Goal: Task Accomplishment & Management: Manage account settings

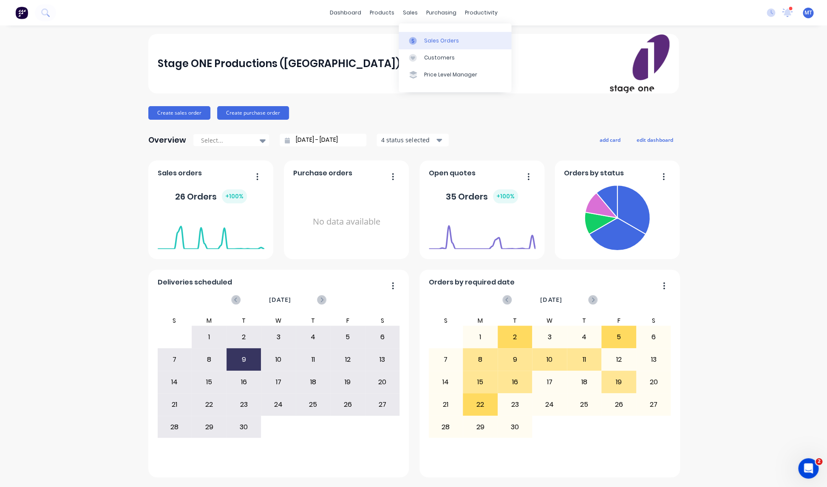
click at [433, 40] on div "Sales Orders" at bounding box center [441, 41] width 35 height 8
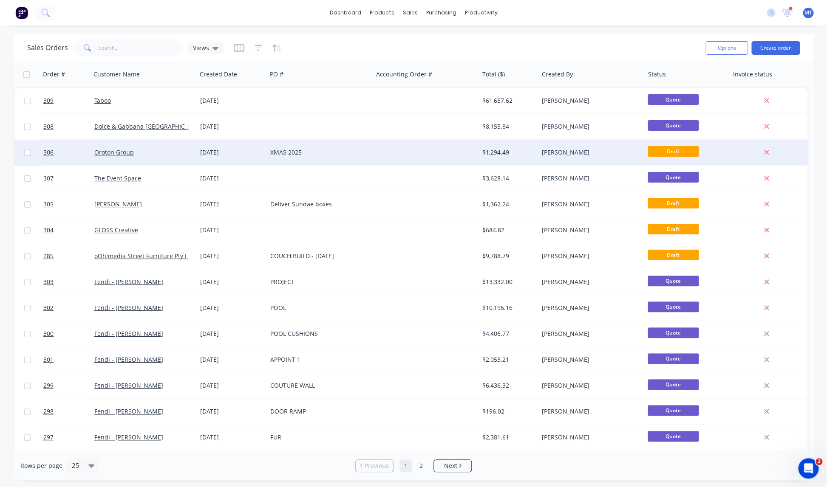
click at [327, 150] on div "XMAS 2025" at bounding box center [317, 152] width 94 height 8
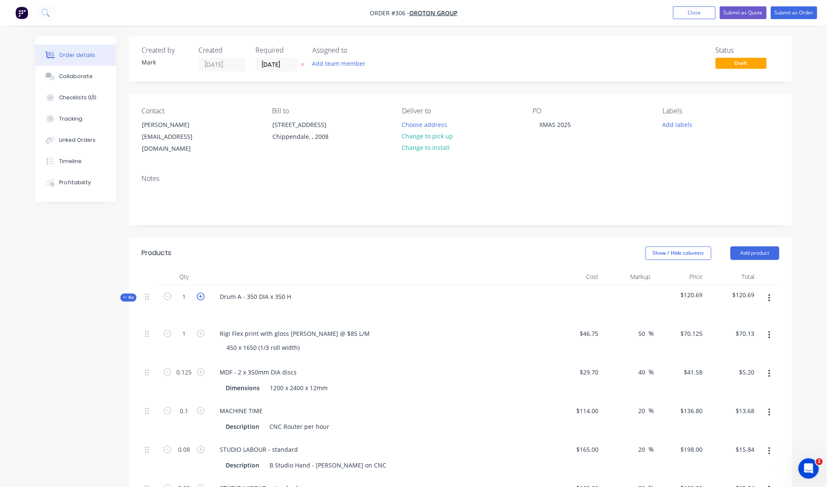
click at [202, 293] on icon "button" at bounding box center [201, 297] width 8 height 8
type input "2"
type input "0.25"
type input "0.2"
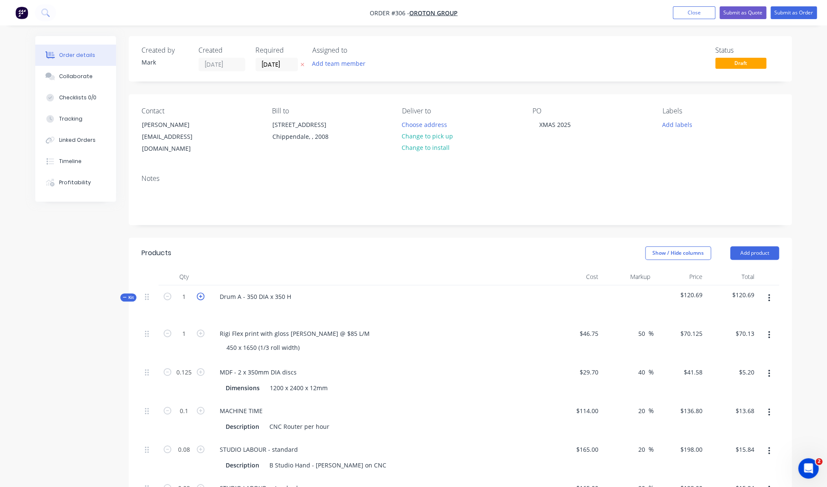
type input "0.16"
type input "$140.25"
type input "$10.40"
type input "$27.36"
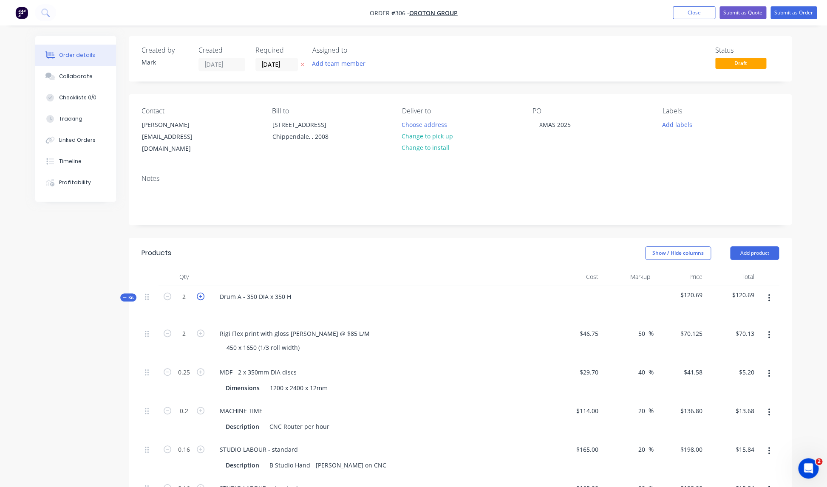
type input "$31.68"
click at [202, 293] on icon "button" at bounding box center [201, 297] width 8 height 8
type input "3"
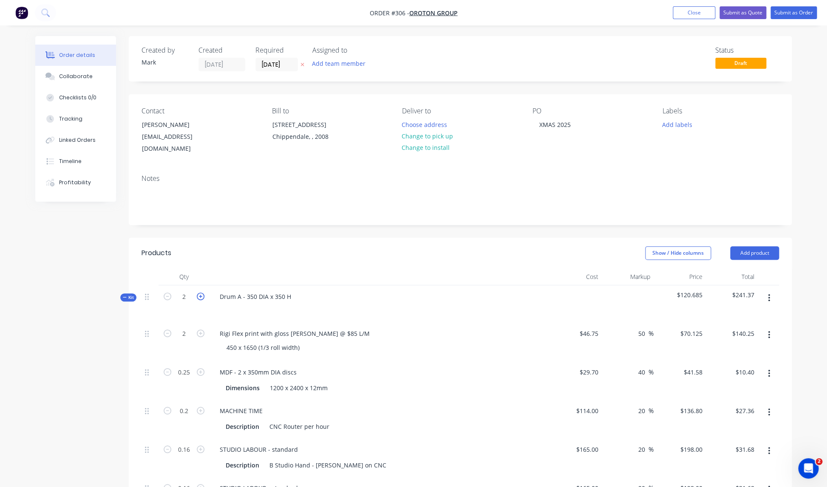
type input "0.375"
type input "0.3"
type input "0.24"
type input "$210.38"
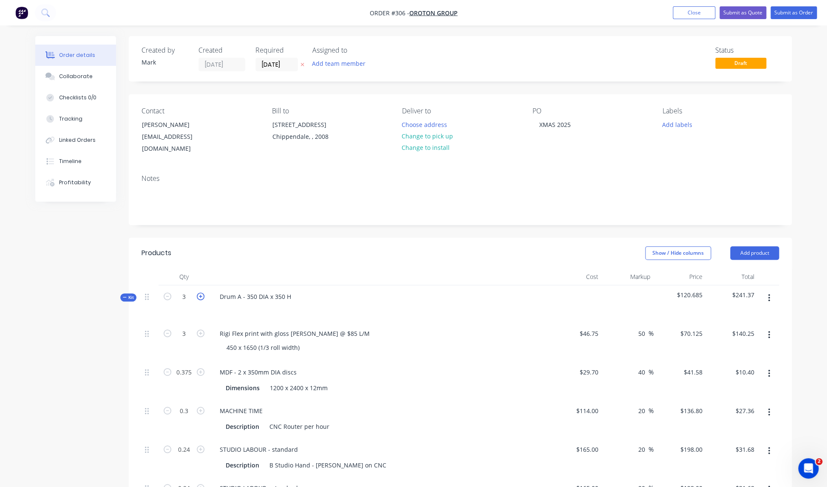
type input "$15.59"
type input "$41.04"
type input "$47.52"
click at [202, 293] on icon "button" at bounding box center [201, 297] width 8 height 8
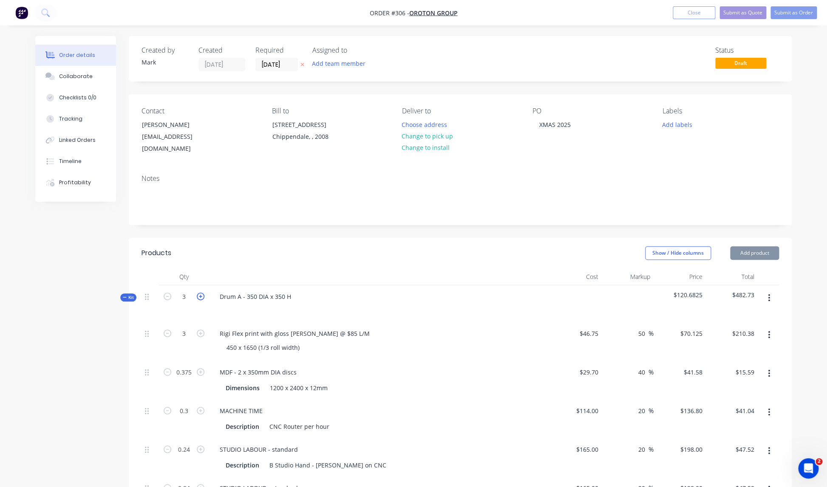
type input "4"
type input "0.5"
type input "0.4"
type input "0.32"
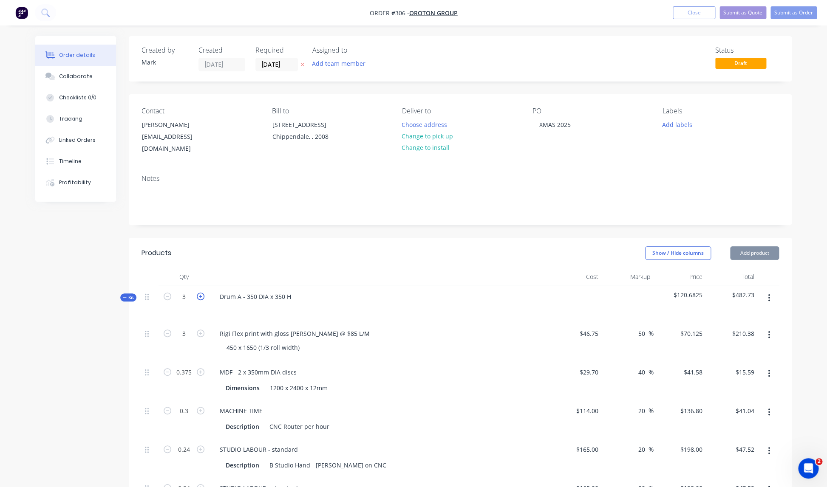
type input "0.32"
type input "$280.50"
type input "$20.79"
type input "$54.72"
type input "$63.36"
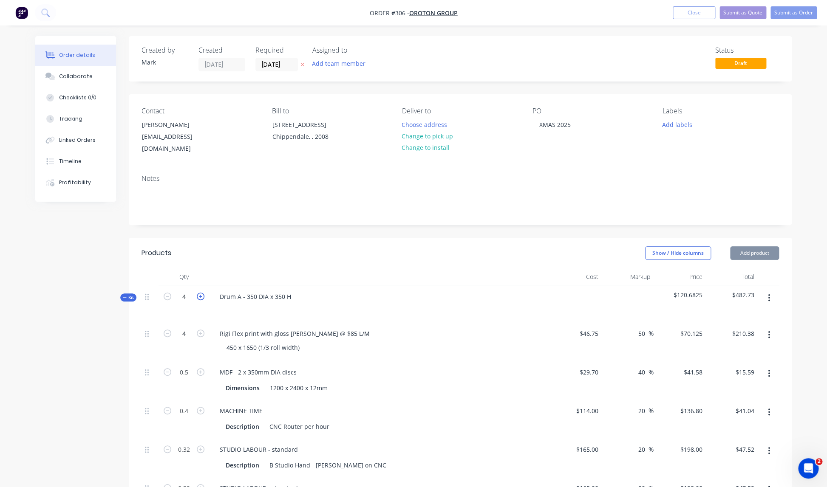
type input "$63.36"
click at [202, 293] on icon "button" at bounding box center [201, 297] width 8 height 8
type input "5"
type input "0.625"
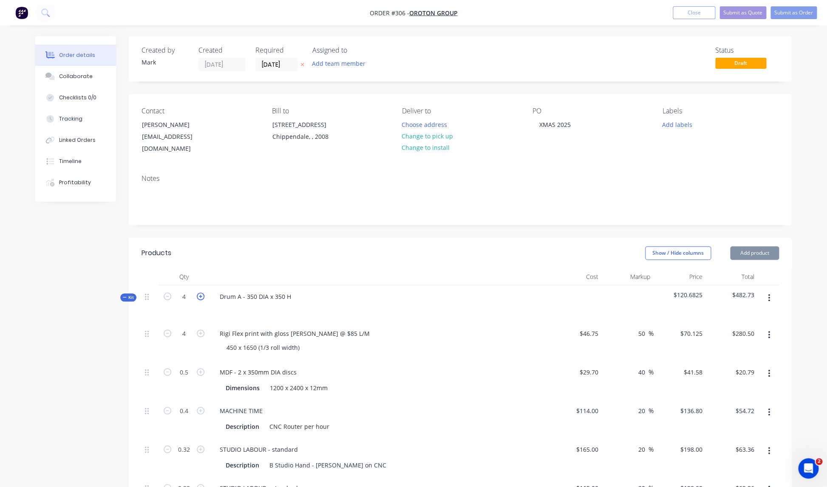
type input "0.5"
type input "0.4"
type input "$350.63"
type input "$25.99"
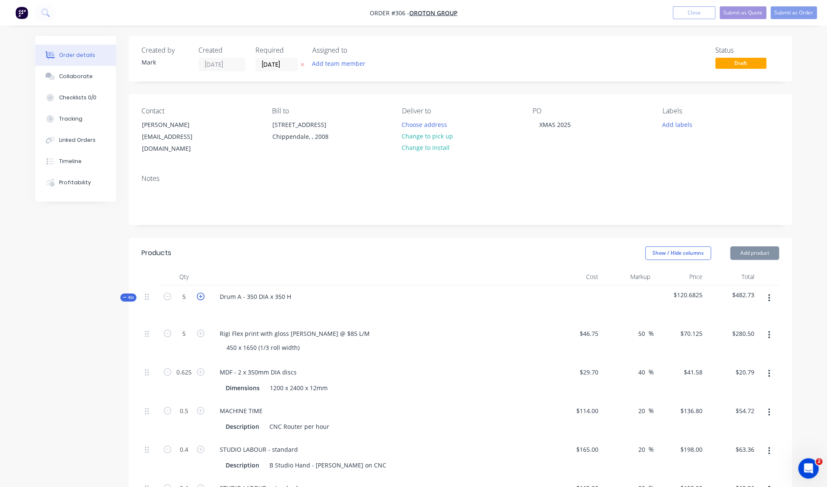
type input "$68.40"
type input "$79.20"
click at [202, 293] on icon "button" at bounding box center [201, 297] width 8 height 8
type input "6"
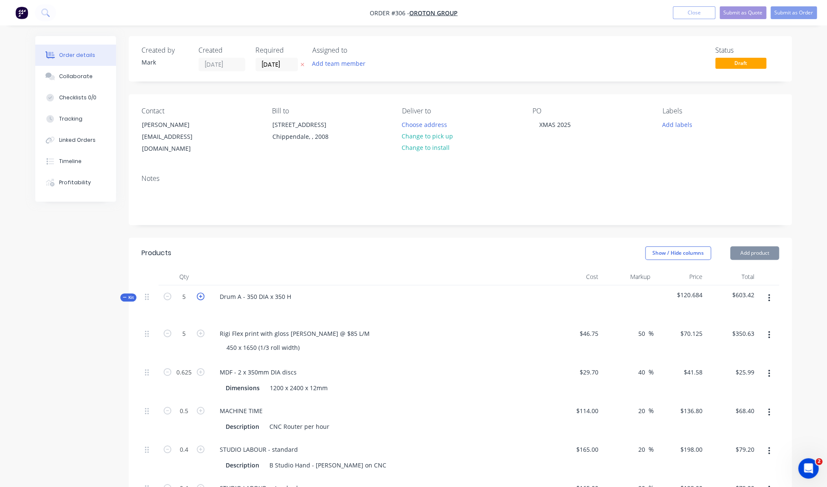
type input "6"
type input "0.75"
type input "0.6"
type input "0.48"
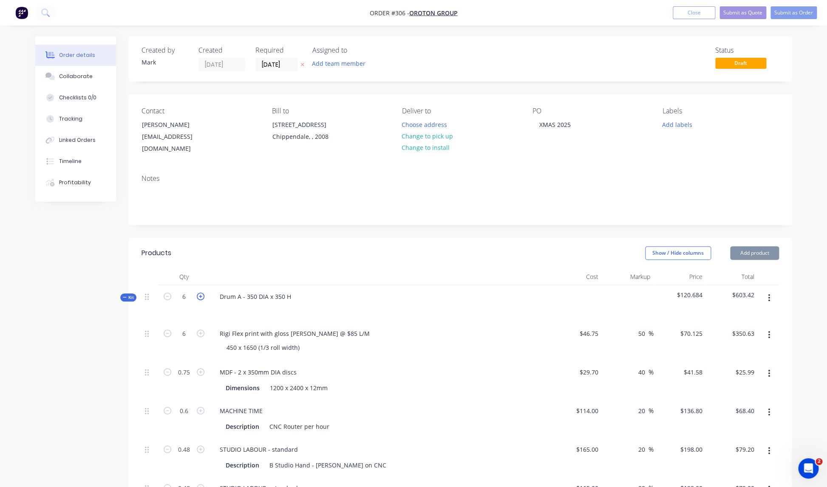
type input "$420.75"
type input "$31.19"
type input "$82.08"
type input "$95.04"
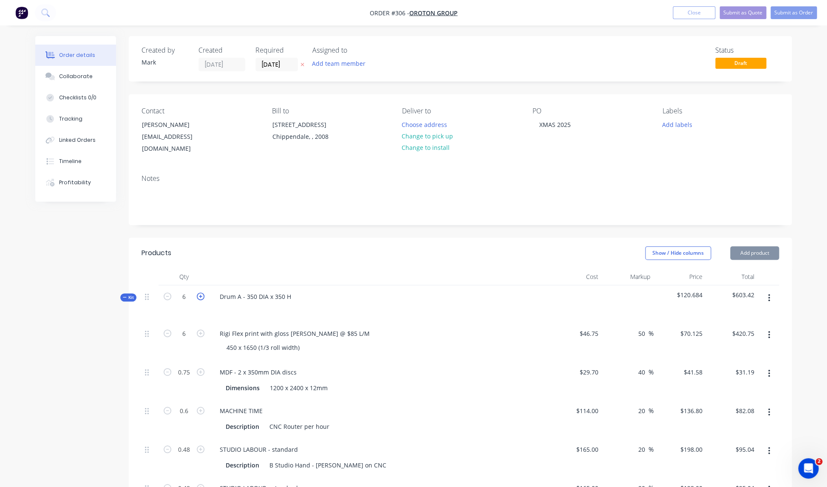
click at [202, 293] on icon "button" at bounding box center [201, 297] width 8 height 8
type input "7"
type input "$490.88"
type input "0.875"
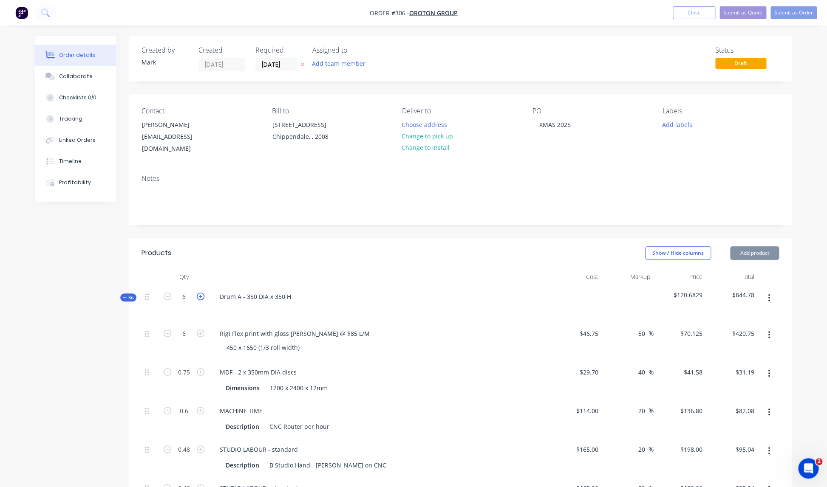
type input "$36.38"
type input "0.7"
type input "$95.76"
type input "0.56"
type input "$110.88"
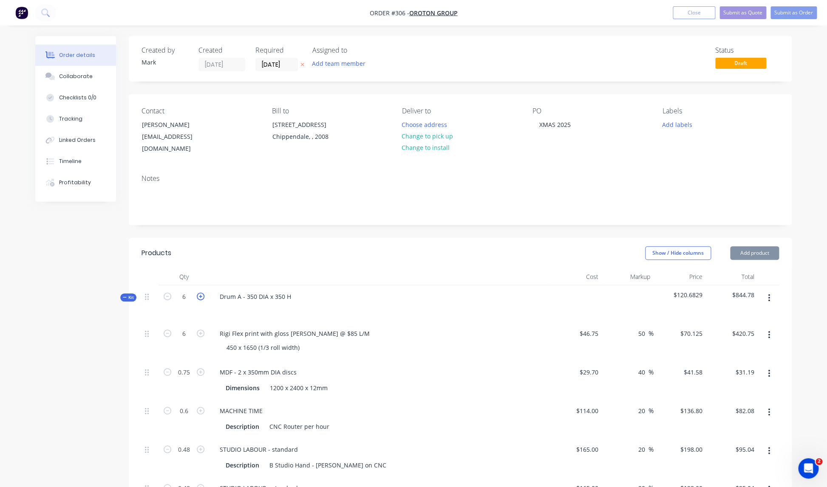
type input "0.56"
type input "$110.88"
click at [202, 293] on icon "button" at bounding box center [201, 297] width 8 height 8
type input "8"
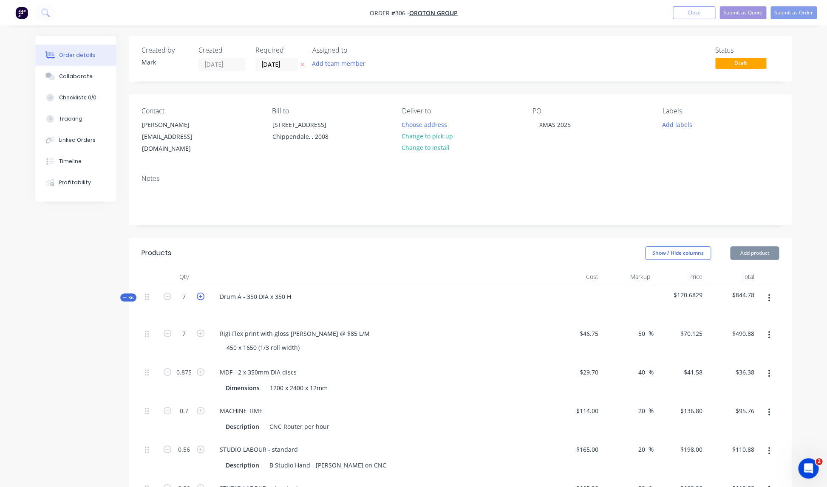
type input "1"
type input "0.8"
type input "0.64"
type input "$561.00"
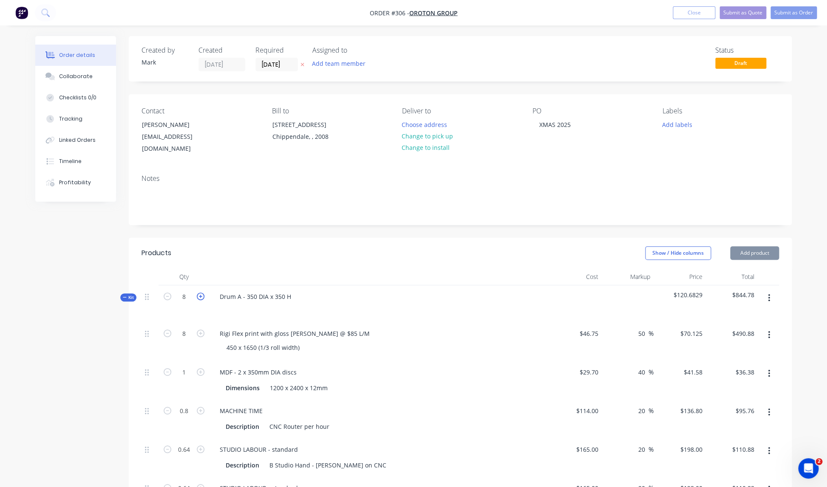
type input "$41.58"
type input "$109.44"
type input "$126.72"
click at [202, 293] on icon "button" at bounding box center [201, 297] width 8 height 8
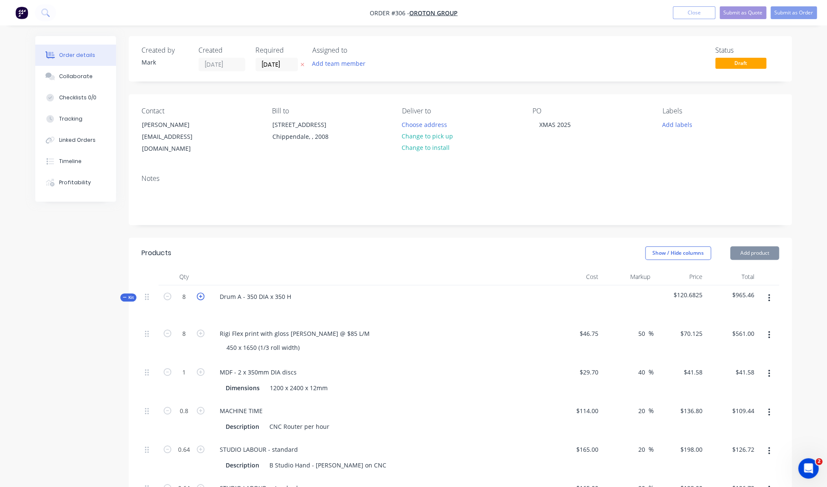
type input "9"
type input "$631.13"
type input "1.125"
type input "$46.78"
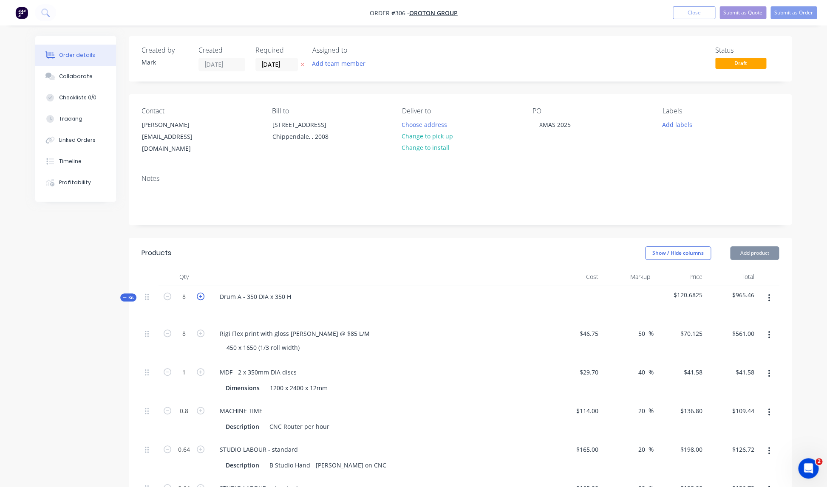
type input "0.9"
type input "$123.12"
type input "0.72"
type input "$142.56"
type input "0.72"
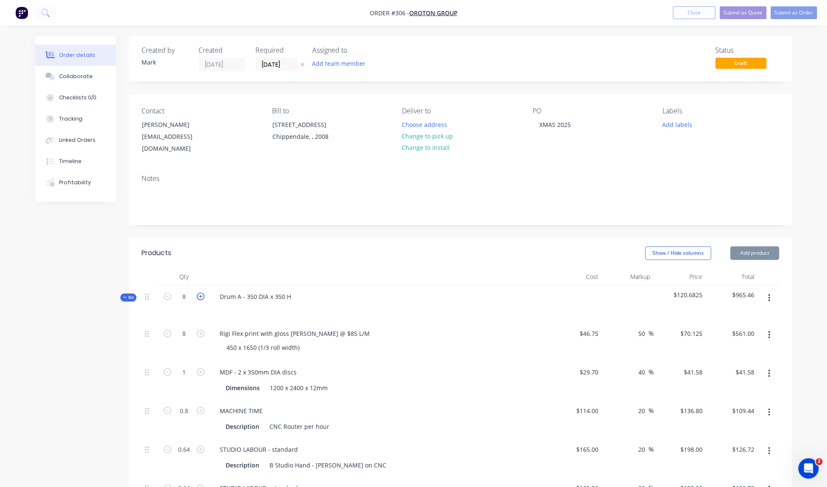
type input "$142.56"
click at [202, 293] on icon "button" at bounding box center [201, 297] width 8 height 8
type input "10"
type input "1.25"
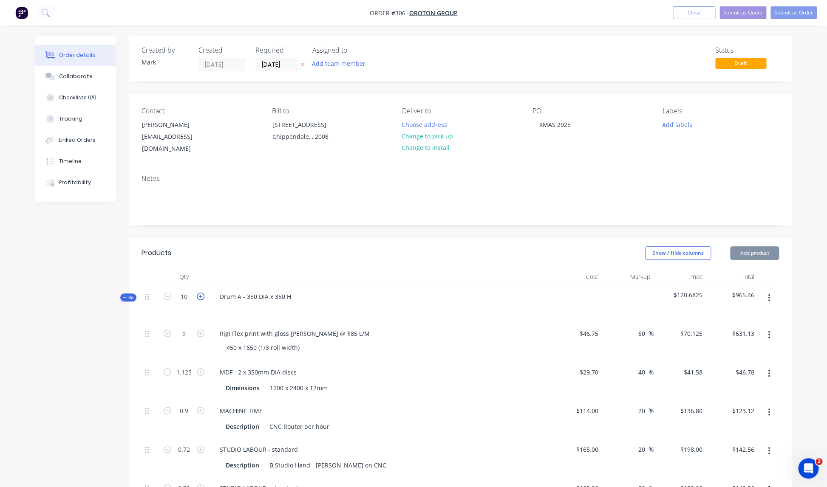
type input "1"
type input "0.8"
type input "$701.25"
type input "$51.98"
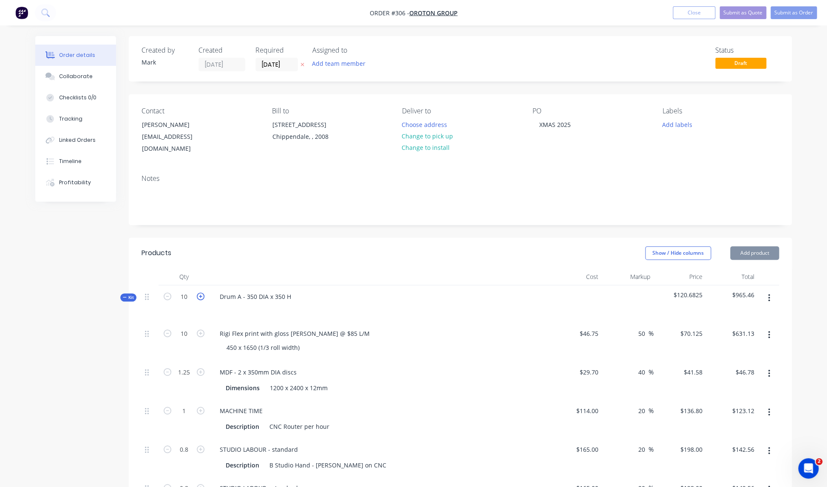
type input "$136.80"
type input "$158.40"
click at [202, 293] on icon "button" at bounding box center [201, 297] width 8 height 8
type input "11"
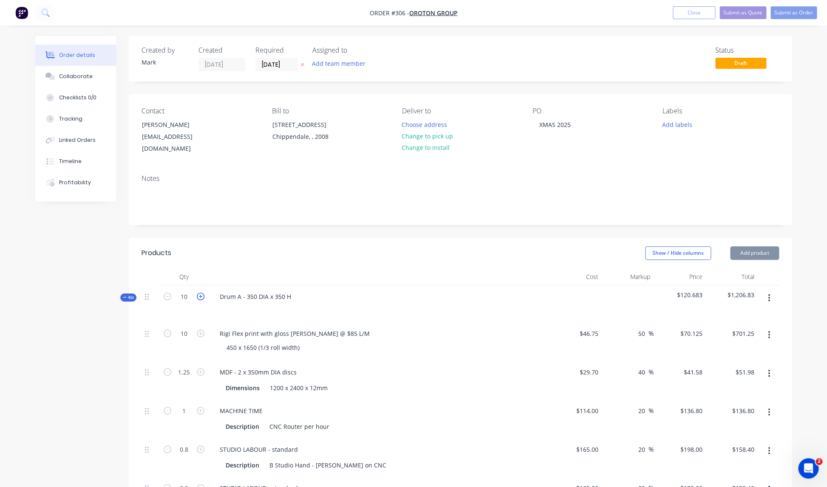
type input "11"
type input "$771.38"
type input "1.375"
type input "$57.17"
type input "1.1"
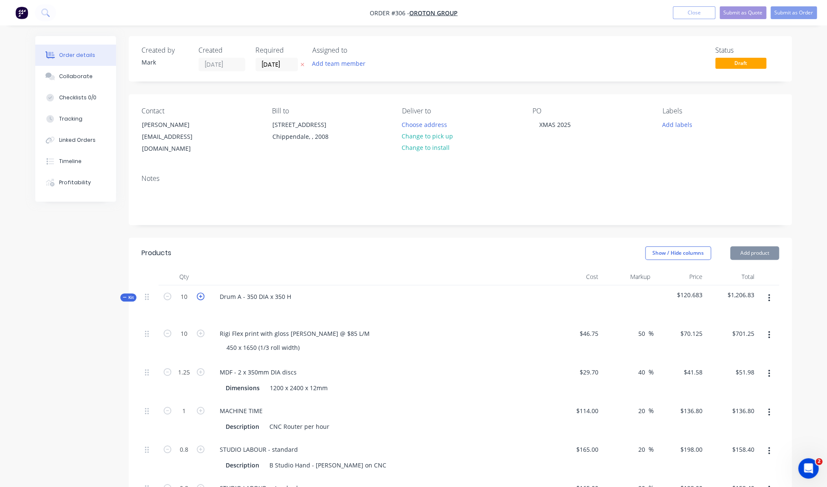
type input "$150.48"
type input "0.88"
type input "$174.24"
type input "0.88"
type input "$174.24"
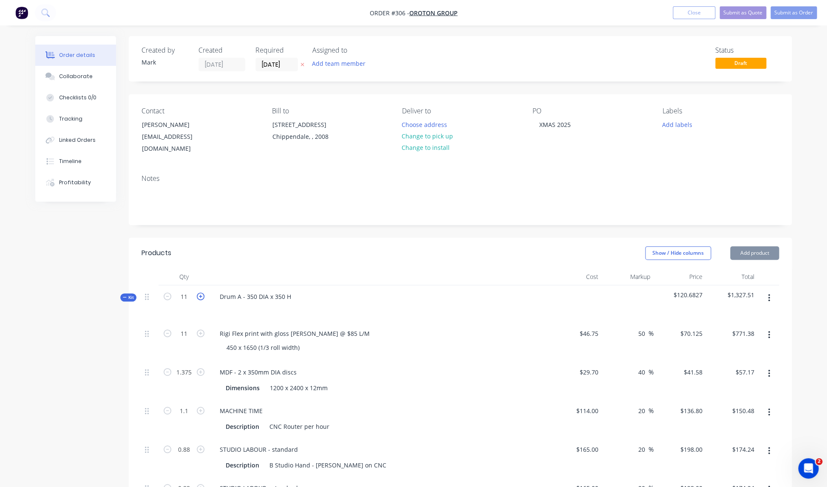
click at [202, 293] on icon "button" at bounding box center [201, 297] width 8 height 8
type input "12"
type input "$841.50"
type input "1.5"
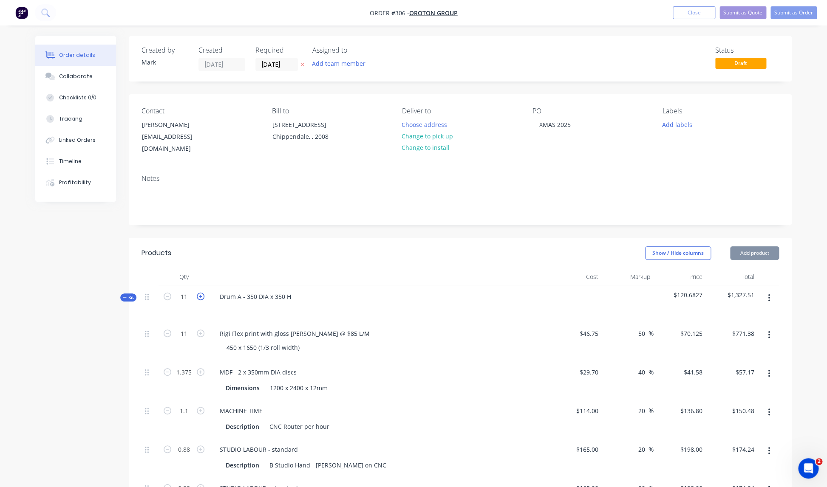
type input "$62.37"
type input "1.2"
type input "$164.16"
type input "0.96"
type input "$190.08"
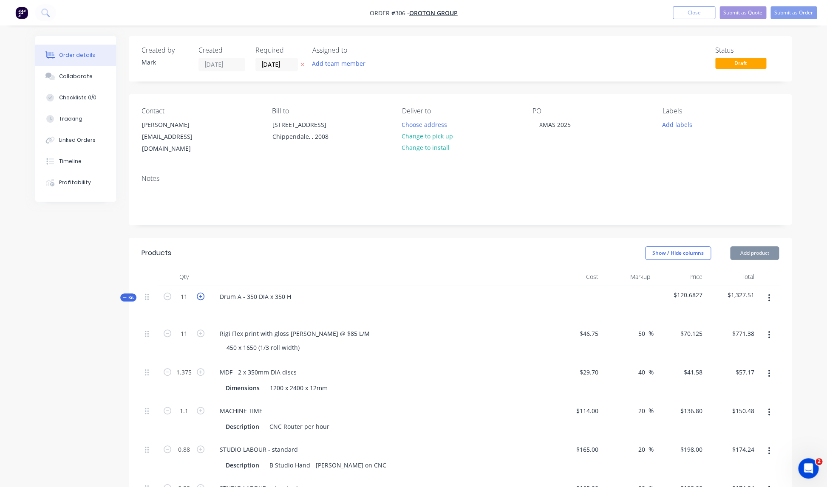
type input "0.96"
type input "$190.08"
click at [202, 293] on icon "button" at bounding box center [201, 297] width 8 height 8
type input "13"
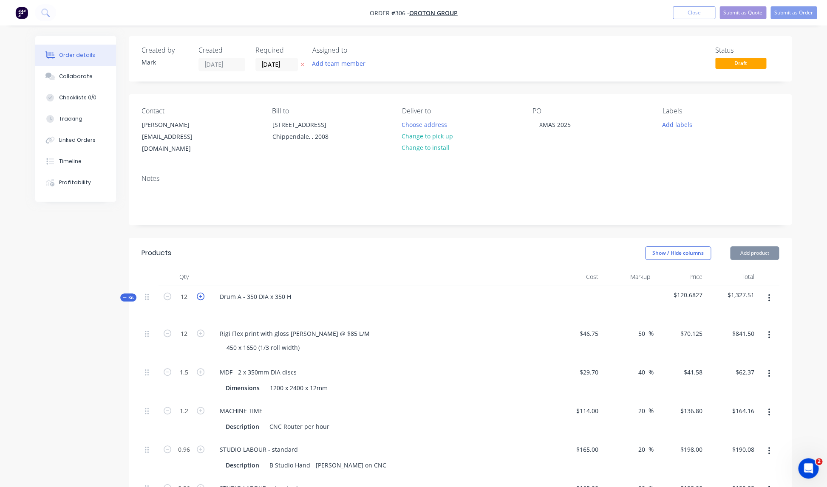
type input "1.625"
type input "1.3"
type input "1.04"
type input "$911.63"
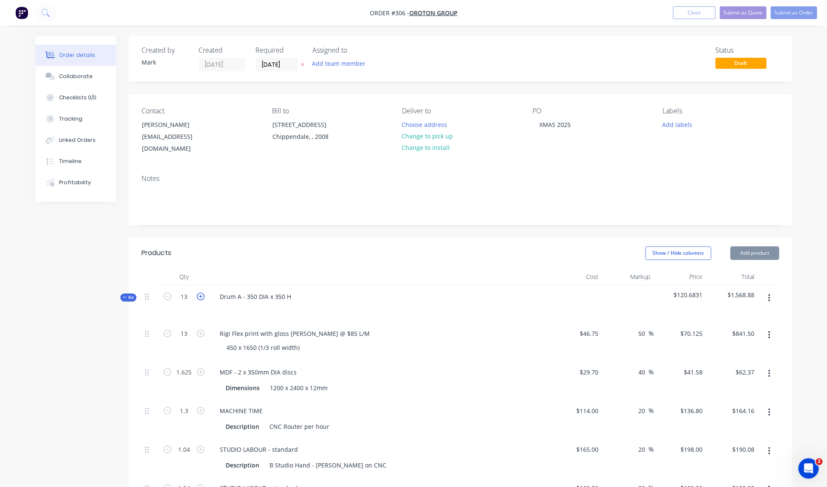
type input "$67.57"
type input "$177.84"
type input "$205.92"
click at [202, 293] on icon "button" at bounding box center [201, 297] width 8 height 8
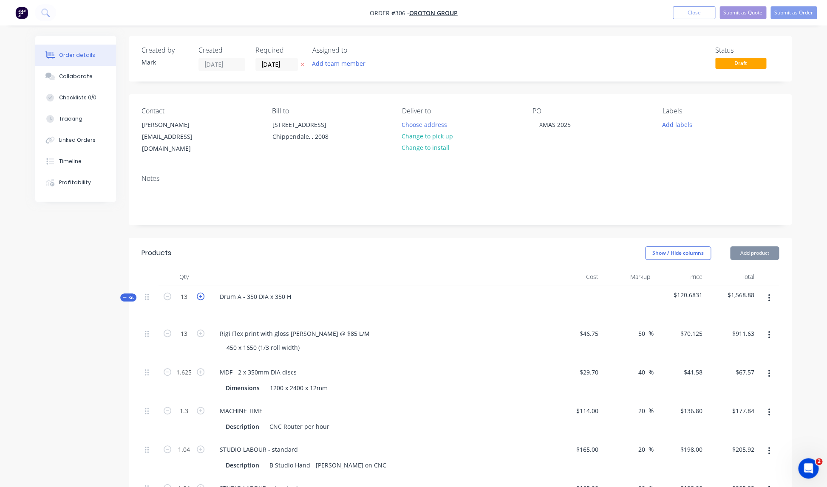
type input "14"
type input "1.75"
type input "1.4"
type input "1.12"
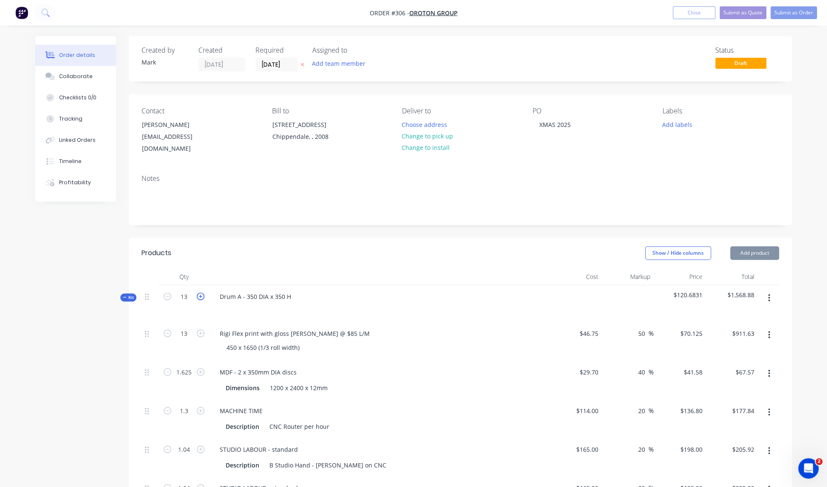
type input "1.12"
type input "$981.75"
type input "$72.77"
type input "$191.52"
type input "$221.76"
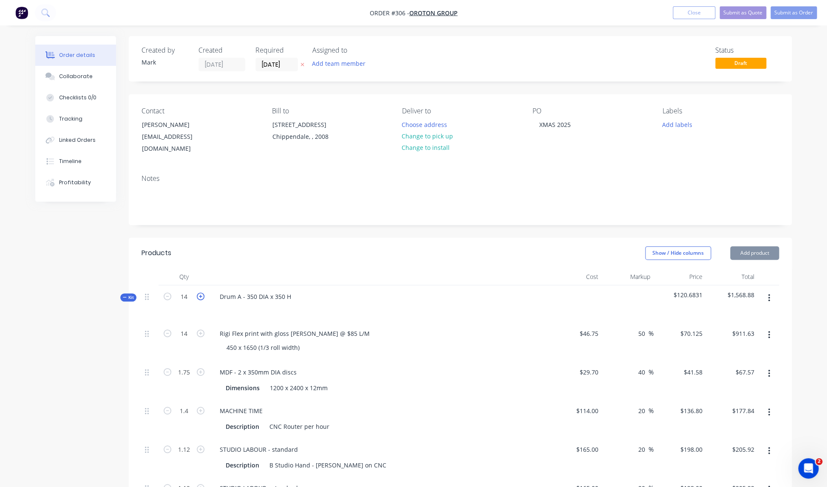
type input "$221.76"
click at [202, 293] on icon "button" at bounding box center [201, 297] width 8 height 8
type input "15"
type input "1.875"
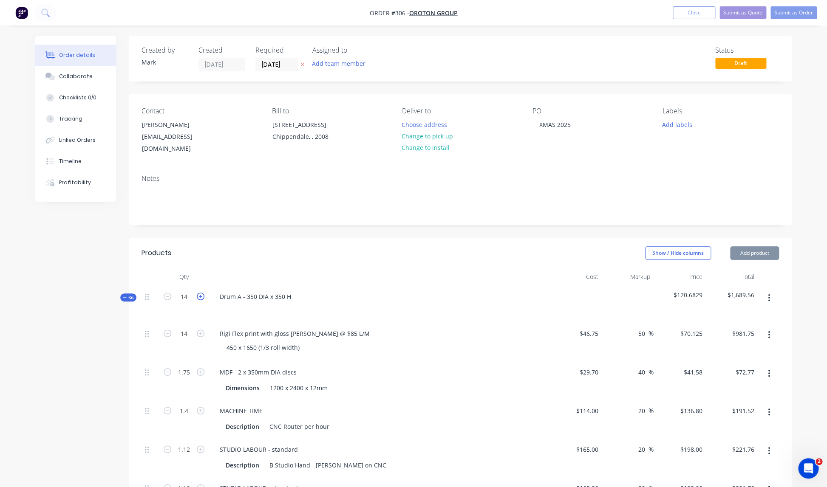
type input "1.5"
type input "1.2"
type input "$1,051.88"
type input "$77.96"
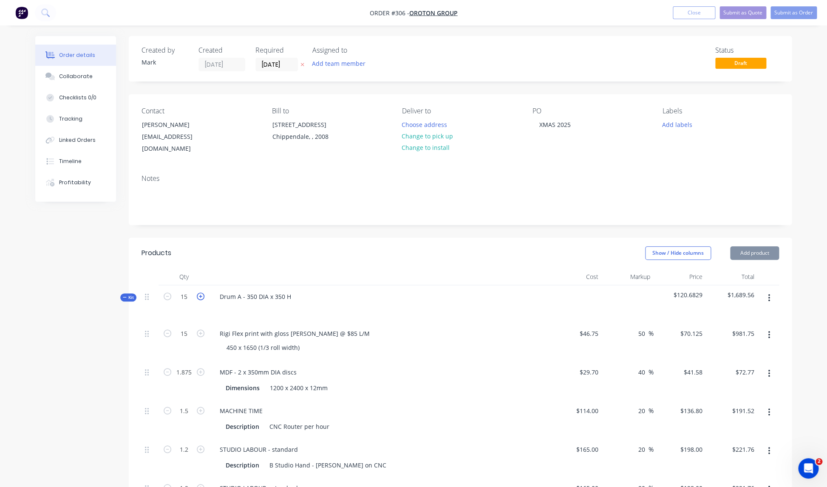
type input "$205.20"
type input "$237.60"
click at [202, 293] on icon "button" at bounding box center [201, 297] width 8 height 8
type input "16"
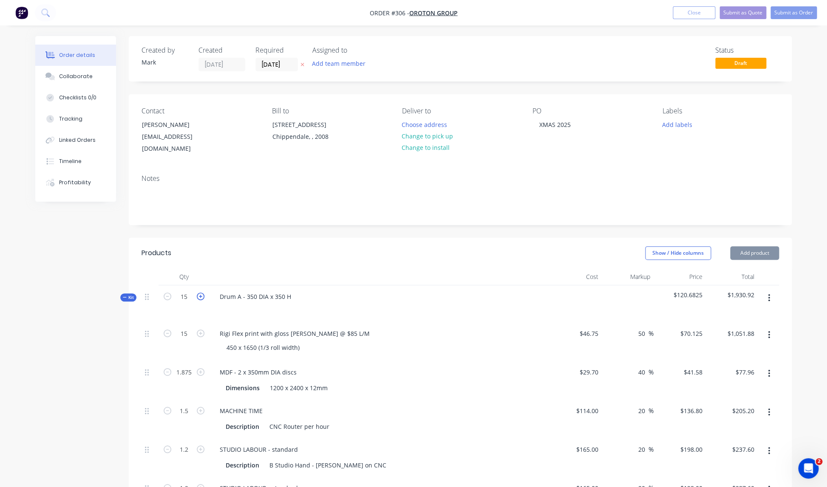
type input "16"
type input "2"
type input "1.6"
type input "1.28"
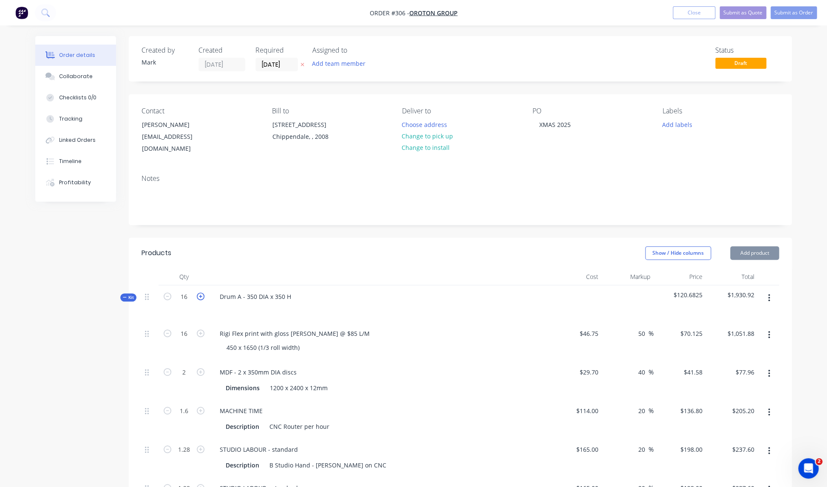
type input "$1,122.00"
type input "$83.16"
type input "$218.88"
type input "$253.44"
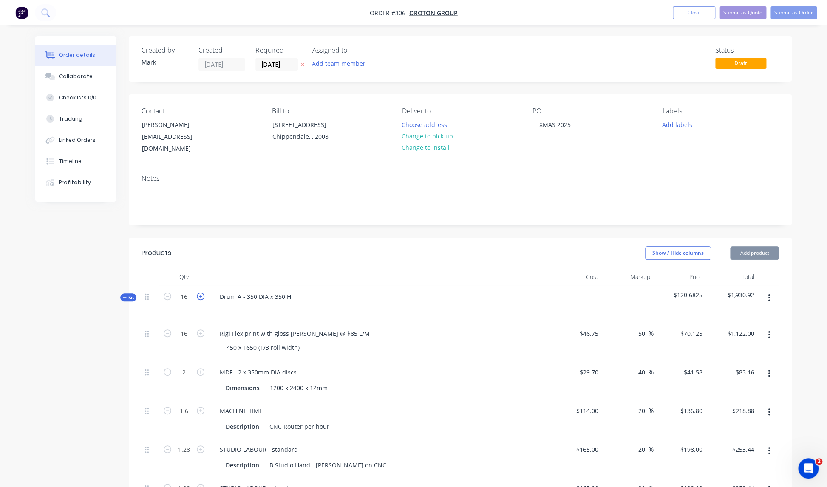
click at [202, 293] on icon "button" at bounding box center [201, 297] width 8 height 8
type input "17"
type input "2.125"
type input "1.7"
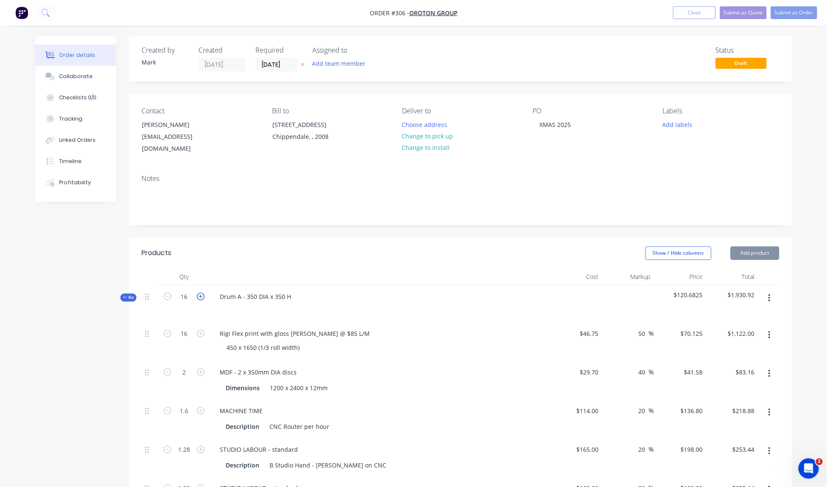
type input "1.36"
type input "$1,192.13"
type input "$88.36"
type input "$232.56"
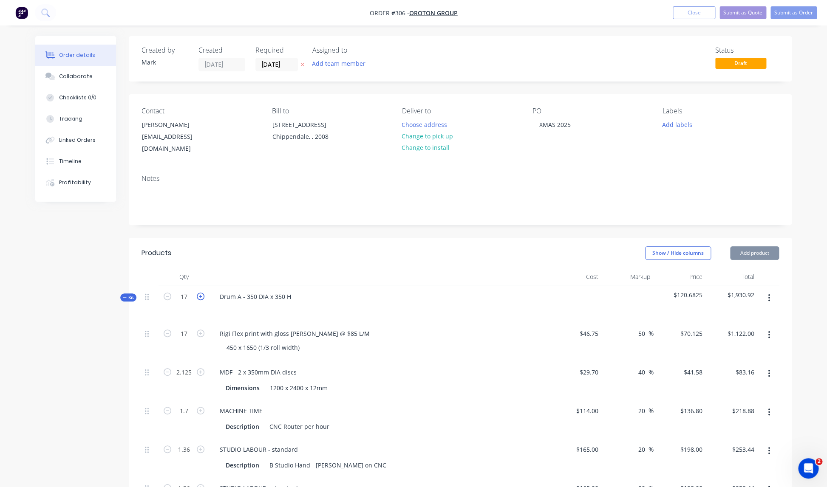
type input "$269.28"
click at [202, 293] on icon "button" at bounding box center [201, 297] width 8 height 8
type input "18"
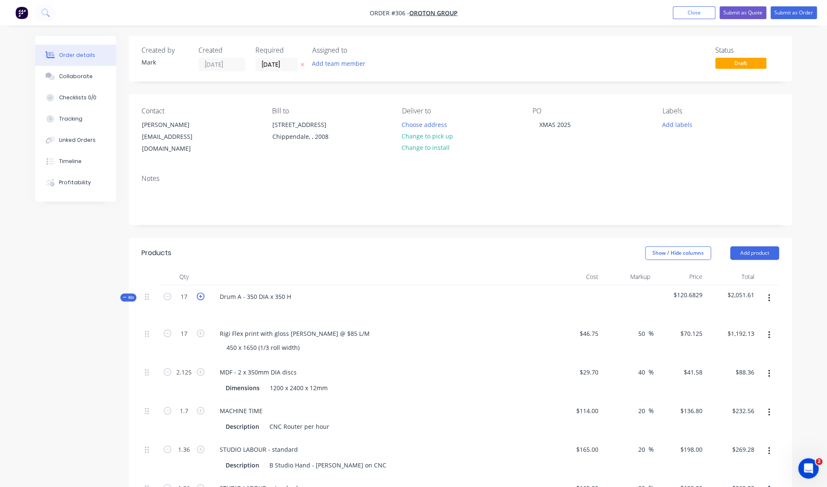
type input "2.25"
type input "1.8"
type input "1.44"
type input "$1,262.25"
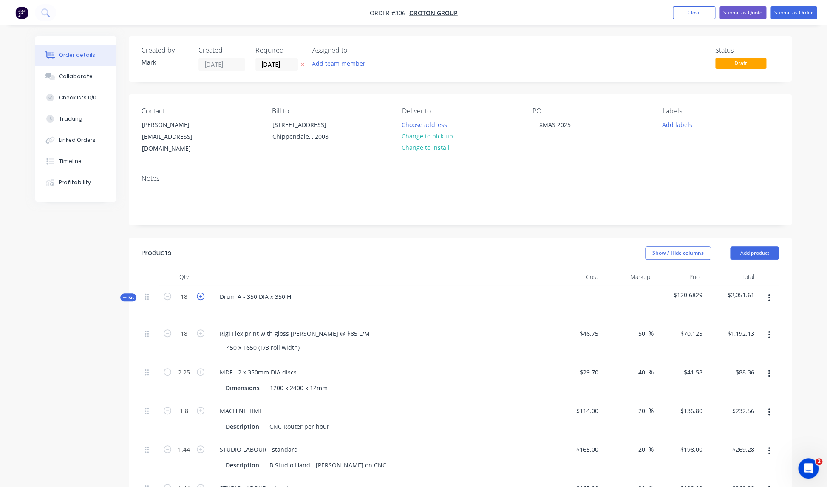
type input "$93.56"
type input "$246.24"
type input "$285.12"
click at [202, 293] on icon "button" at bounding box center [201, 297] width 8 height 8
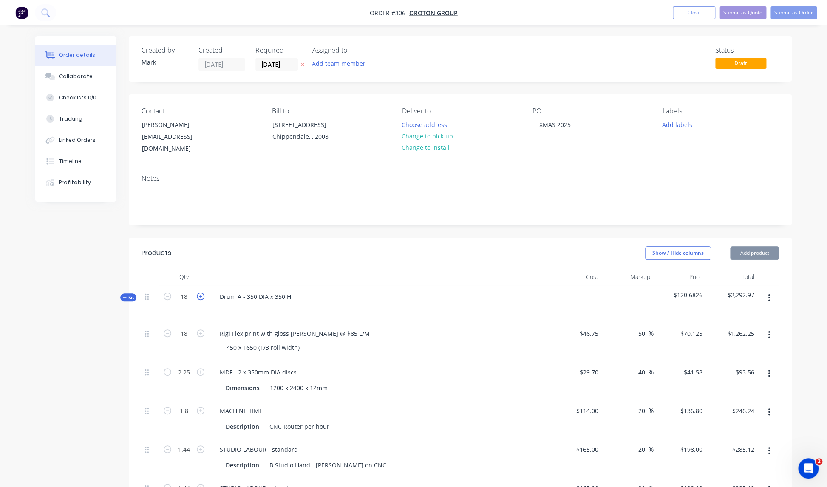
type input "19"
type input "2.375"
type input "1.9"
type input "1.52"
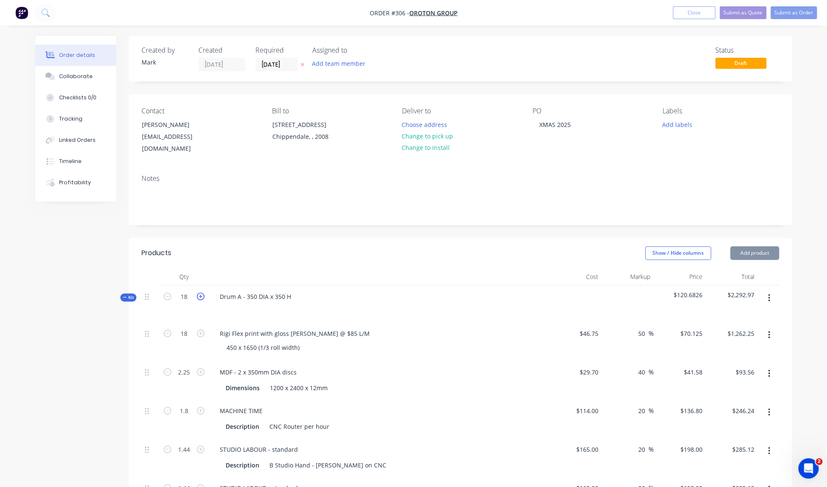
type input "1.52"
type input "$1,332.38"
type input "$98.75"
type input "$259.92"
type input "$300.96"
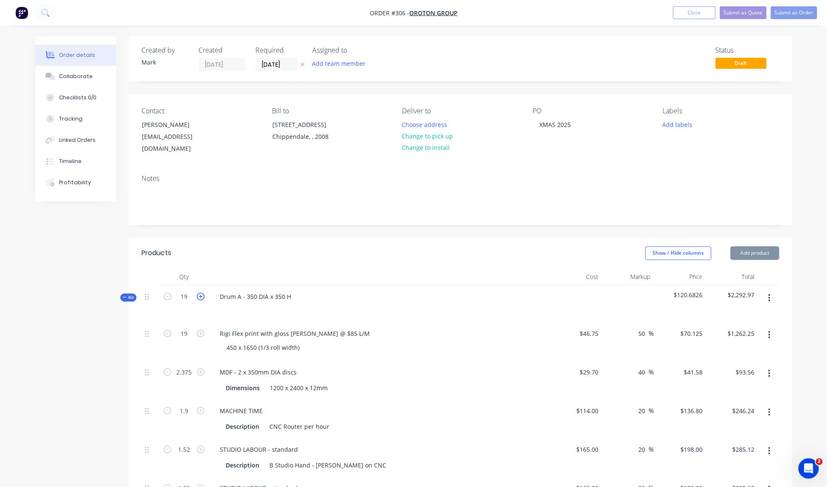
type input "$300.96"
click at [202, 293] on icon "button" at bounding box center [201, 297] width 8 height 8
type input "20"
click at [202, 293] on icon "button" at bounding box center [201, 297] width 8 height 8
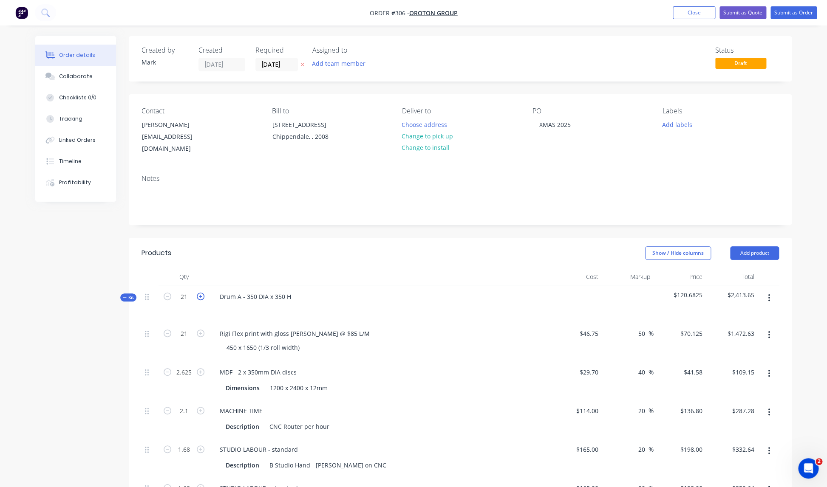
click at [202, 293] on icon "button" at bounding box center [201, 297] width 8 height 8
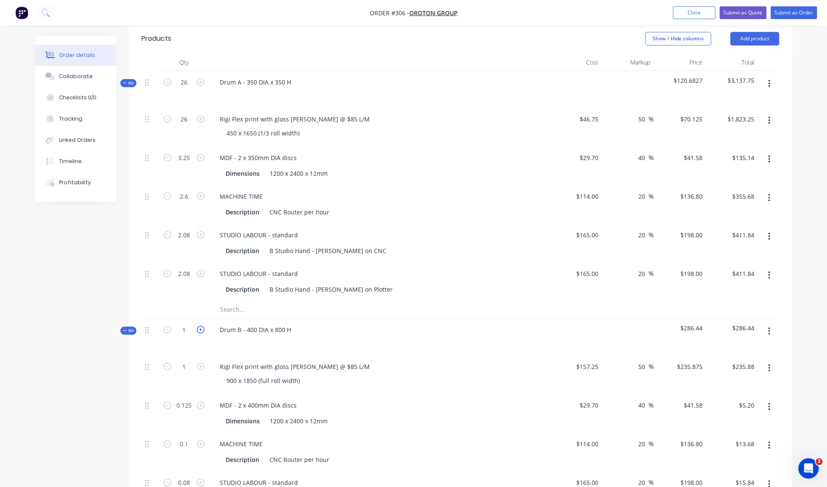
click at [202, 326] on icon "button" at bounding box center [201, 330] width 8 height 8
click at [202, 327] on icon "button" at bounding box center [201, 331] width 8 height 8
click at [202, 328] on icon "button" at bounding box center [201, 332] width 8 height 8
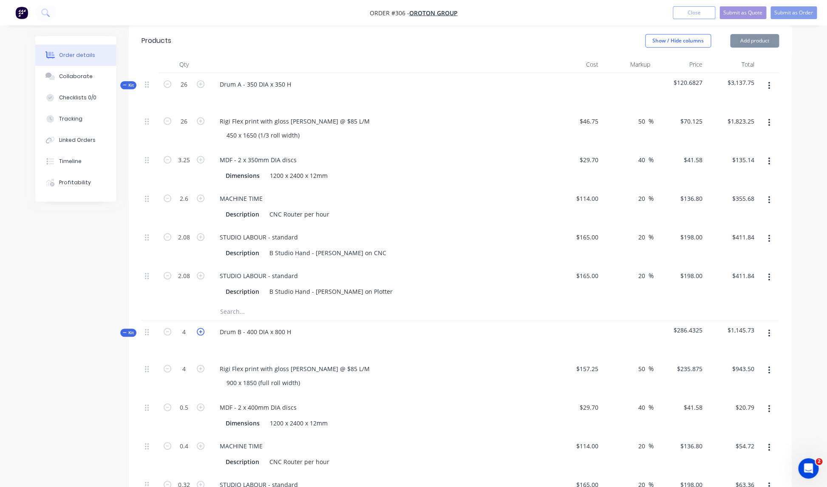
scroll to position [212, 0]
click at [202, 327] on button "button" at bounding box center [200, 331] width 11 height 9
click at [202, 328] on icon "button" at bounding box center [201, 332] width 8 height 8
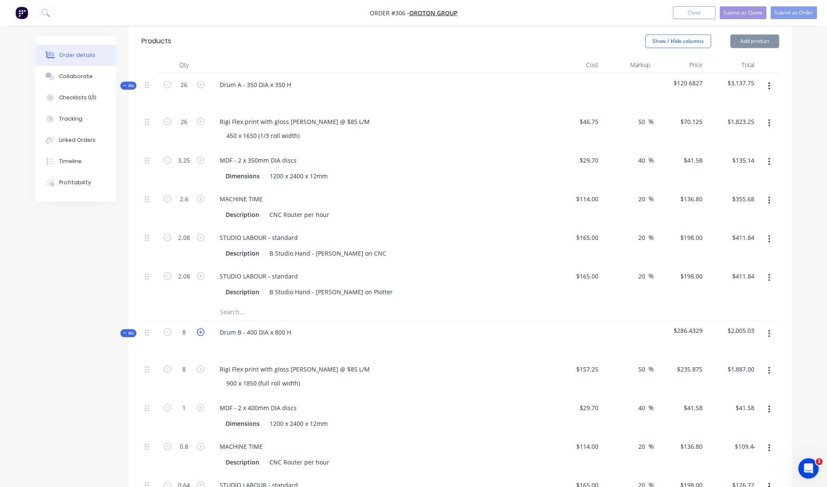
click at [202, 328] on icon "button" at bounding box center [201, 332] width 8 height 8
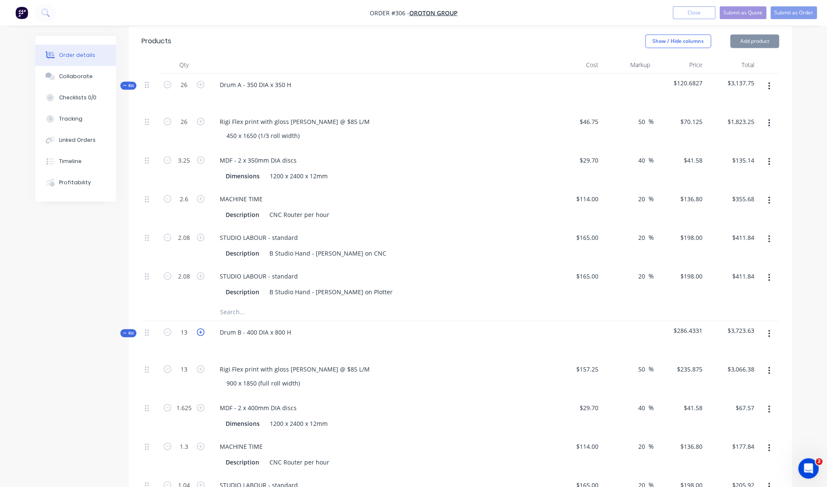
click at [202, 328] on icon "button" at bounding box center [201, 332] width 8 height 8
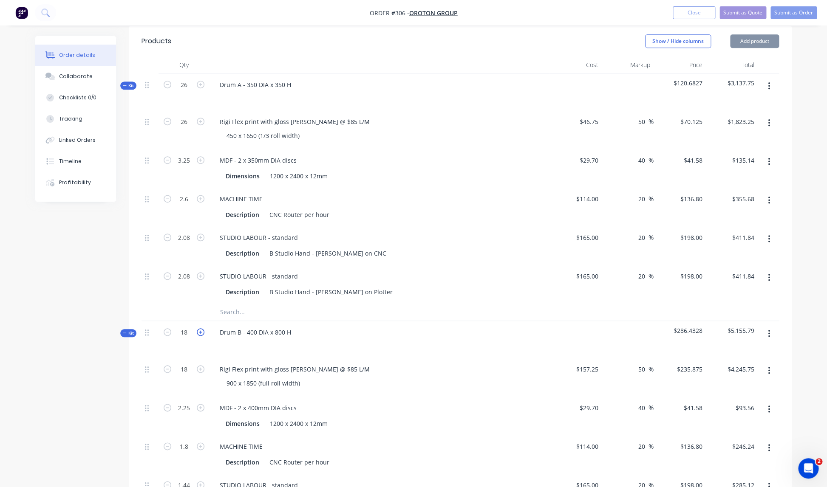
click at [202, 328] on icon "button" at bounding box center [201, 332] width 8 height 8
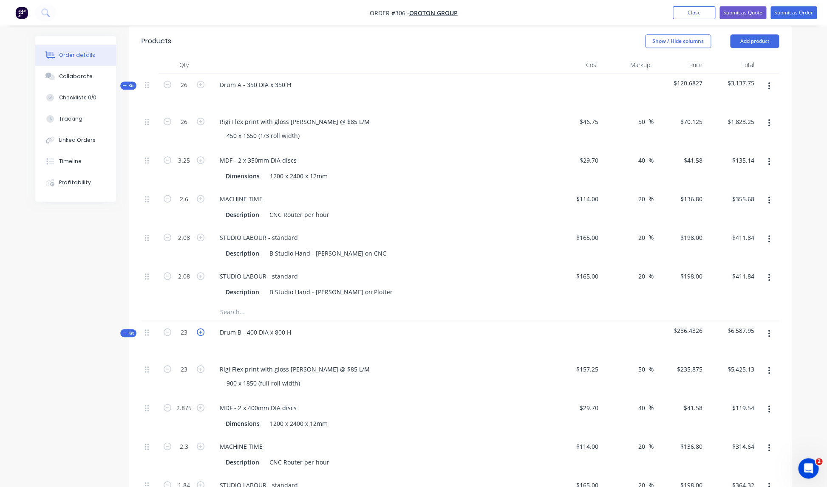
click at [202, 328] on icon "button" at bounding box center [201, 332] width 8 height 8
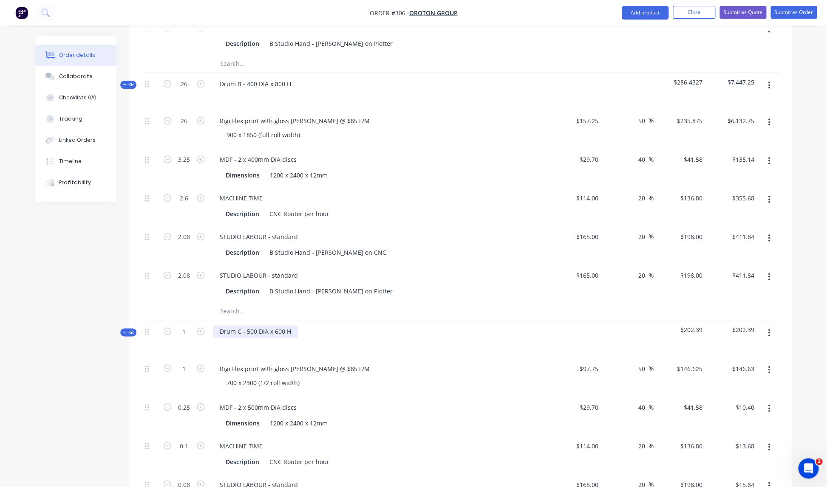
scroll to position [464, 0]
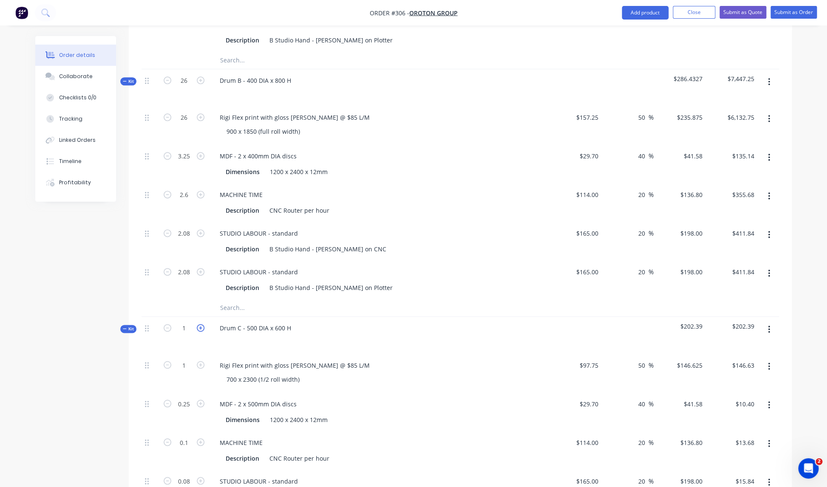
click at [201, 324] on icon "button" at bounding box center [201, 328] width 8 height 8
click at [202, 324] on icon "button" at bounding box center [201, 328] width 8 height 8
click at [201, 324] on icon "button" at bounding box center [201, 328] width 8 height 8
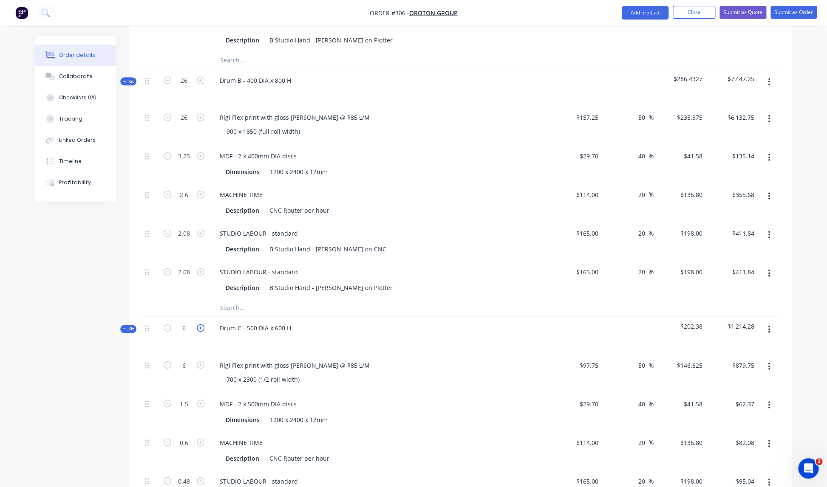
click at [201, 324] on icon "button" at bounding box center [201, 328] width 8 height 8
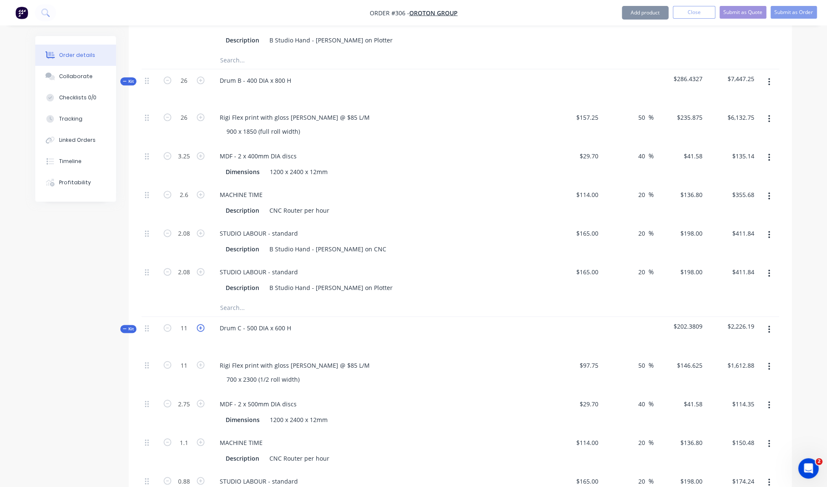
click at [201, 324] on icon "button" at bounding box center [201, 328] width 8 height 8
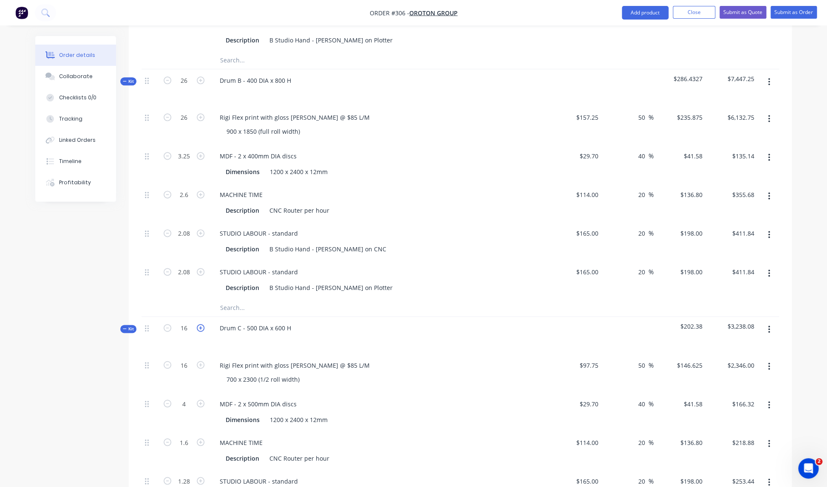
click at [201, 324] on icon "button" at bounding box center [201, 328] width 8 height 8
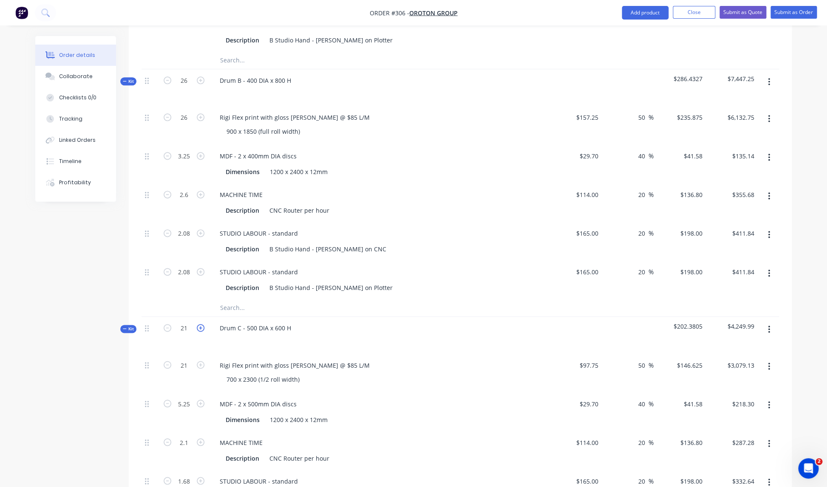
click at [201, 324] on icon "button" at bounding box center [201, 328] width 8 height 8
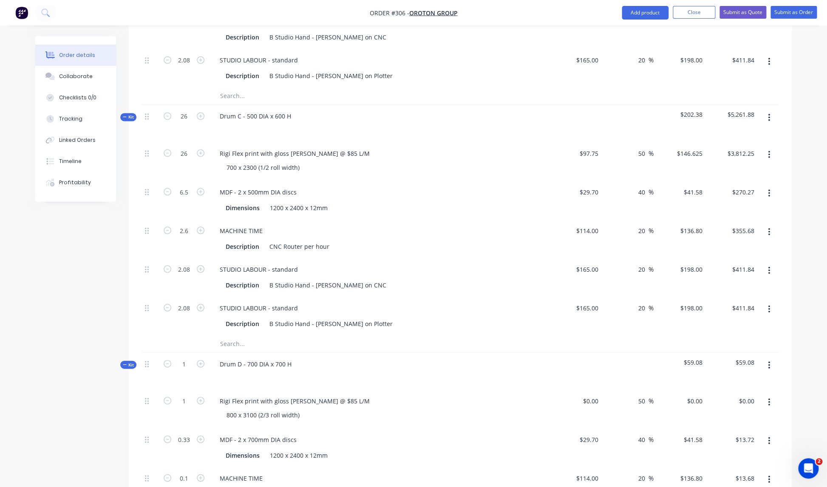
scroll to position [675, 0]
click at [202, 361] on icon "button" at bounding box center [201, 365] width 8 height 8
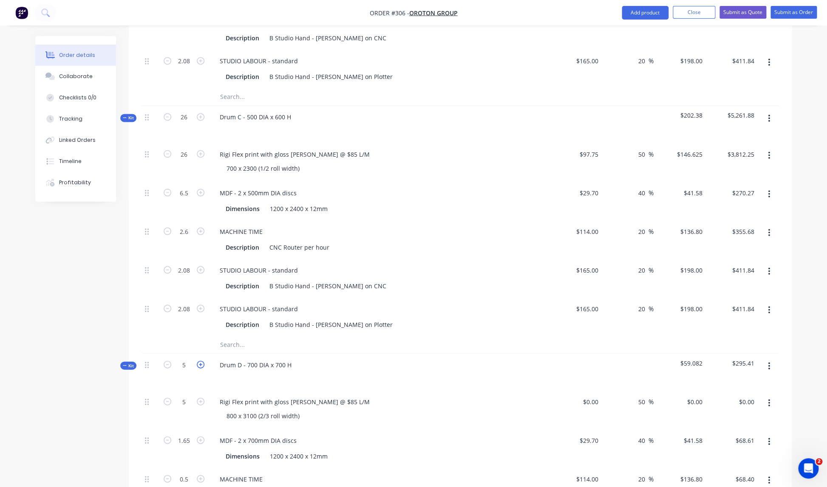
click at [202, 361] on icon "button" at bounding box center [201, 365] width 8 height 8
click at [202, 360] on icon "button" at bounding box center [201, 364] width 8 height 8
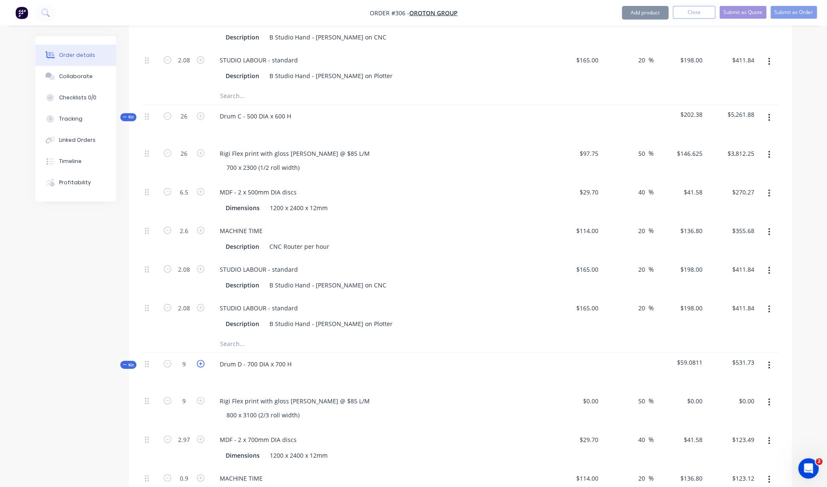
click at [202, 360] on icon "button" at bounding box center [201, 364] width 8 height 8
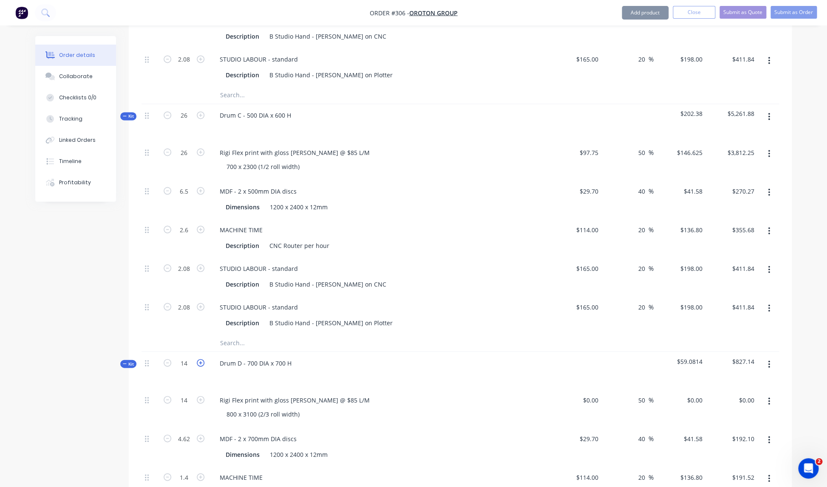
click at [202, 359] on icon "button" at bounding box center [201, 363] width 8 height 8
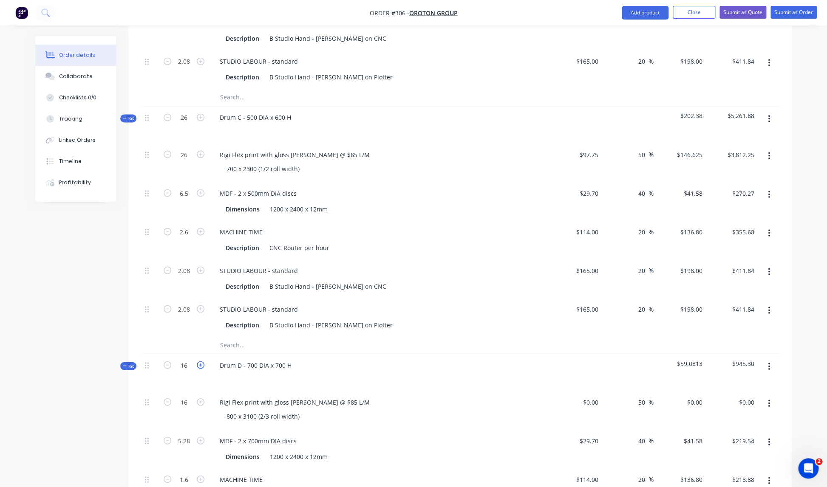
click at [202, 361] on icon "button" at bounding box center [201, 365] width 8 height 8
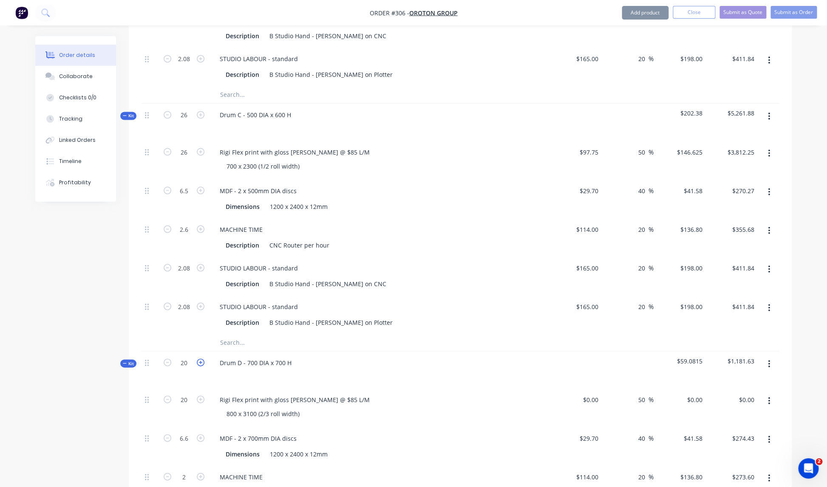
click at [202, 359] on icon "button" at bounding box center [201, 363] width 8 height 8
click at [201, 359] on icon "button" at bounding box center [201, 363] width 8 height 8
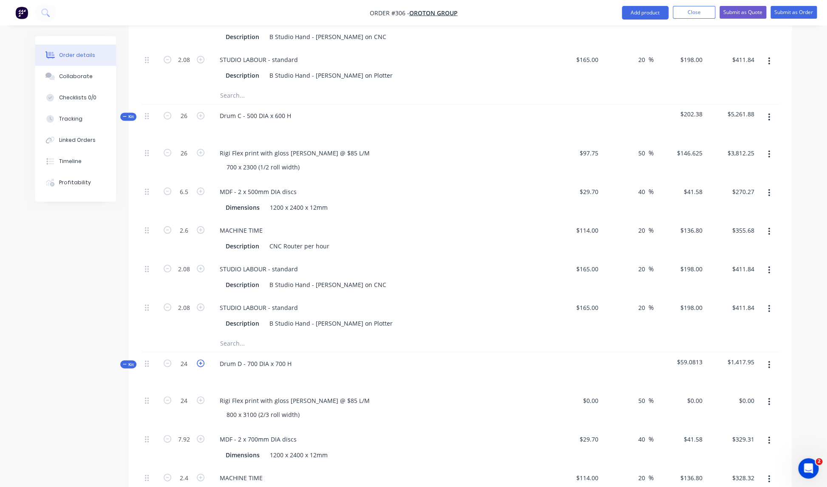
click at [201, 359] on icon "button" at bounding box center [201, 363] width 8 height 8
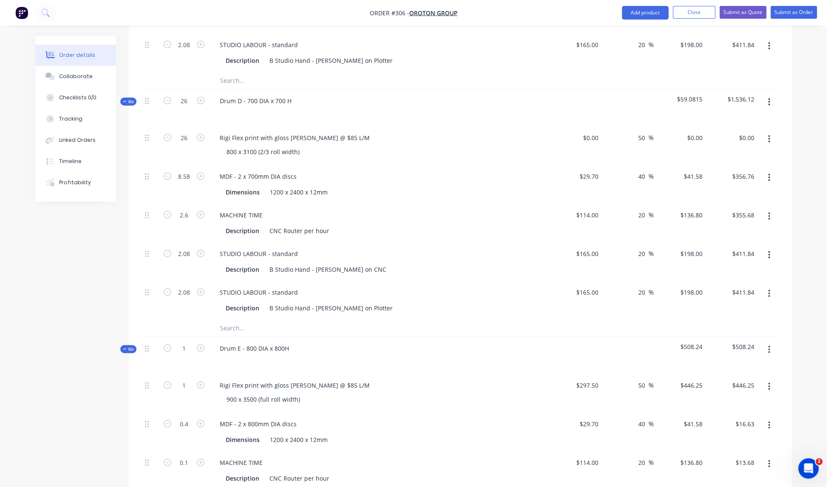
scroll to position [939, 0]
click at [201, 344] on icon "button" at bounding box center [201, 348] width 8 height 8
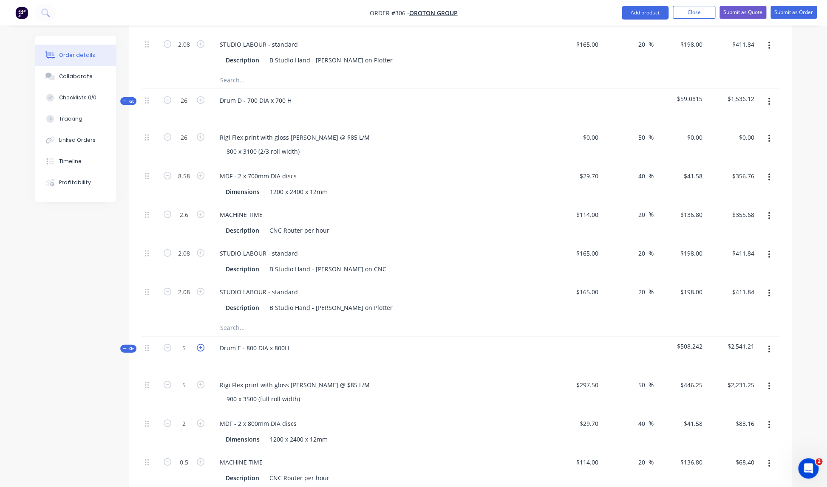
click at [201, 344] on icon "button" at bounding box center [201, 348] width 8 height 8
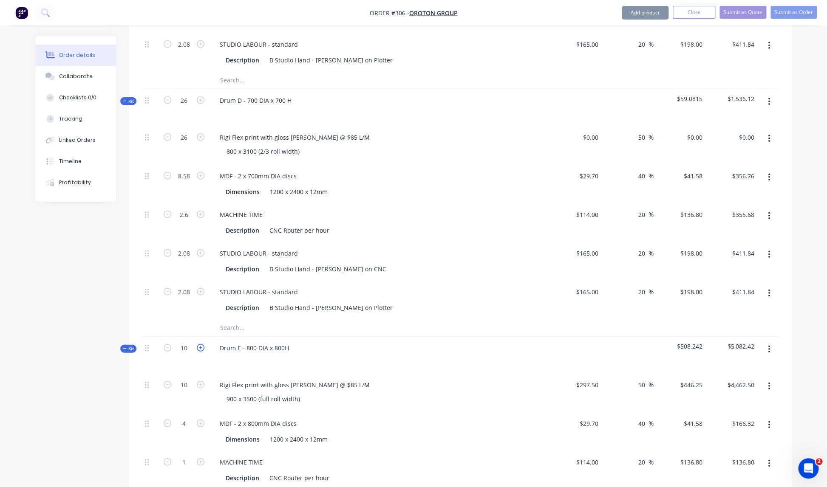
click at [201, 344] on icon "button" at bounding box center [201, 348] width 8 height 8
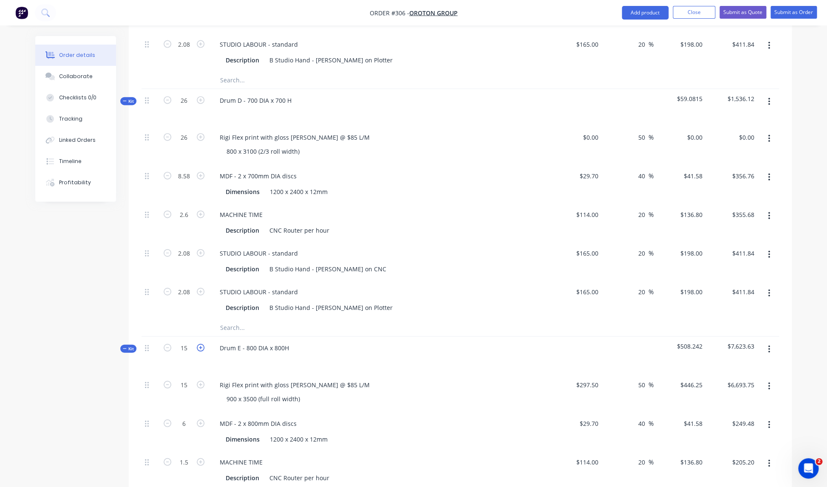
click at [201, 344] on icon "button" at bounding box center [201, 348] width 8 height 8
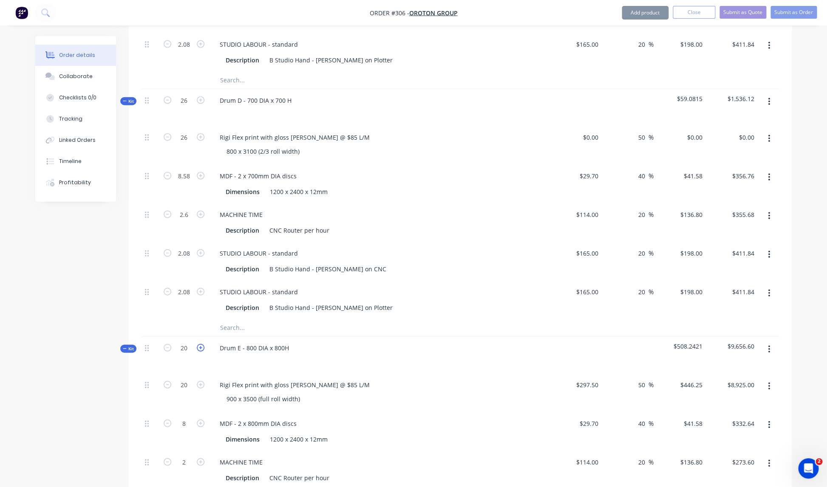
click at [201, 344] on icon "button" at bounding box center [201, 348] width 8 height 8
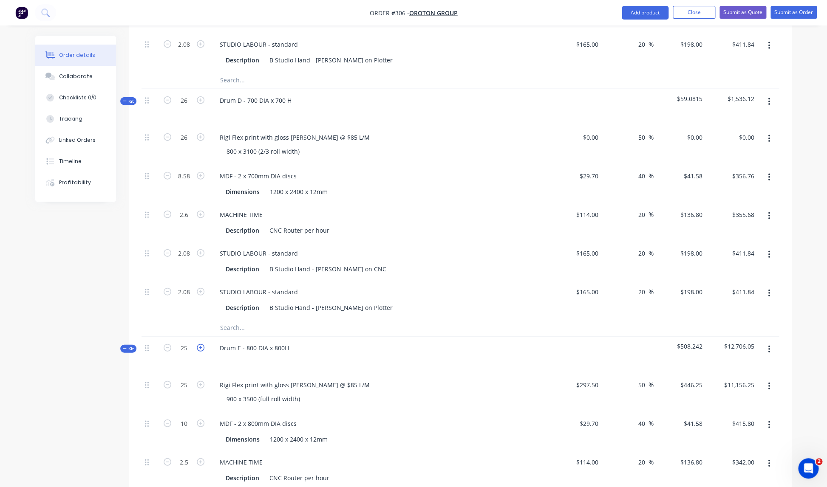
click at [201, 344] on icon "button" at bounding box center [201, 348] width 8 height 8
click at [170, 344] on icon "button" at bounding box center [168, 348] width 8 height 8
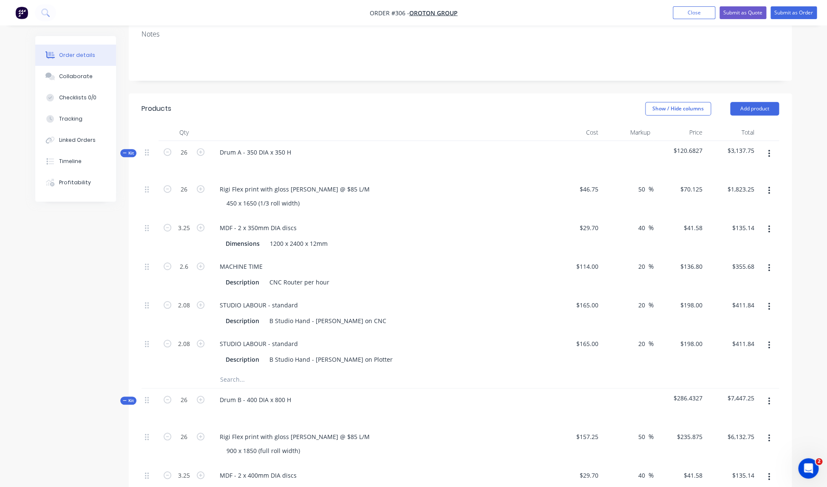
scroll to position [0, 0]
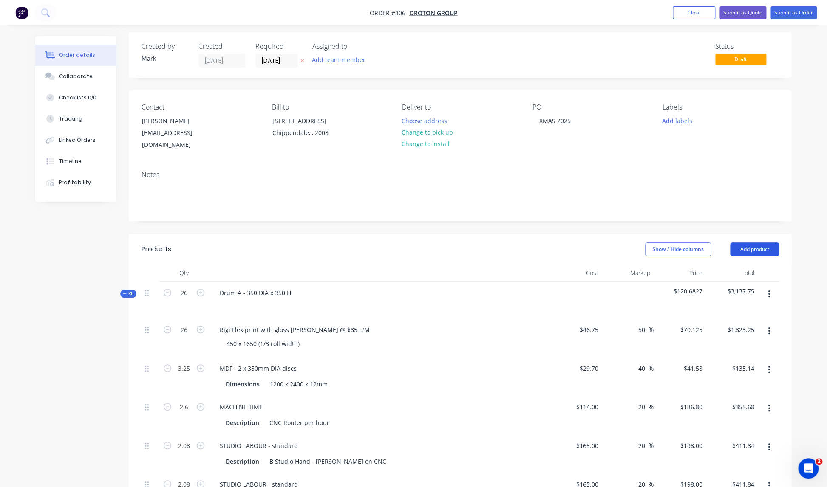
click at [748, 243] on button "Add product" at bounding box center [754, 250] width 49 height 14
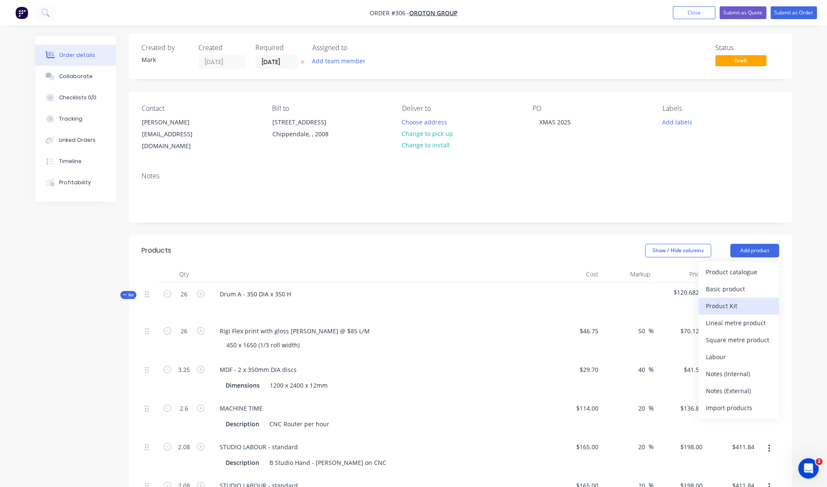
click at [720, 300] on div "Product Kit" at bounding box center [738, 306] width 65 height 12
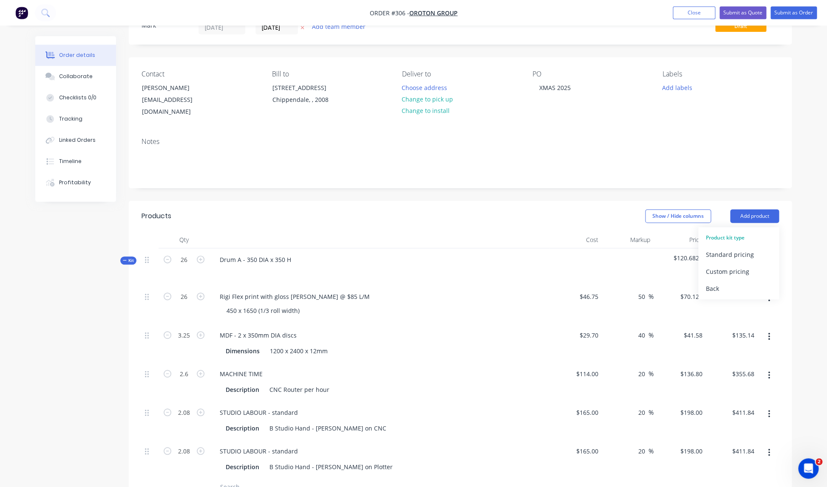
scroll to position [35, 0]
click at [723, 250] on div "Standard pricing" at bounding box center [738, 256] width 65 height 12
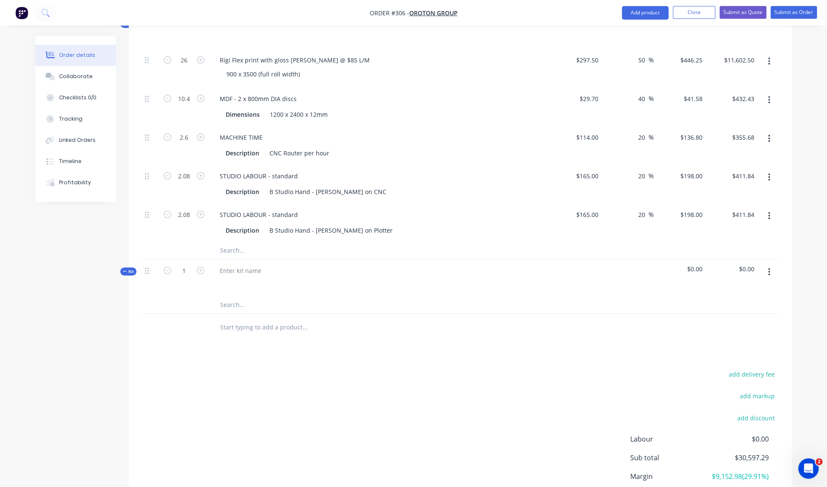
scroll to position [1326, 0]
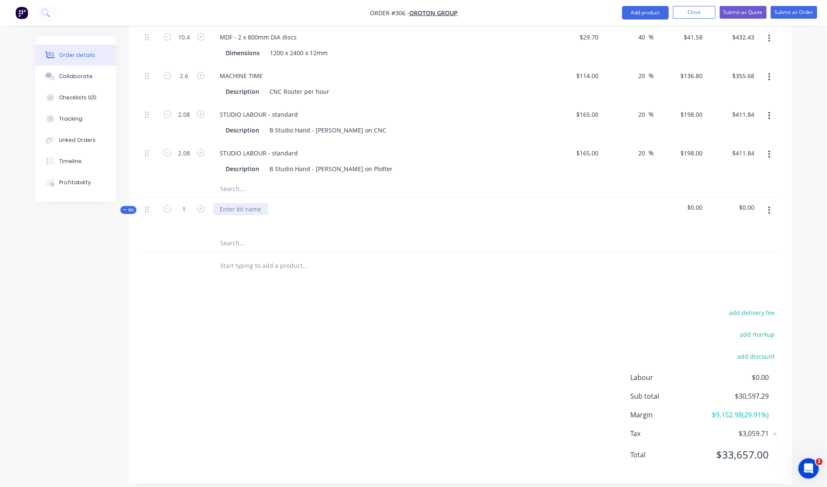
click at [258, 203] on div at bounding box center [240, 209] width 55 height 12
click at [302, 199] on div "1150mm DIA x 25mm disc" at bounding box center [379, 216] width 340 height 37
click at [270, 215] on div at bounding box center [379, 221] width 333 height 12
click at [297, 203] on div "1150mm DIA x 25mm disc" at bounding box center [256, 209] width 87 height 12
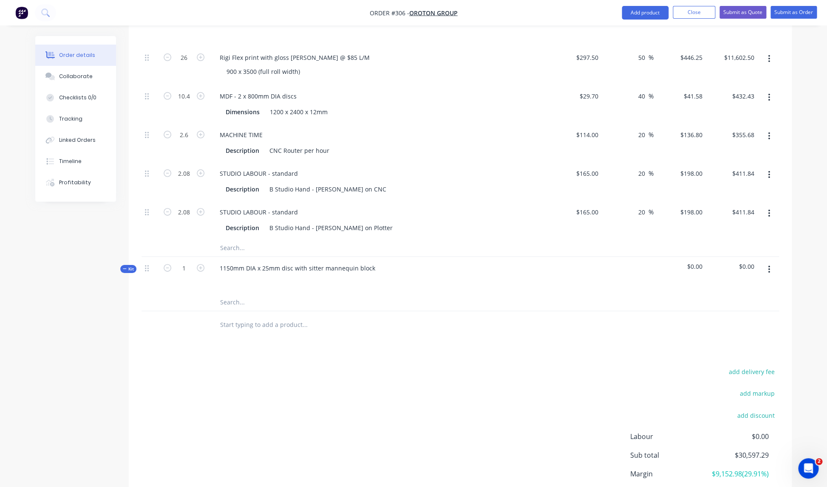
scroll to position [1262, 0]
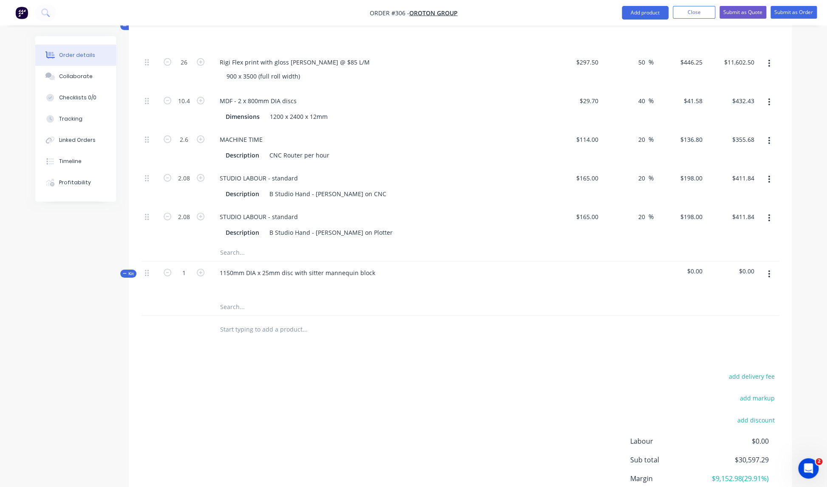
click at [768, 270] on icon "button" at bounding box center [769, 274] width 2 height 9
click at [738, 291] on div "Add product to kit" at bounding box center [738, 297] width 65 height 12
click at [721, 325] on div "Product catalogue" at bounding box center [738, 331] width 65 height 12
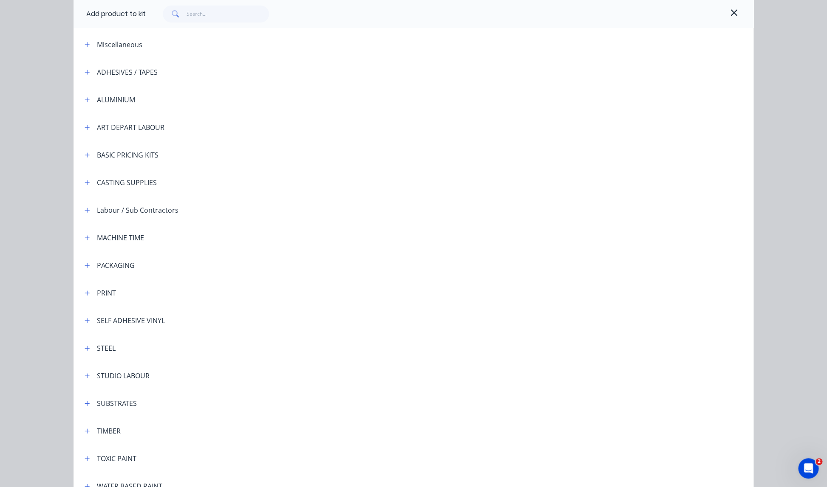
scroll to position [85, 0]
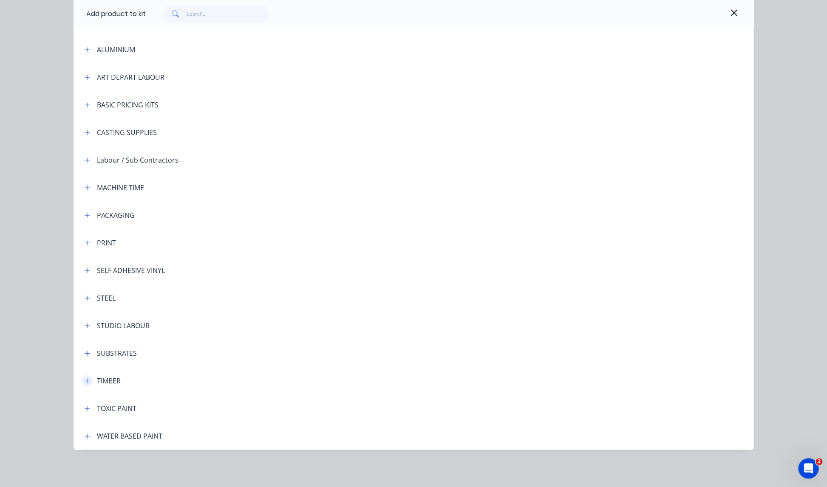
click at [86, 382] on icon "button" at bounding box center [87, 381] width 5 height 6
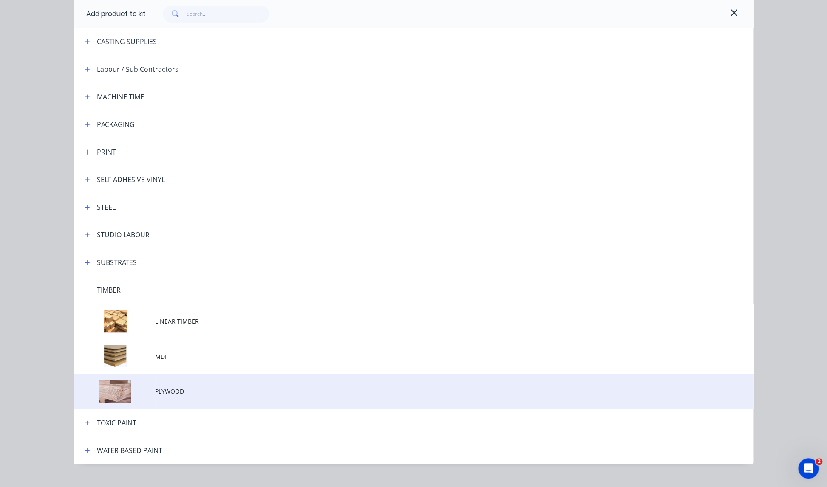
scroll to position [191, 0]
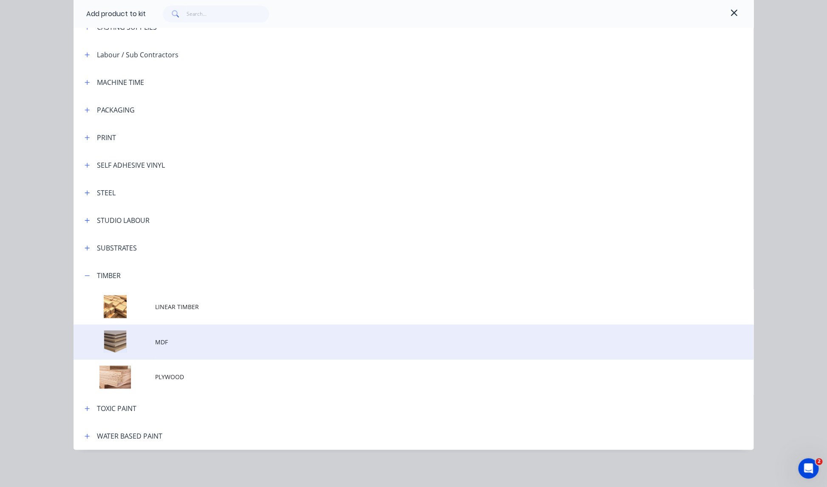
click at [161, 341] on span "MDF" at bounding box center [394, 342] width 478 height 9
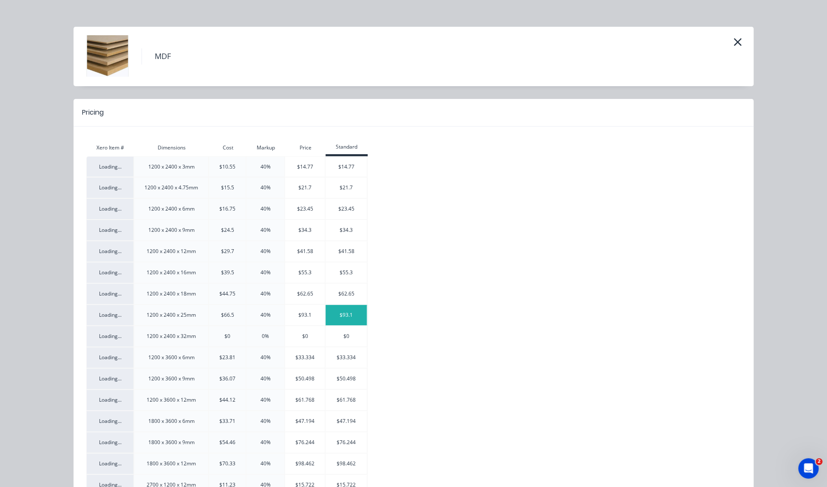
scroll to position [9, 0]
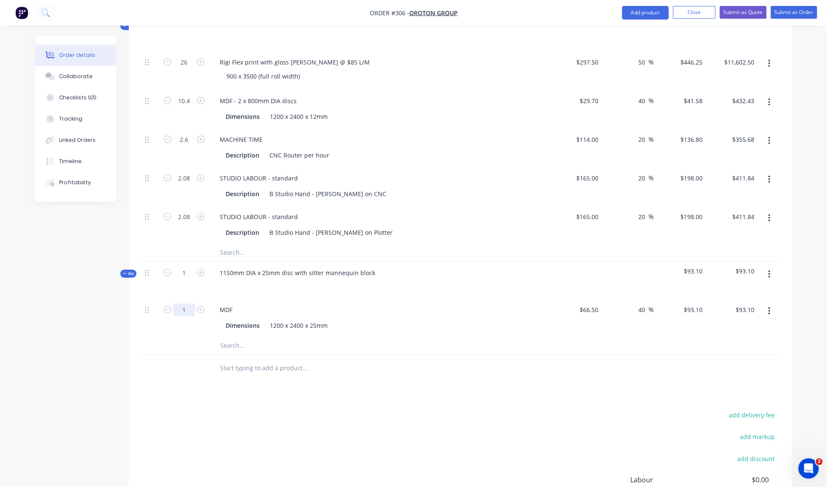
click at [189, 304] on input "1" at bounding box center [184, 310] width 22 height 13
click at [257, 320] on div "Dimensions" at bounding box center [242, 326] width 41 height 12
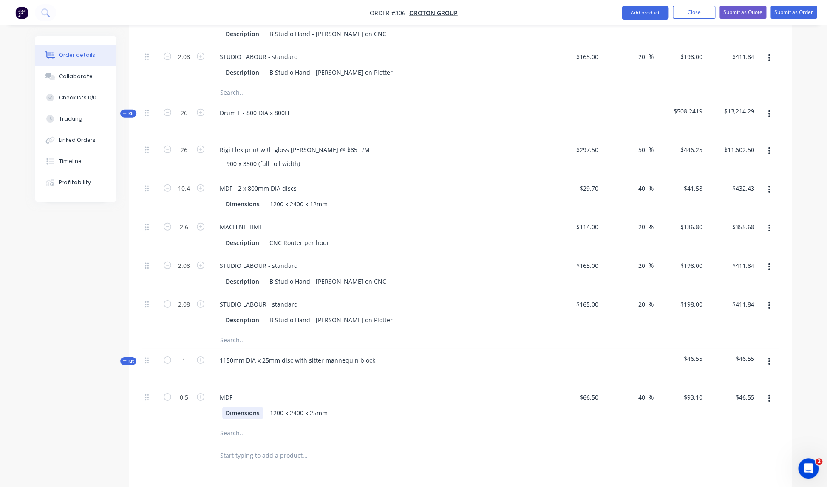
scroll to position [1177, 0]
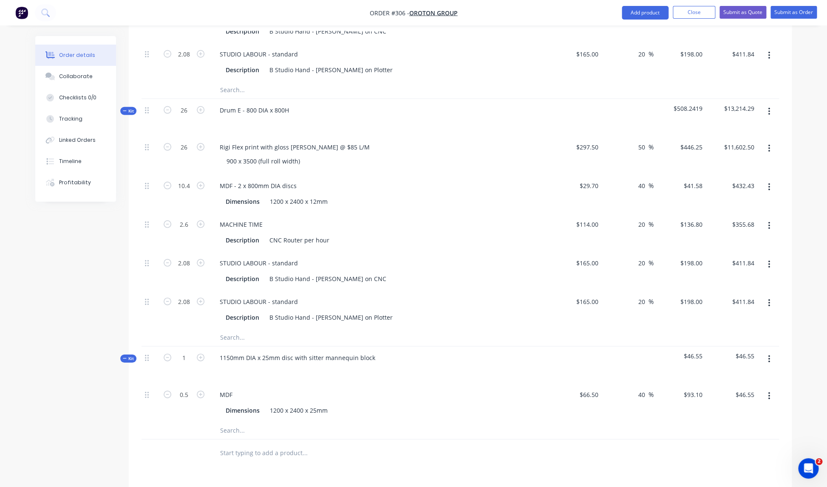
click at [768, 356] on icon "button" at bounding box center [769, 360] width 2 height 8
click at [731, 376] on div "Add product to kit" at bounding box center [738, 382] width 65 height 12
click at [726, 410] on div "Product catalogue" at bounding box center [738, 416] width 65 height 12
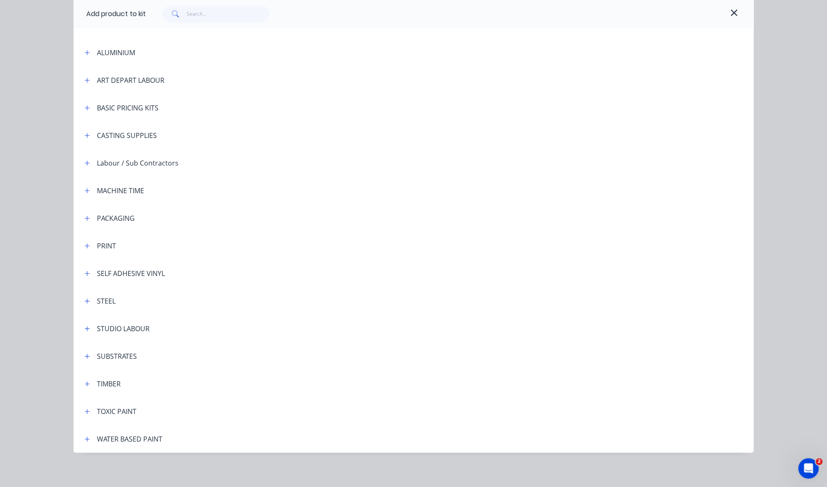
scroll to position [85, 0]
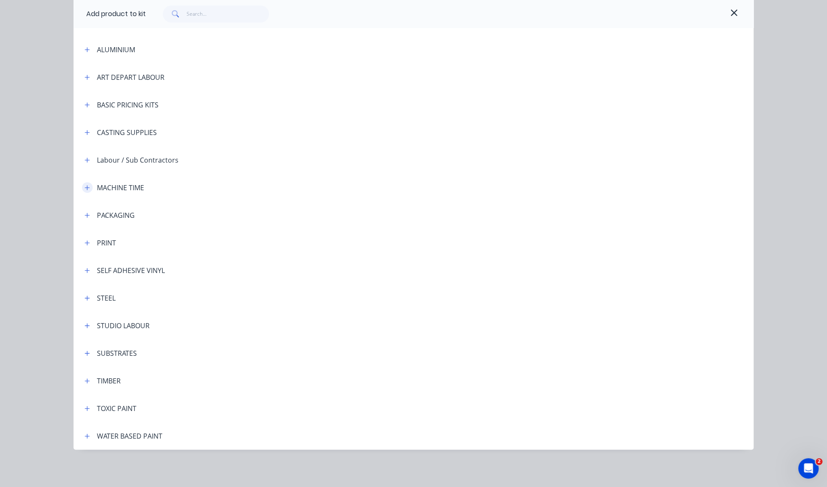
click at [89, 187] on icon "button" at bounding box center [87, 187] width 5 height 5
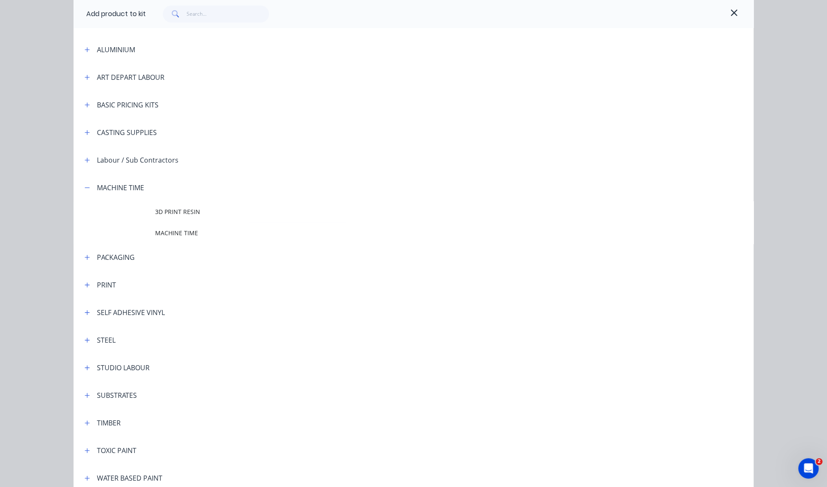
click at [189, 233] on span "MACHINE TIME" at bounding box center [394, 233] width 478 height 9
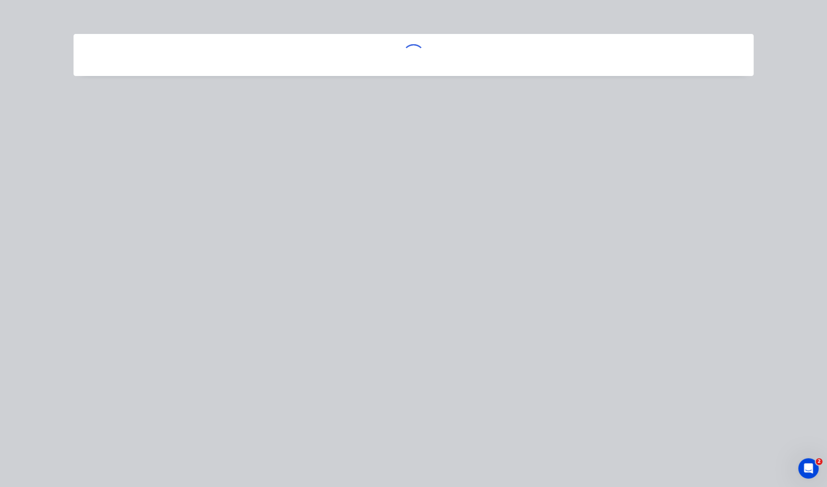
scroll to position [0, 0]
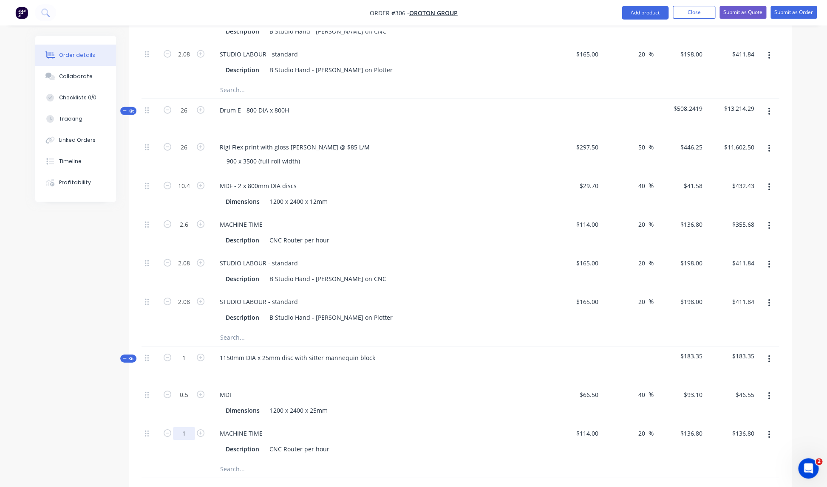
click at [191, 427] on input "1" at bounding box center [184, 433] width 22 height 13
click at [428, 427] on div "MACHINE TIME" at bounding box center [379, 433] width 333 height 12
click at [769, 356] on icon "button" at bounding box center [769, 360] width 2 height 8
click at [724, 376] on div "Add product to kit" at bounding box center [738, 382] width 65 height 12
click at [718, 410] on div "Product catalogue" at bounding box center [738, 416] width 65 height 12
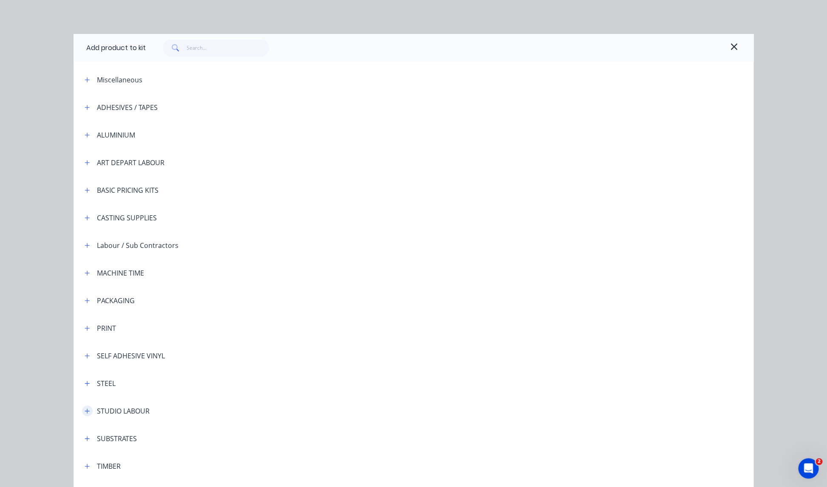
click at [87, 411] on icon "button" at bounding box center [87, 411] width 5 height 5
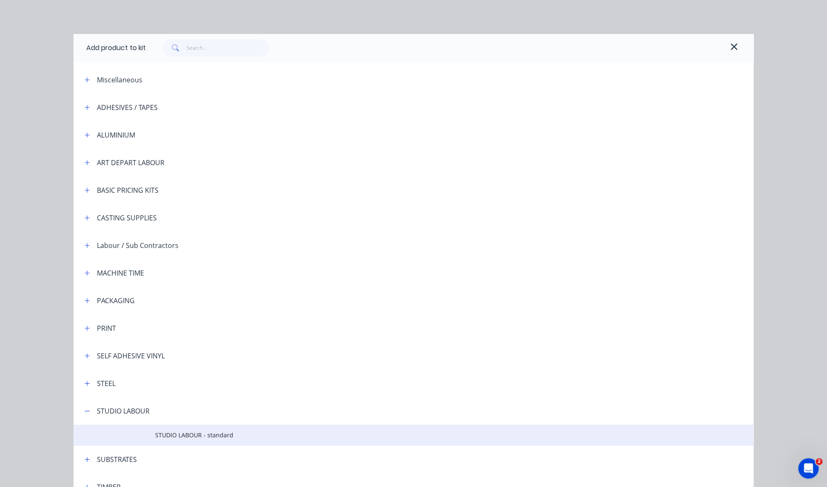
click at [212, 436] on span "STUDIO LABOUR - standard" at bounding box center [394, 435] width 478 height 9
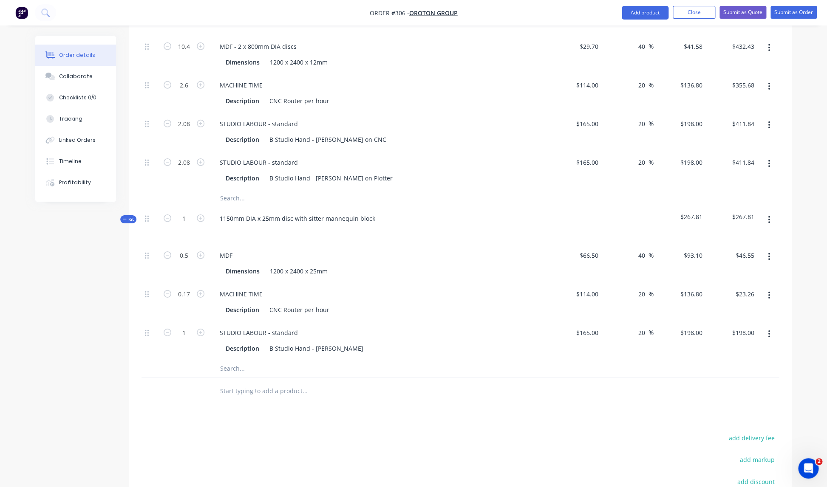
scroll to position [1315, 0]
click at [324, 344] on div "B Studio Hand - [PERSON_NAME]" at bounding box center [316, 350] width 101 height 12
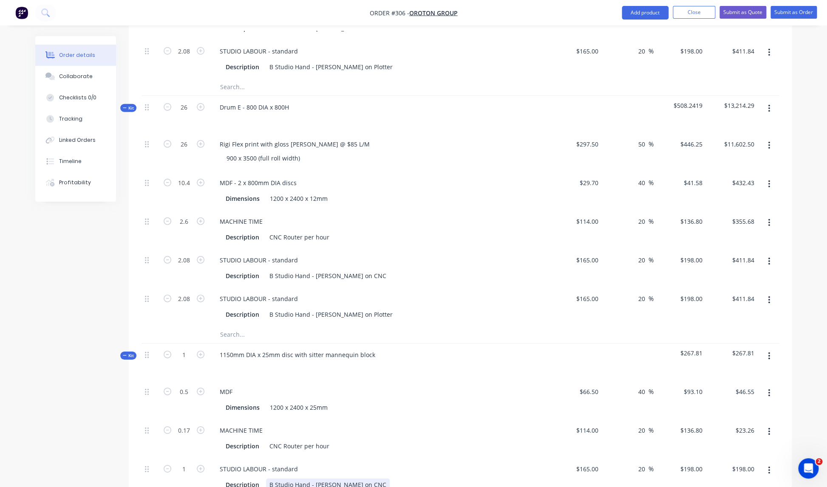
scroll to position [1180, 0]
click at [170, 104] on icon "button" at bounding box center [168, 108] width 8 height 8
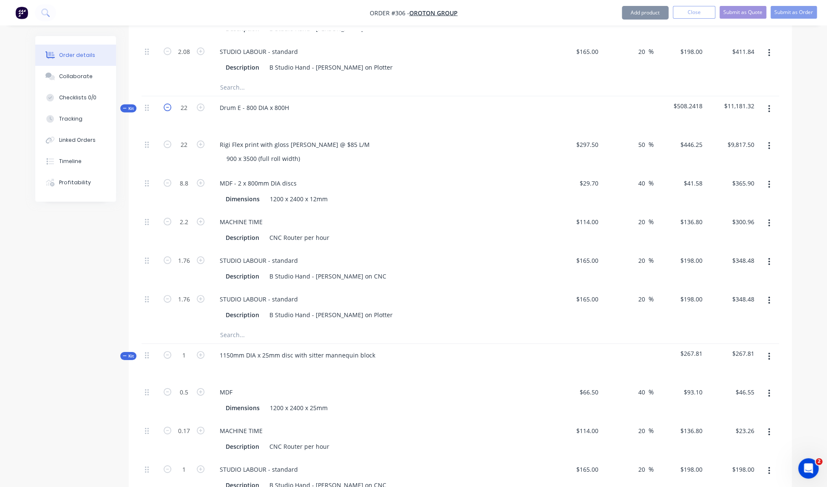
click at [170, 104] on icon "button" at bounding box center [168, 108] width 8 height 8
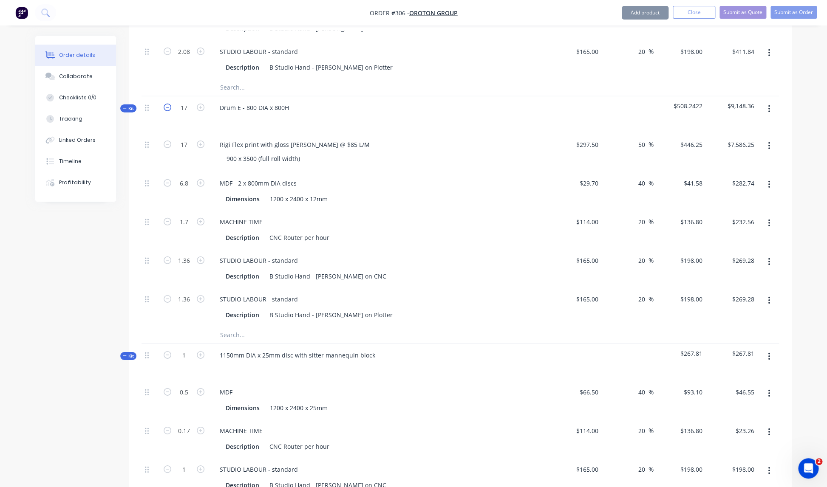
click at [170, 104] on icon "button" at bounding box center [168, 108] width 8 height 8
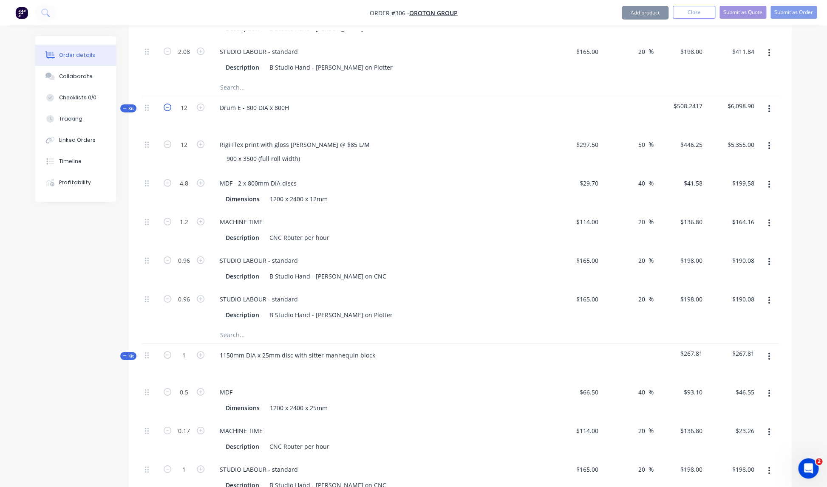
click at [170, 104] on icon "button" at bounding box center [168, 108] width 8 height 8
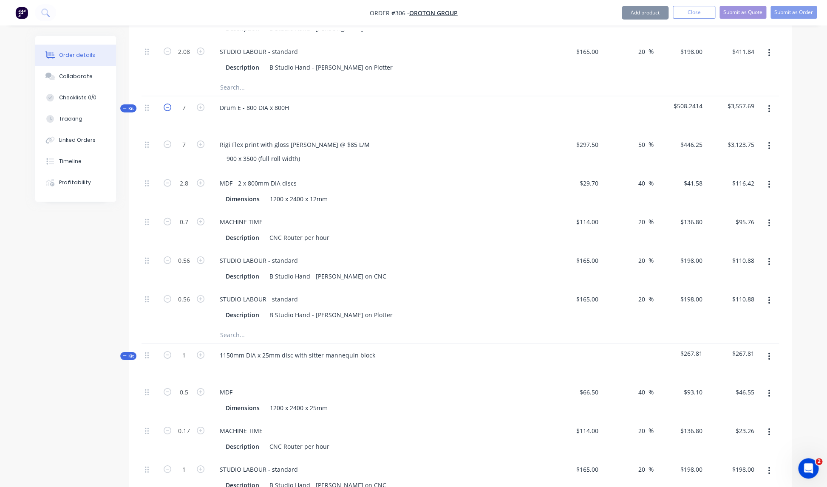
click at [170, 104] on icon "button" at bounding box center [168, 108] width 8 height 8
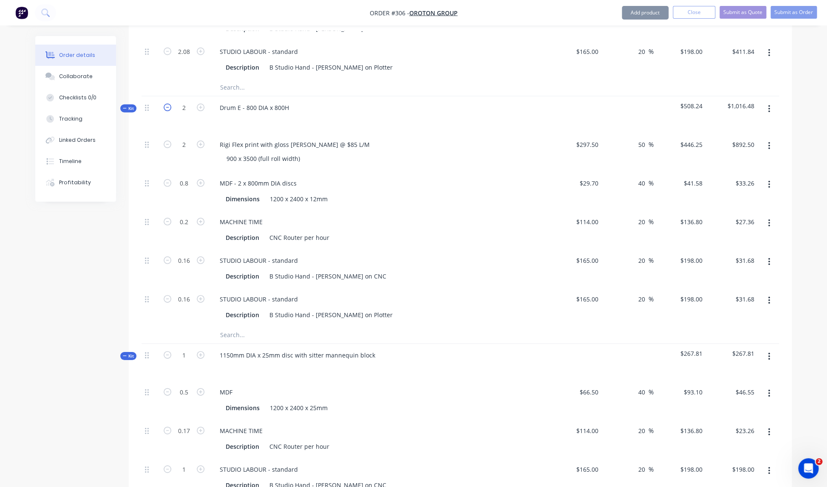
click at [170, 104] on icon "button" at bounding box center [168, 108] width 8 height 8
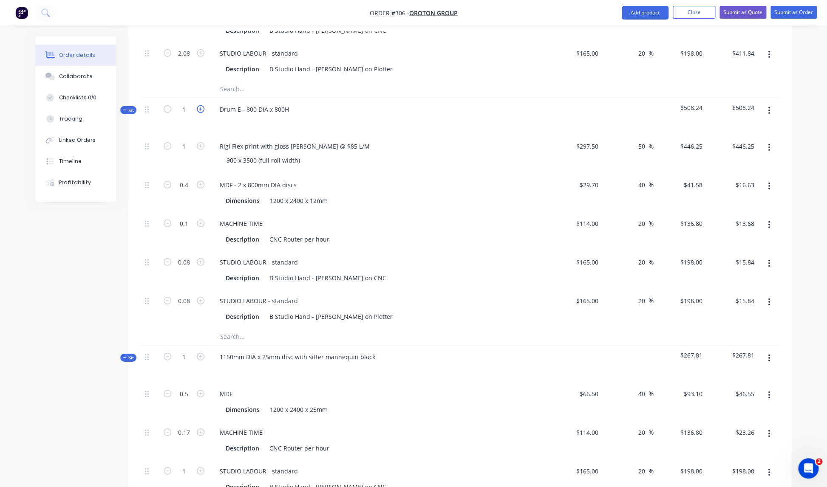
scroll to position [1179, 0]
click at [201, 105] on icon "button" at bounding box center [201, 109] width 8 height 8
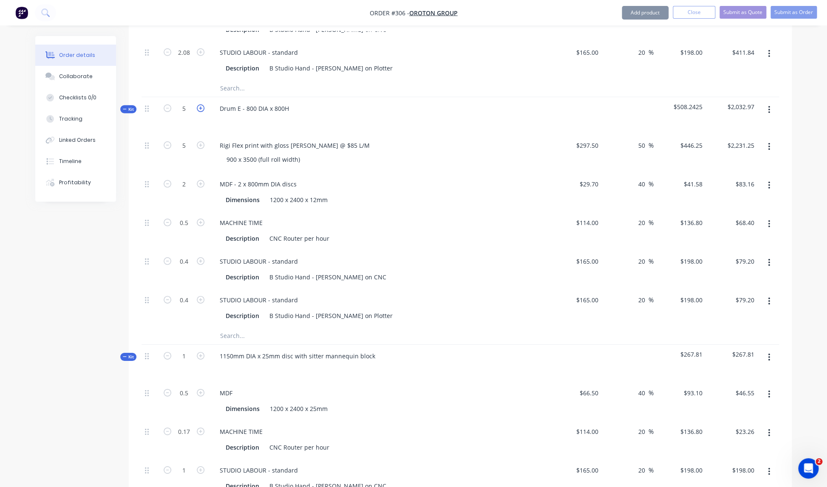
click at [201, 105] on icon "button" at bounding box center [201, 109] width 8 height 8
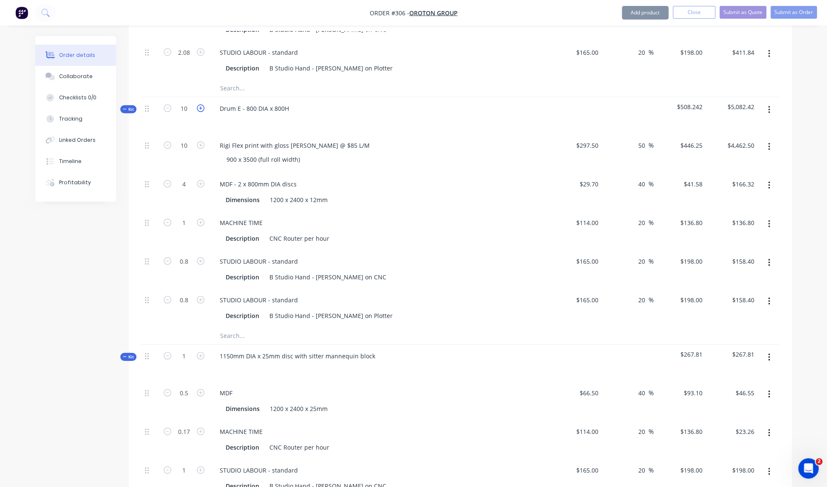
click at [201, 105] on icon "button" at bounding box center [201, 109] width 8 height 8
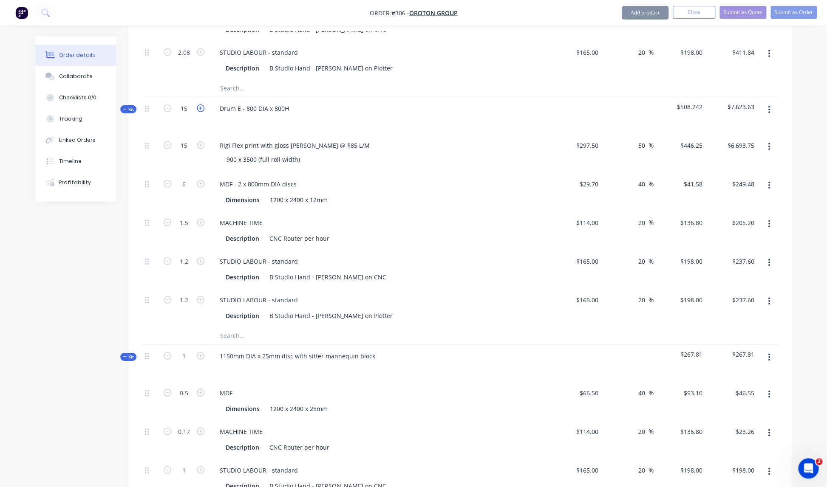
click at [201, 105] on icon "button" at bounding box center [201, 109] width 8 height 8
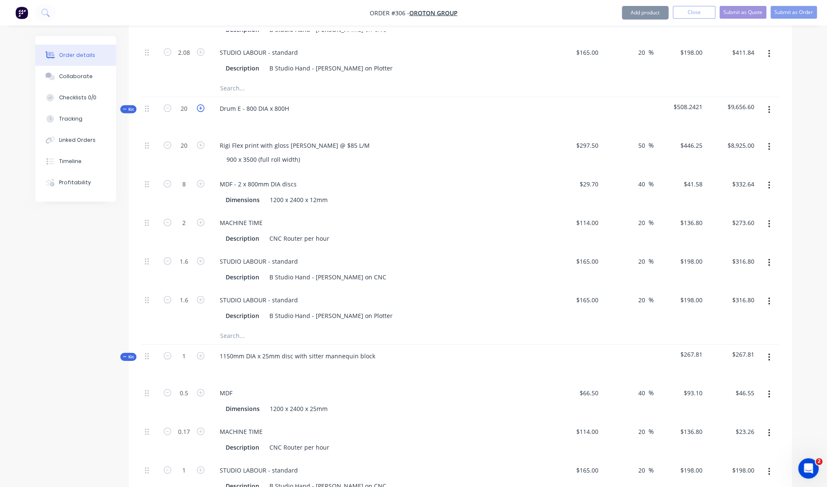
click at [201, 105] on icon "button" at bounding box center [201, 109] width 8 height 8
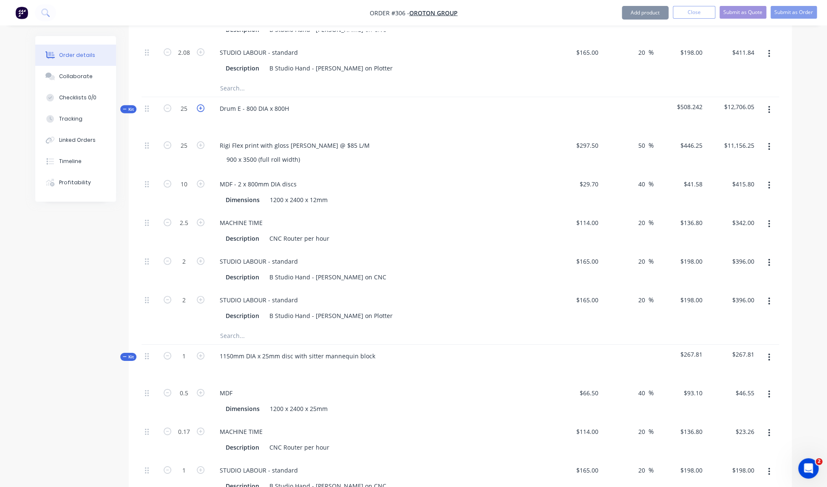
click at [201, 105] on icon "button" at bounding box center [201, 109] width 8 height 8
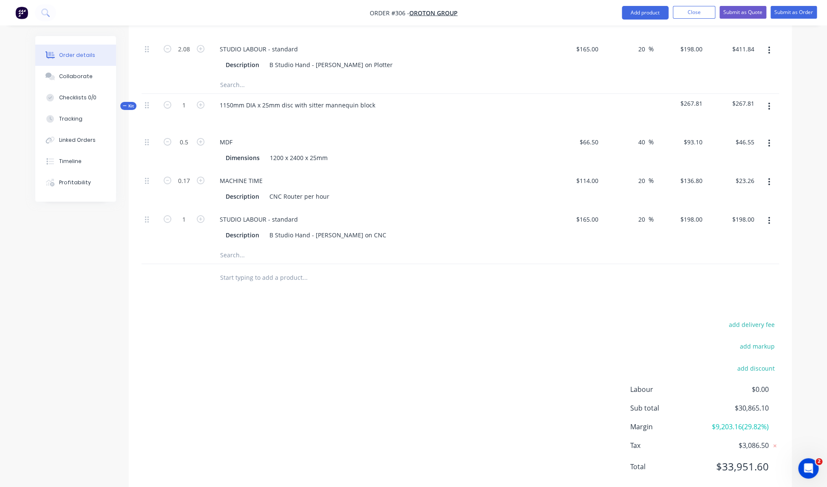
scroll to position [1442, 0]
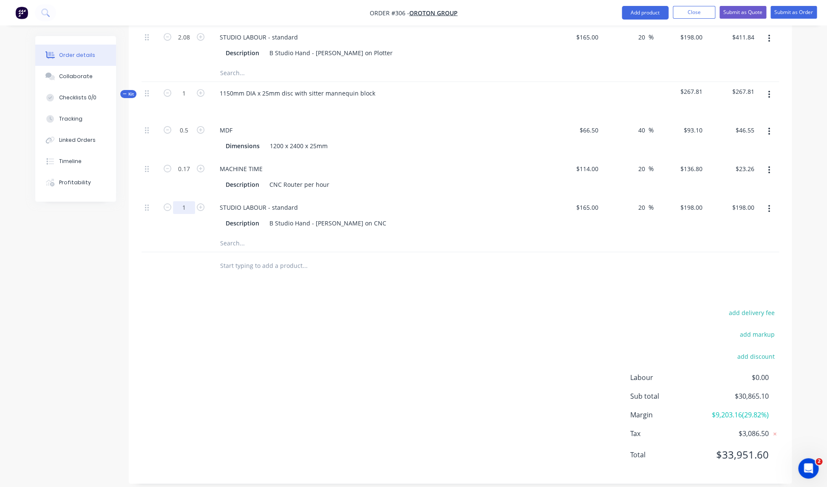
drag, startPoint x: 187, startPoint y: 198, endPoint x: 192, endPoint y: 198, distance: 5.5
click at [187, 201] on input "1" at bounding box center [184, 207] width 22 height 13
click at [770, 90] on icon "button" at bounding box center [769, 94] width 2 height 9
click at [728, 111] on div "Add product to kit" at bounding box center [738, 117] width 65 height 12
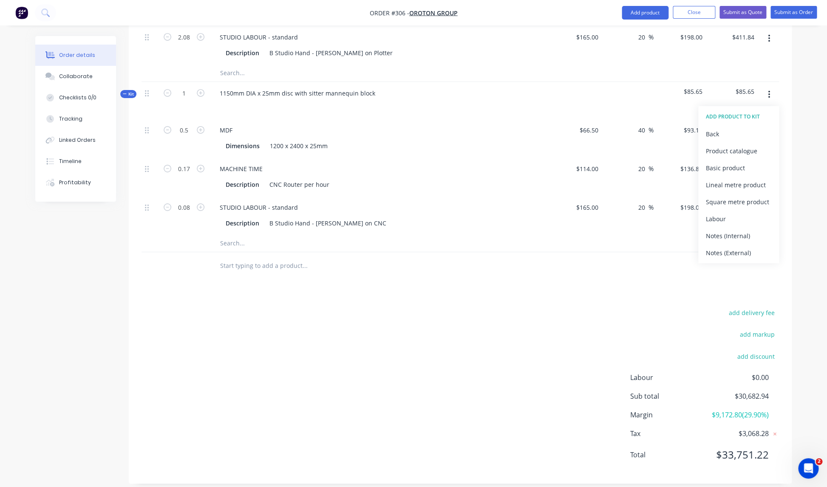
click at [716, 162] on div "Basic product" at bounding box center [738, 168] width 65 height 12
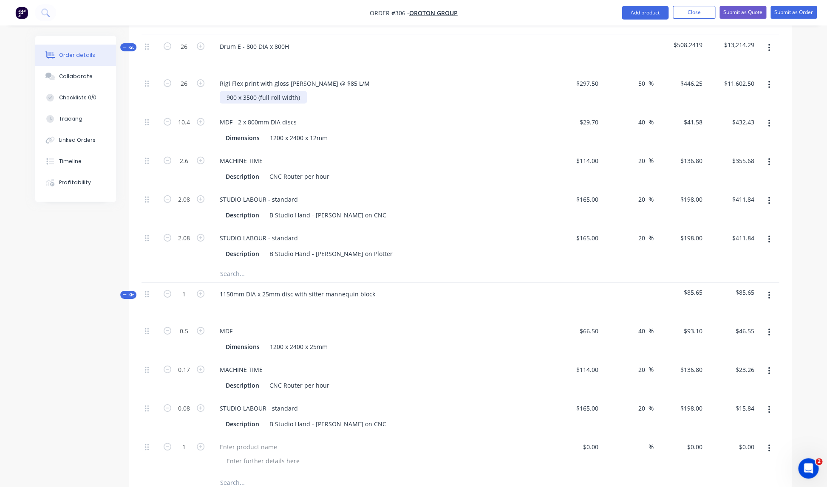
scroll to position [1236, 0]
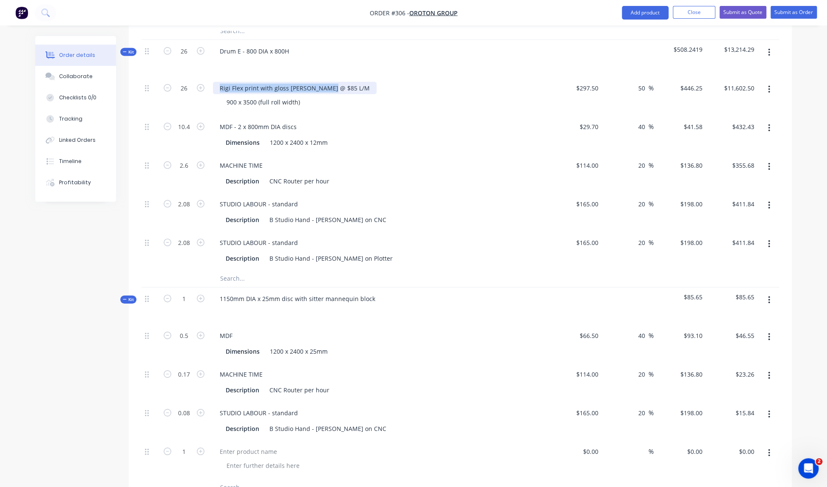
drag, startPoint x: 220, startPoint y: 79, endPoint x: 344, endPoint y: 80, distance: 124.1
click at [345, 82] on div "Rigi Flex print with gloss [PERSON_NAME] @ $85 L/M" at bounding box center [295, 88] width 164 height 12
copy div "Rigi Flex print with gloss [PERSON_NAME] @ $85 L/M"
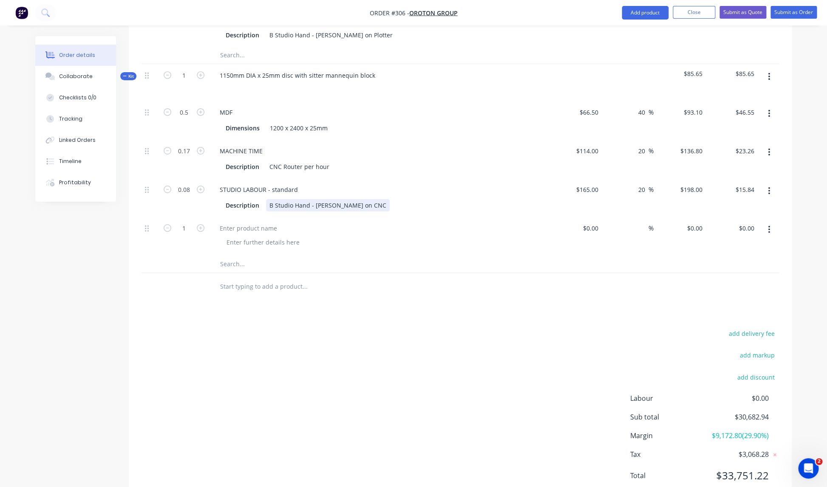
scroll to position [1481, 0]
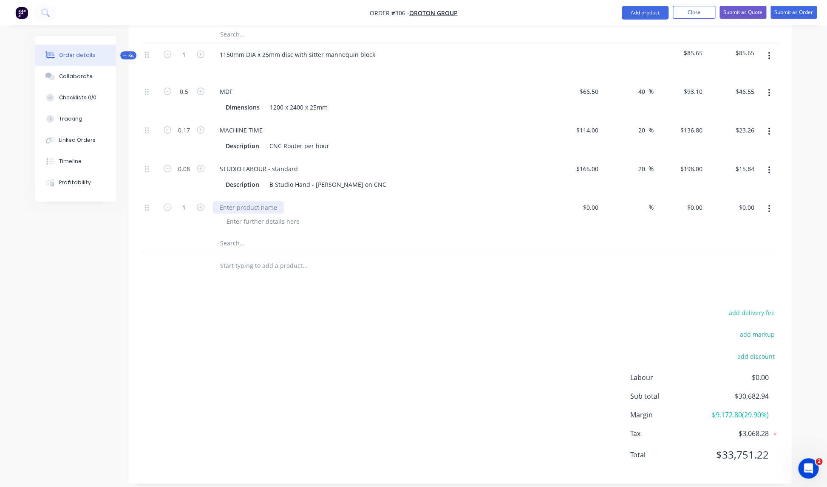
click at [240, 201] on div at bounding box center [248, 207] width 71 height 12
paste div
click at [380, 243] on input "text" at bounding box center [305, 243] width 170 height 17
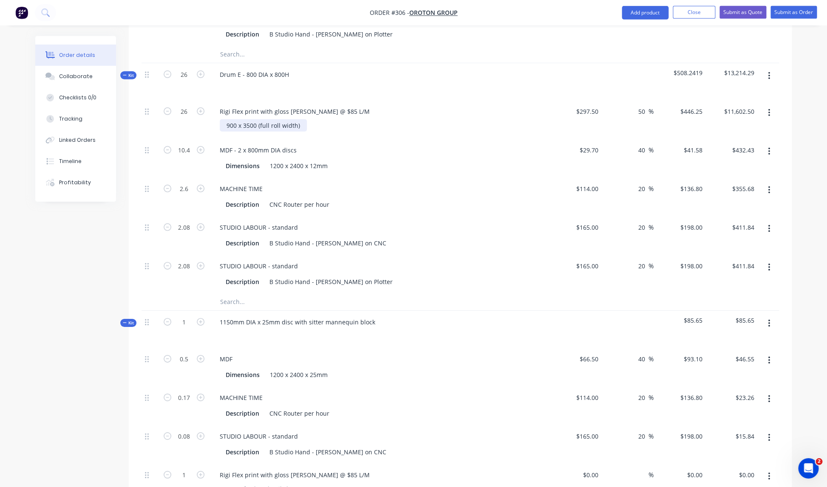
scroll to position [1207, 0]
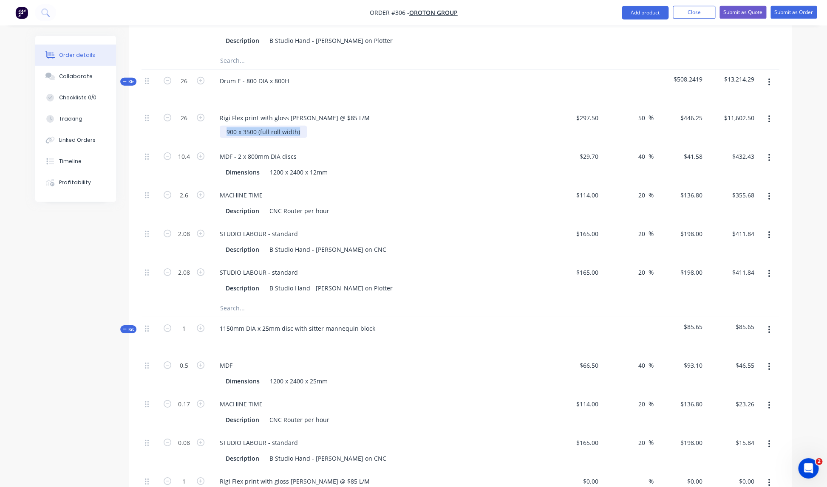
drag, startPoint x: 224, startPoint y: 121, endPoint x: 296, endPoint y: 124, distance: 71.9
click at [307, 126] on div "900 x 3500 (full roll width)" at bounding box center [263, 132] width 87 height 12
copy div "900 x 3500 (full roll width)"
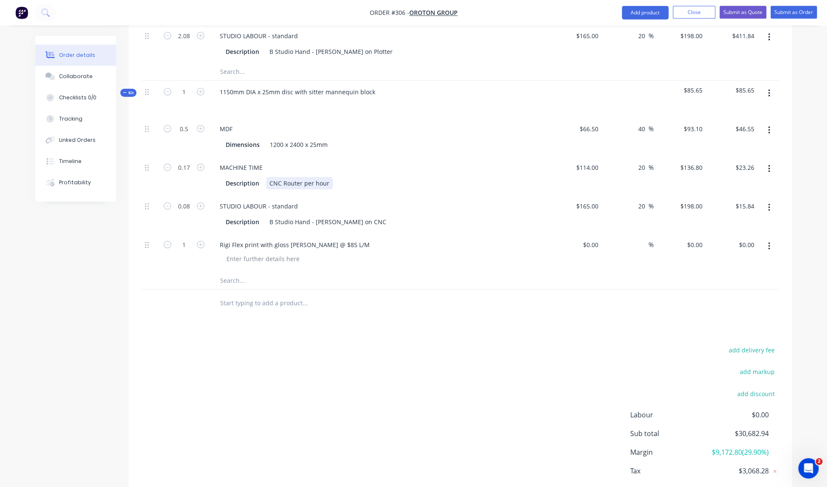
scroll to position [1481, 0]
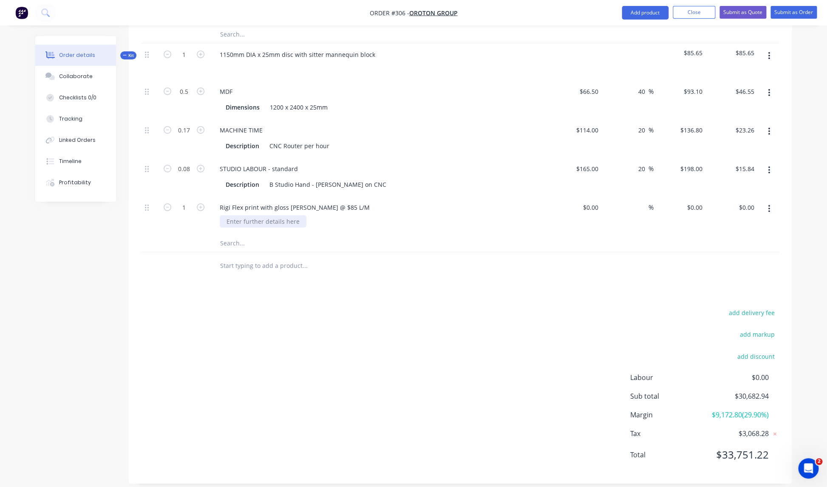
click at [246, 215] on div at bounding box center [263, 221] width 87 height 12
paste div
click at [236, 215] on div "900 x 3500 (full roll width)" at bounding box center [263, 221] width 87 height 12
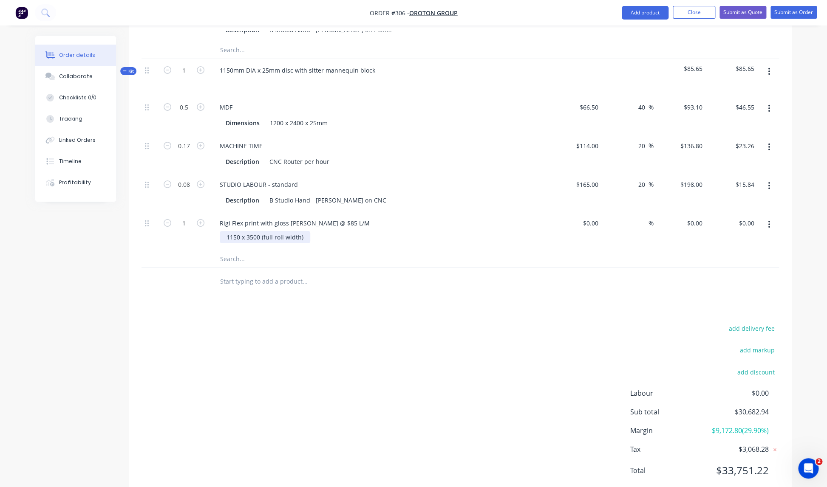
scroll to position [1472, 0]
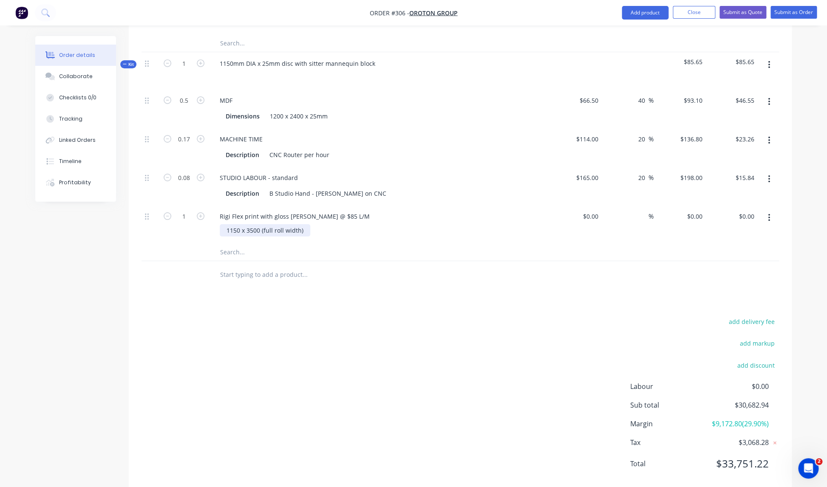
click at [260, 224] on div "1150 x 3500 (full roll width)" at bounding box center [265, 230] width 91 height 12
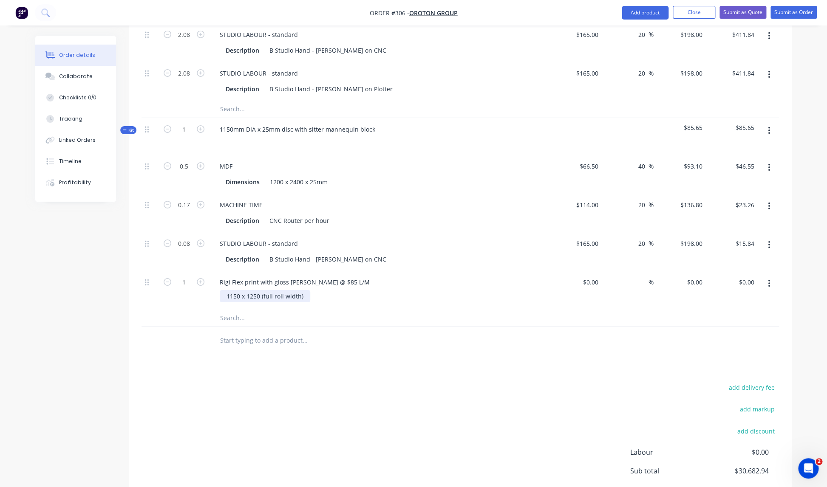
scroll to position [1397, 0]
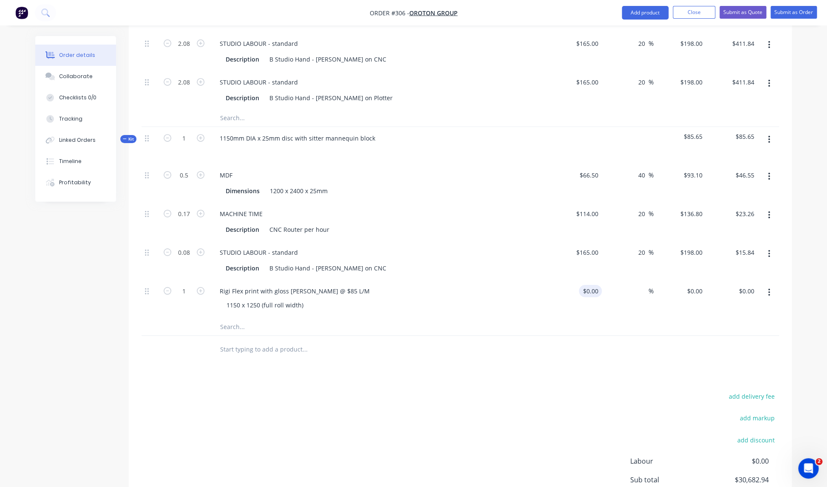
click at [592, 285] on input "$0.00" at bounding box center [592, 291] width 20 height 12
click at [554, 299] on div "$106.25 $106.25" at bounding box center [575, 297] width 52 height 39
click at [770, 134] on icon "button" at bounding box center [769, 138] width 2 height 9
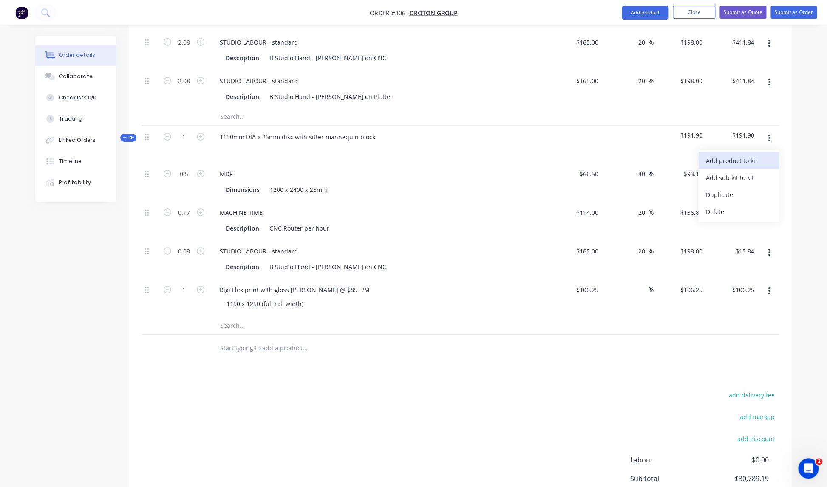
click at [725, 155] on div "Add product to kit" at bounding box center [738, 161] width 65 height 12
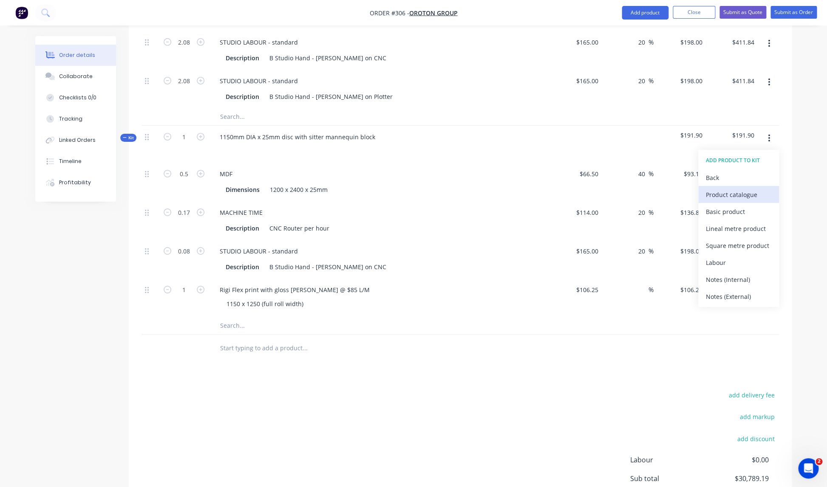
click at [721, 189] on div "Product catalogue" at bounding box center [738, 195] width 65 height 12
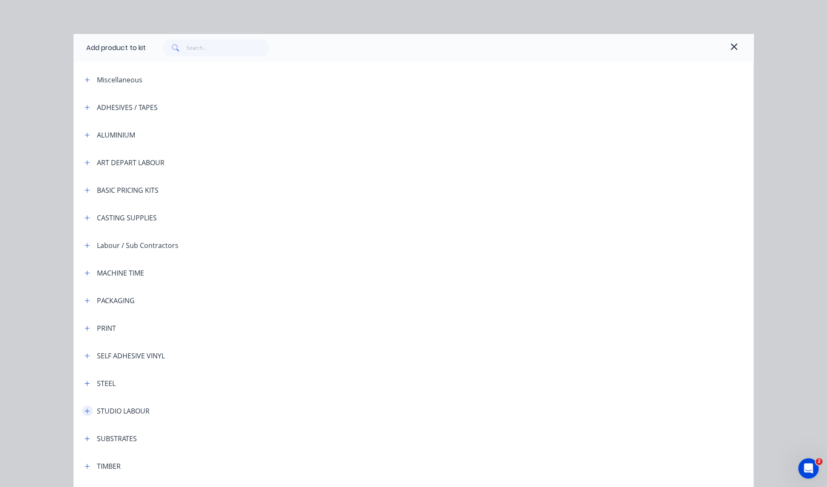
click at [88, 412] on icon "button" at bounding box center [87, 411] width 5 height 6
click at [193, 436] on span "STUDIO LABOUR - standard" at bounding box center [394, 435] width 478 height 9
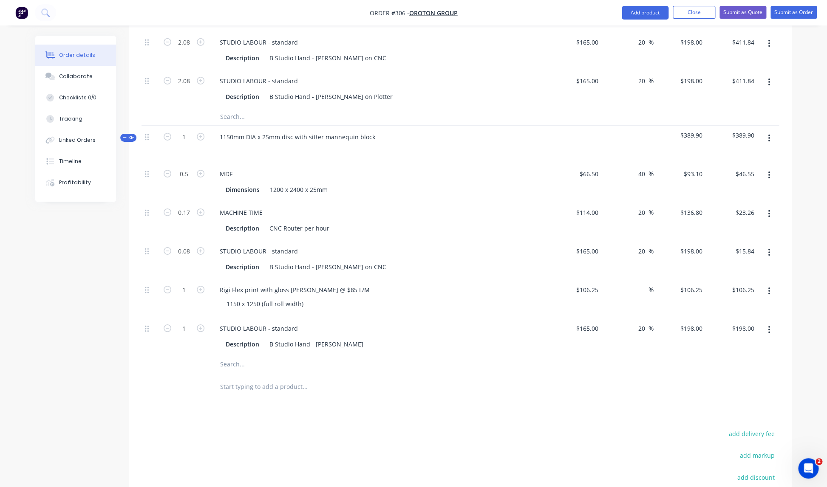
scroll to position [1396, 0]
drag, startPoint x: 325, startPoint y: 336, endPoint x: 344, endPoint y: 337, distance: 19.6
click at [326, 340] on div "B Studio Hand - [PERSON_NAME]" at bounding box center [316, 346] width 101 height 12
click at [426, 325] on div "STUDIO LABOUR - standard" at bounding box center [379, 331] width 333 height 12
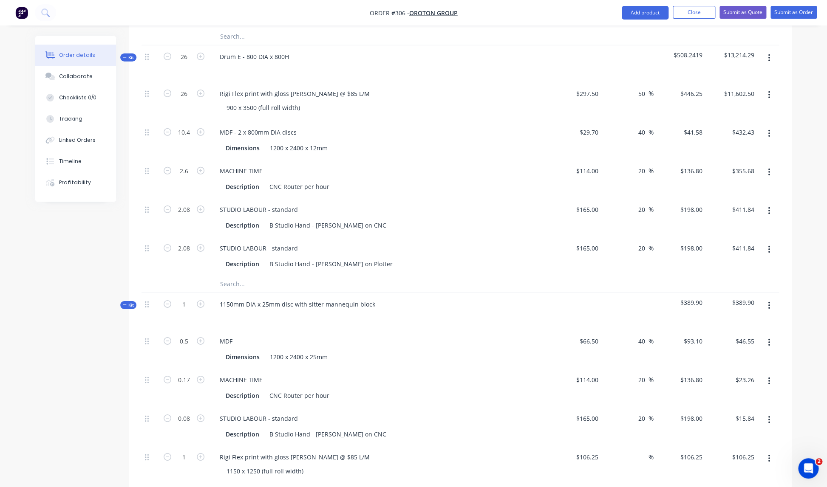
scroll to position [1230, 0]
click at [167, 54] on icon "button" at bounding box center [168, 58] width 8 height 8
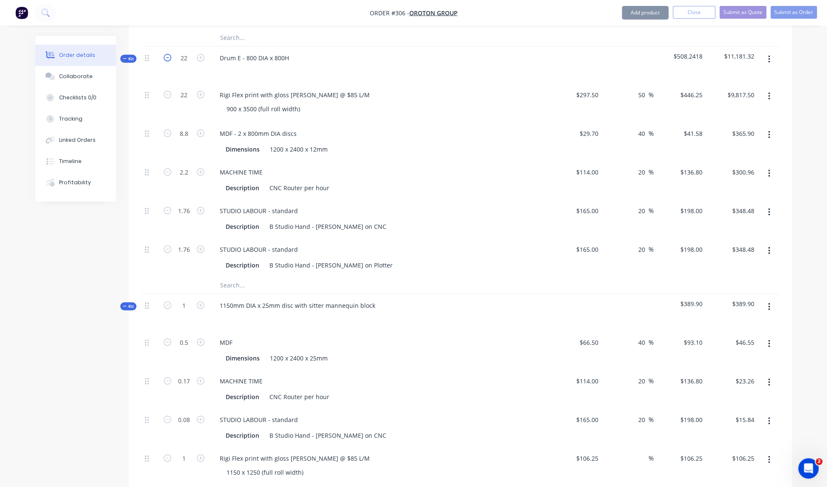
click at [167, 54] on icon "button" at bounding box center [168, 58] width 8 height 8
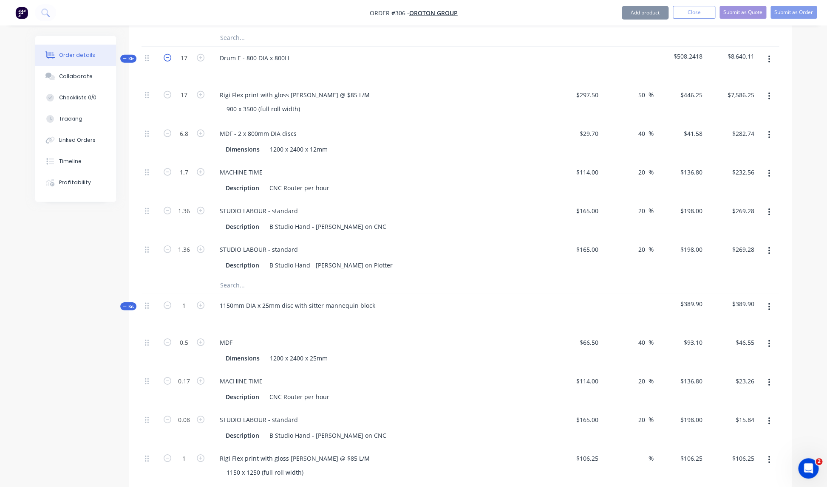
click at [167, 54] on icon "button" at bounding box center [168, 58] width 8 height 8
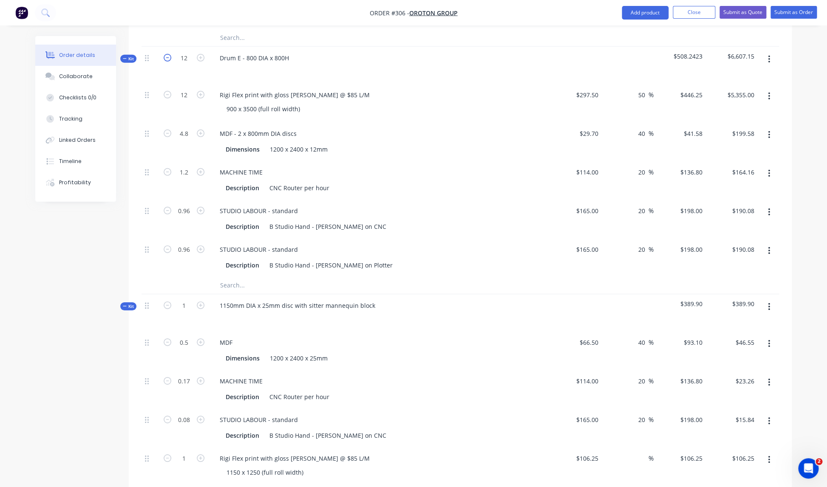
click at [167, 54] on icon "button" at bounding box center [168, 58] width 8 height 8
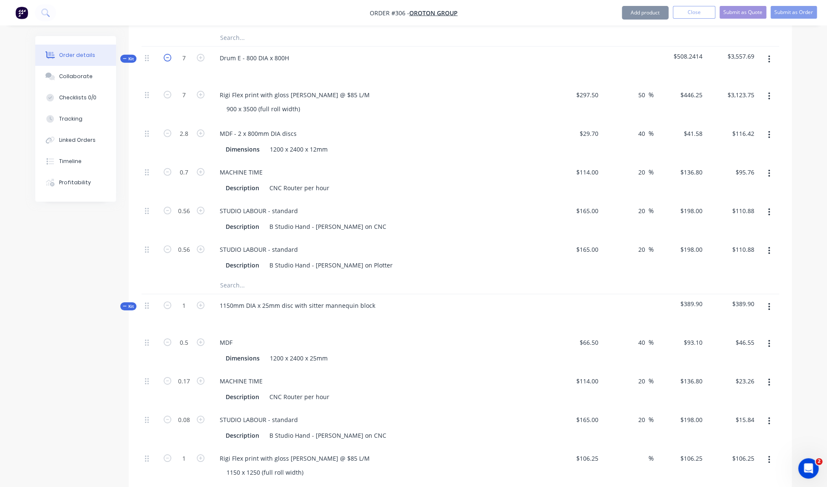
click at [167, 54] on icon "button" at bounding box center [168, 58] width 8 height 8
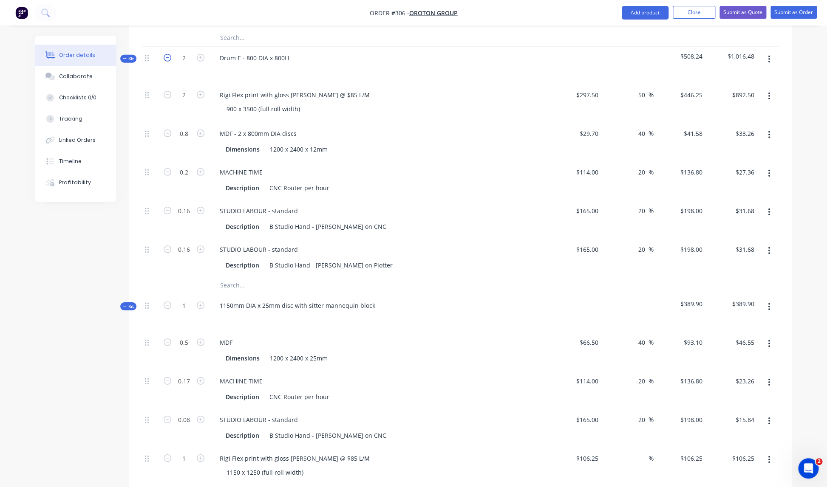
click at [167, 54] on icon "button" at bounding box center [168, 58] width 8 height 8
click at [201, 54] on icon "button" at bounding box center [201, 58] width 8 height 8
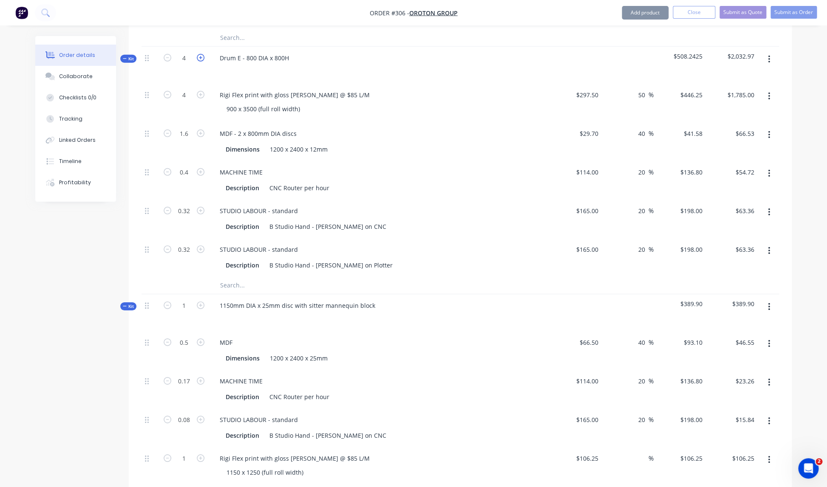
click at [201, 54] on icon "button" at bounding box center [201, 58] width 8 height 8
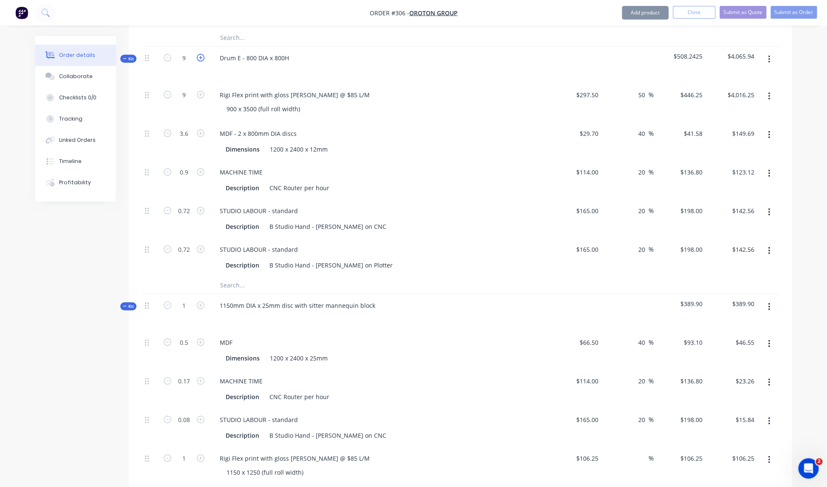
click at [201, 54] on icon "button" at bounding box center [201, 58] width 8 height 8
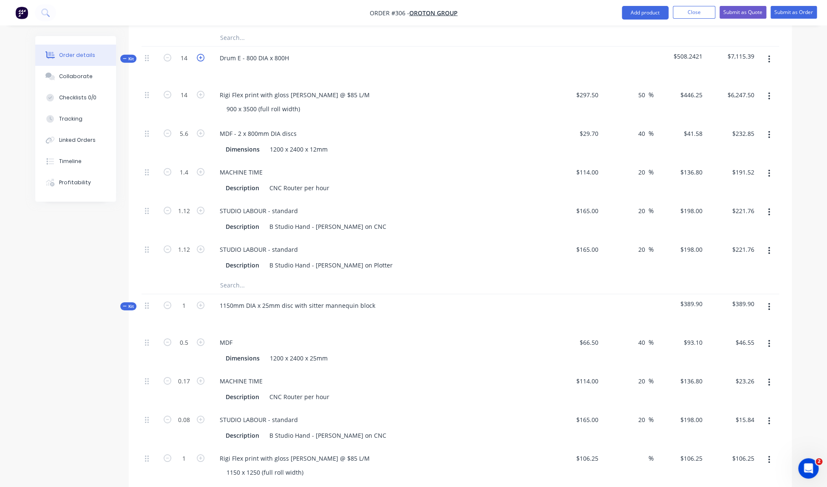
click at [201, 54] on icon "button" at bounding box center [201, 58] width 8 height 8
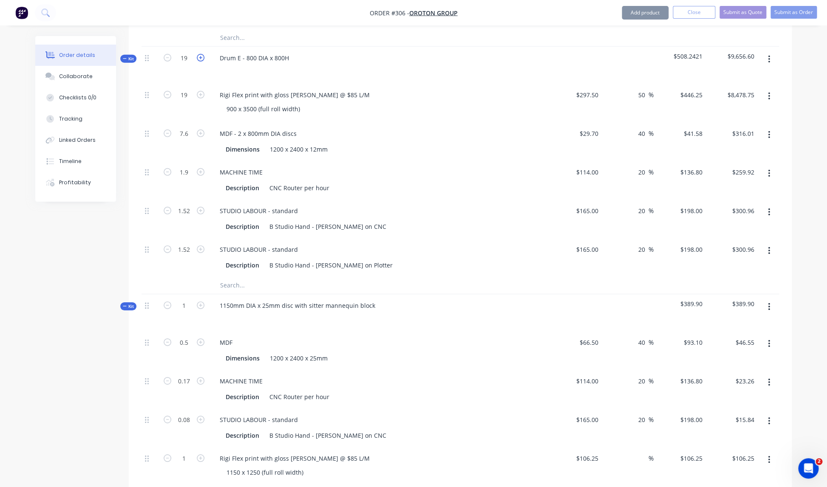
click at [201, 54] on icon "button" at bounding box center [201, 58] width 8 height 8
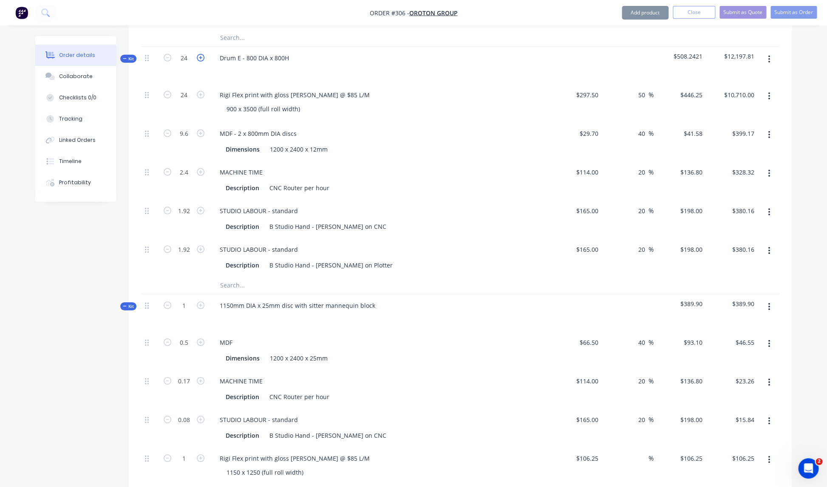
click at [201, 54] on icon "button" at bounding box center [201, 58] width 8 height 8
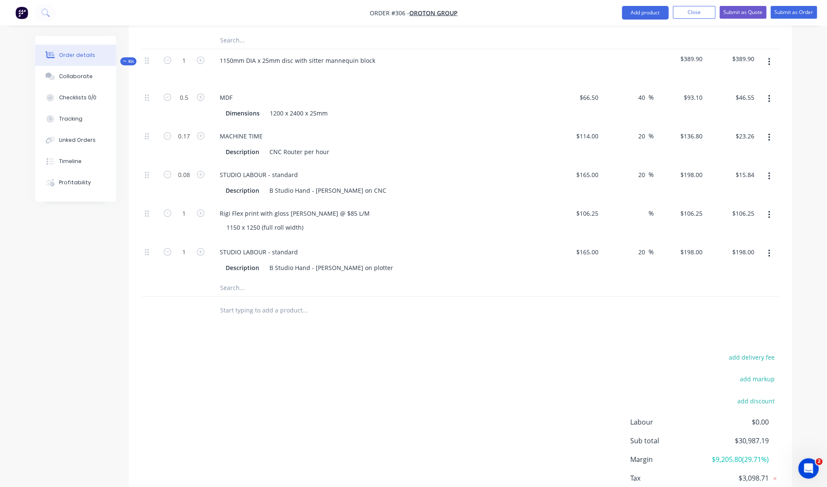
scroll to position [1473, 0]
click at [186, 248] on input "1" at bounding box center [184, 254] width 22 height 13
click at [426, 433] on div "add delivery fee add markup add discount Labour $0.00 Sub total $30,805.03 Marg…" at bounding box center [459, 436] width 637 height 164
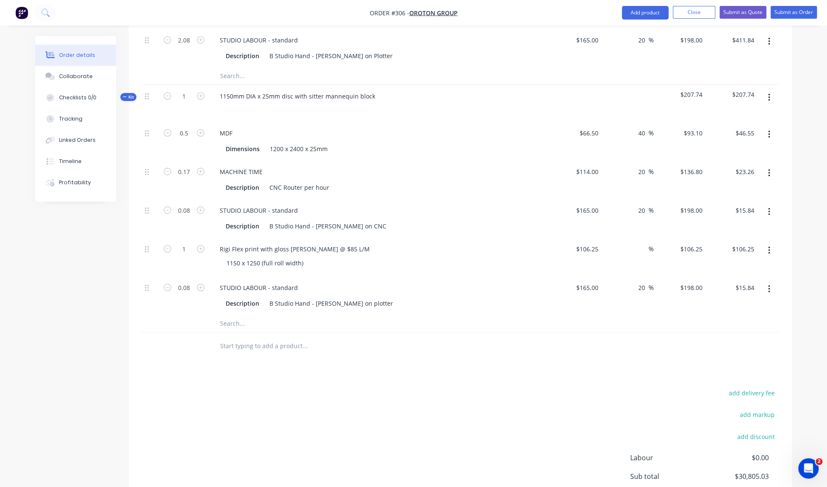
scroll to position [1438, 0]
click at [260, 258] on div "1150 x 1250 (full roll width)" at bounding box center [265, 264] width 91 height 12
click at [599, 244] on input "$106.25" at bounding box center [588, 250] width 26 height 12
click at [592, 334] on div at bounding box center [459, 348] width 637 height 28
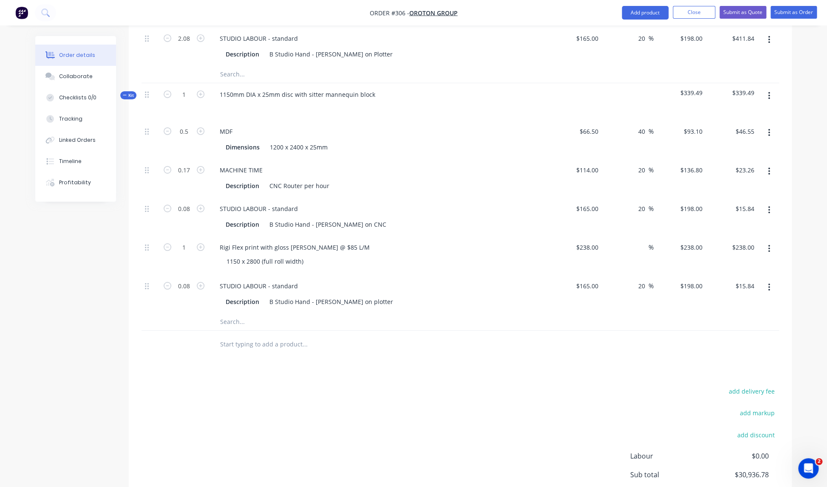
click at [769, 92] on icon "button" at bounding box center [769, 96] width 2 height 8
click at [744, 112] on div "Add product to kit" at bounding box center [738, 118] width 65 height 12
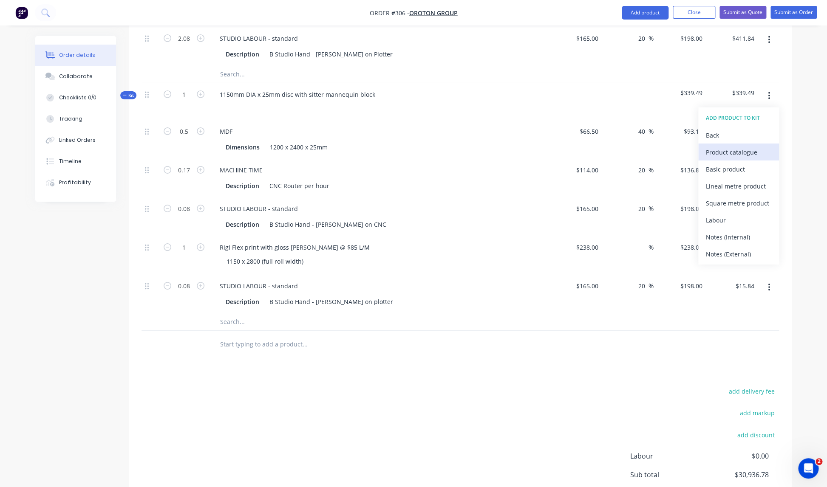
click at [729, 146] on div "Product catalogue" at bounding box center [738, 152] width 65 height 12
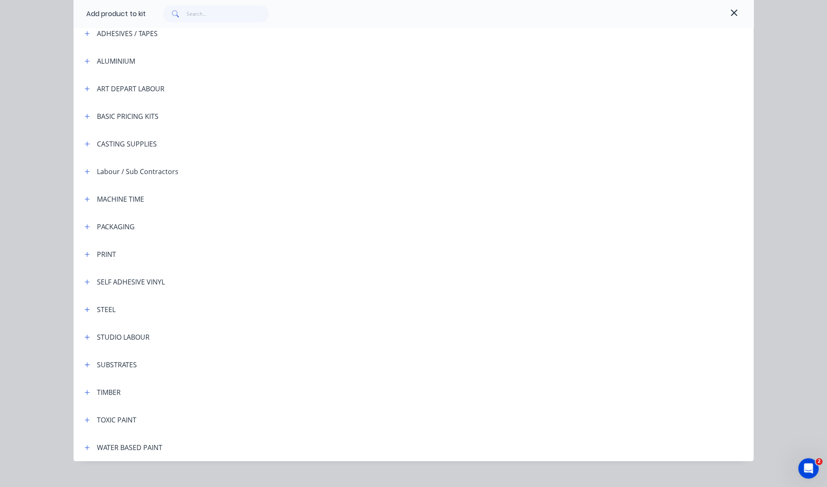
scroll to position [85, 0]
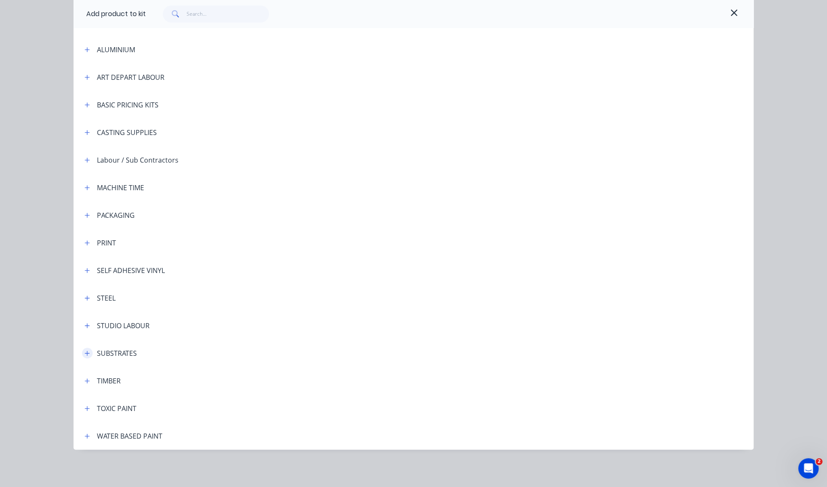
click at [88, 354] on icon "button" at bounding box center [87, 353] width 5 height 5
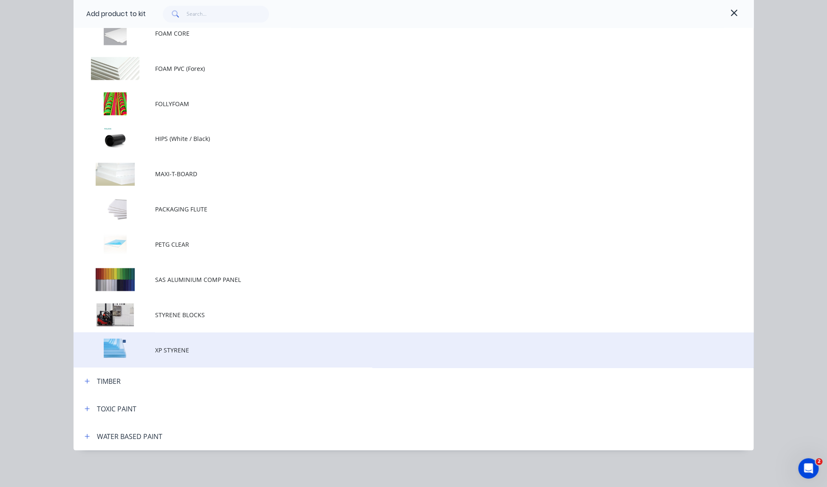
scroll to position [578, 0]
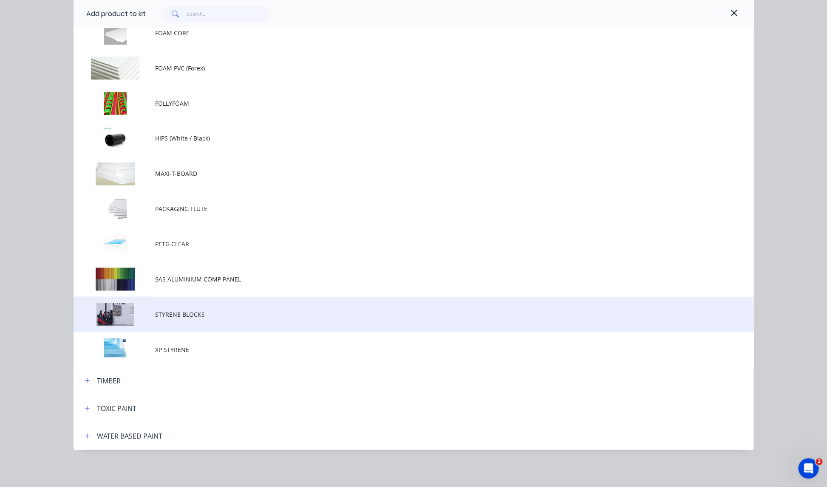
click at [172, 313] on span "STYRENE BLOCKS" at bounding box center [394, 314] width 478 height 9
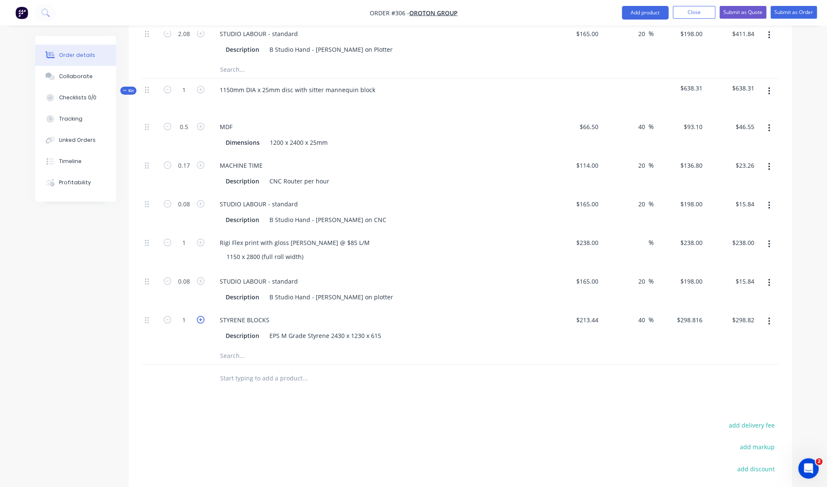
scroll to position [1447, 0]
click at [191, 312] on input "1" at bounding box center [184, 318] width 22 height 13
click at [289, 291] on div "B Studio Hand - [PERSON_NAME] on plotter" at bounding box center [331, 295] width 130 height 12
click at [190, 312] on input "0.16" at bounding box center [184, 318] width 22 height 13
click at [463, 274] on div "STUDIO LABOUR - standard" at bounding box center [379, 280] width 333 height 12
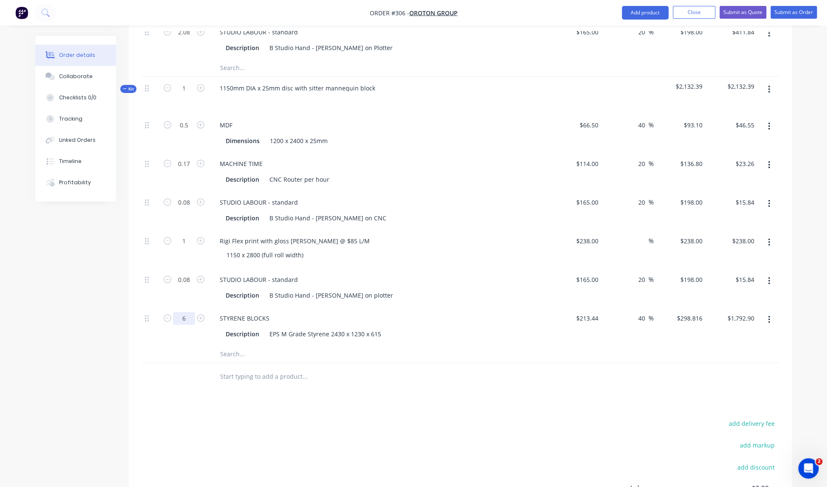
click at [187, 312] on input "6" at bounding box center [184, 318] width 22 height 13
click at [467, 255] on div "Rigi Flex print with gloss [PERSON_NAME] @ $85 L/M 1150 x 2800 (full roll width)" at bounding box center [379, 249] width 340 height 39
click at [192, 312] on input "0.16" at bounding box center [184, 318] width 22 height 13
click at [213, 307] on div "STYRENE BLOCKS Description EPS M Grade Styrene 2430 x 1230 x 615" at bounding box center [379, 326] width 340 height 39
click at [192, 312] on input "0.166" at bounding box center [184, 318] width 22 height 13
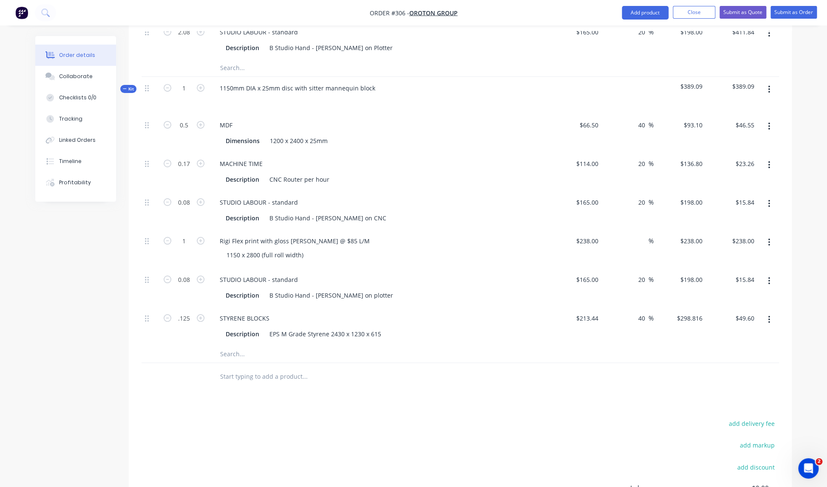
click at [372, 370] on input "text" at bounding box center [305, 376] width 170 height 17
click at [770, 316] on icon "button" at bounding box center [769, 320] width 2 height 8
click at [769, 86] on icon "button" at bounding box center [769, 90] width 2 height 8
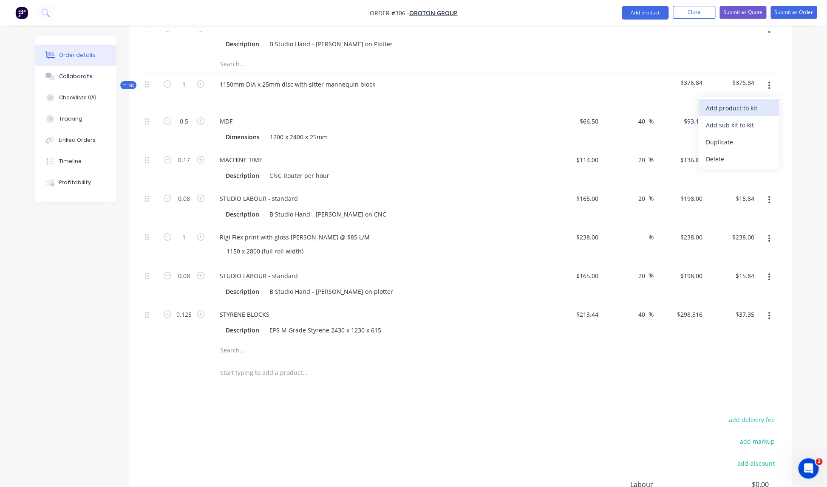
scroll to position [1452, 0]
click at [728, 101] on div "Add product to kit" at bounding box center [738, 107] width 65 height 12
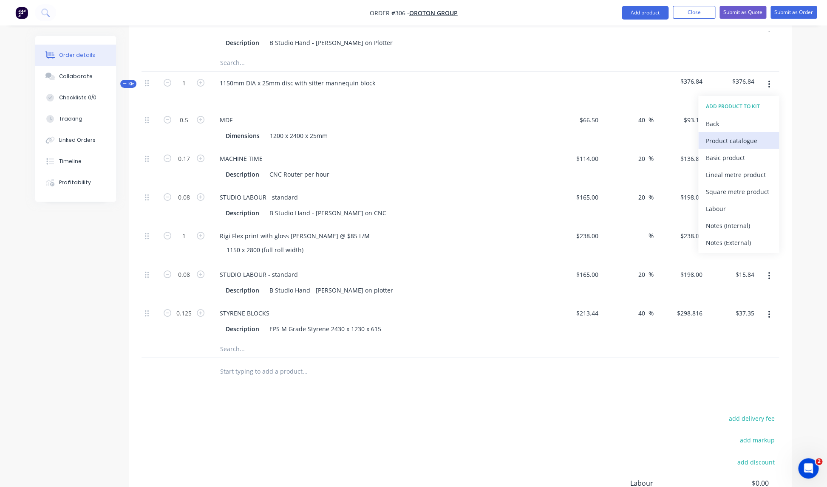
click at [717, 135] on div "Product catalogue" at bounding box center [738, 141] width 65 height 12
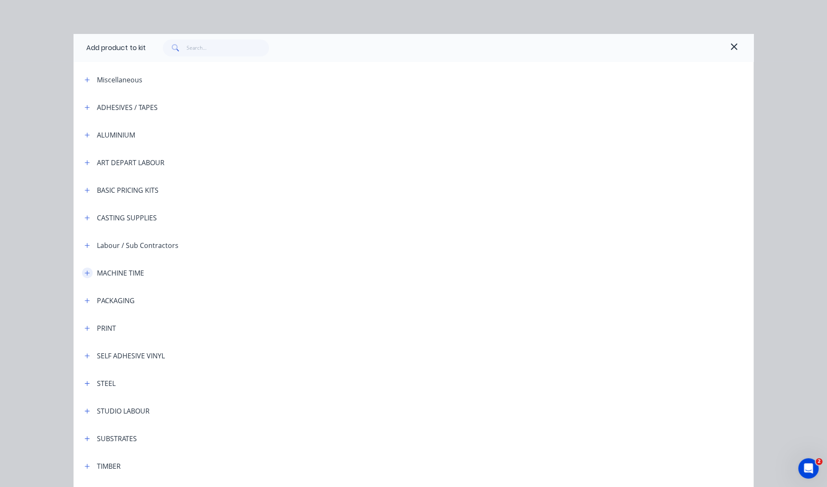
click at [88, 273] on icon "button" at bounding box center [87, 273] width 5 height 5
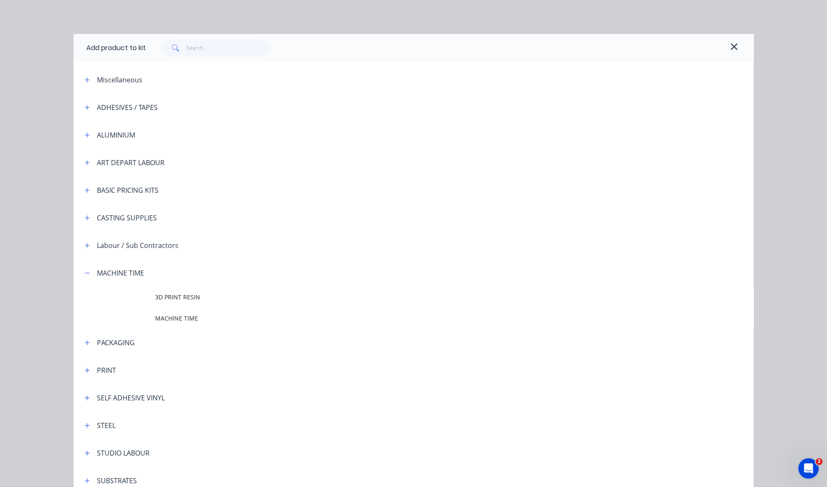
click at [180, 319] on span "MACHINE TIME" at bounding box center [394, 318] width 478 height 9
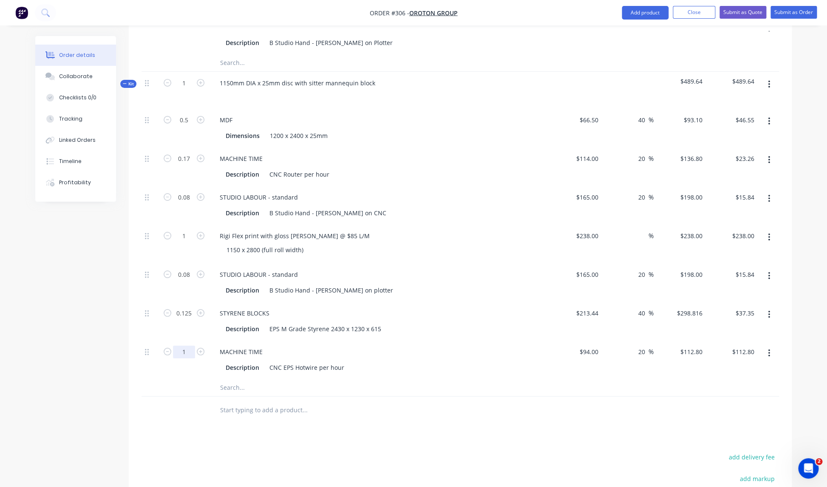
click at [188, 346] on input "1" at bounding box center [184, 352] width 22 height 13
click at [456, 362] on div "Description CNC EPS Hotwire per hour" at bounding box center [377, 368] width 311 height 12
click at [769, 81] on icon "button" at bounding box center [769, 85] width 2 height 8
click at [738, 101] on div "Add product to kit" at bounding box center [738, 107] width 65 height 12
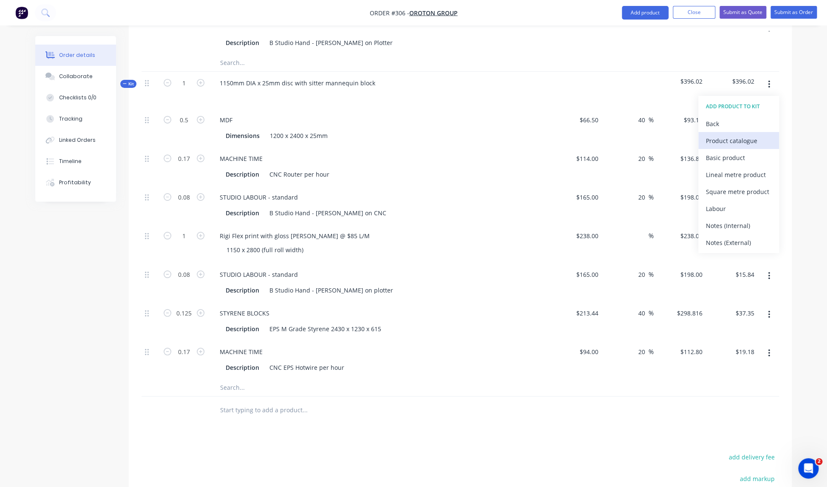
click at [724, 135] on div "Product catalogue" at bounding box center [738, 141] width 65 height 12
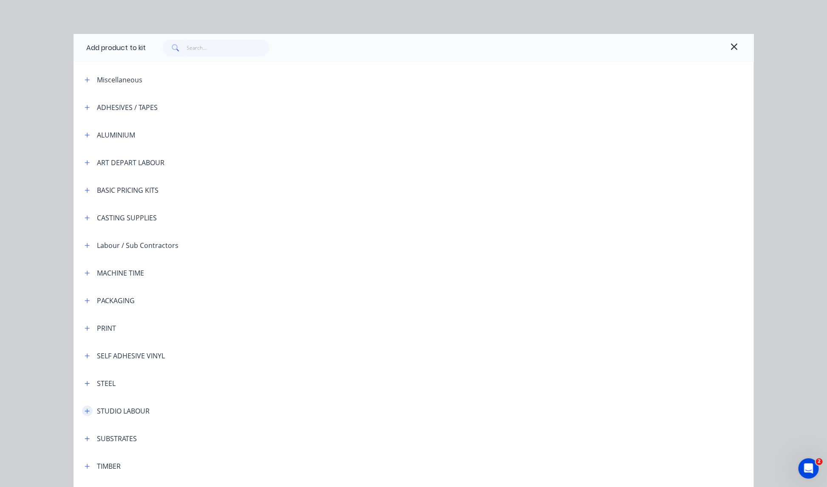
click at [88, 413] on icon "button" at bounding box center [87, 411] width 5 height 6
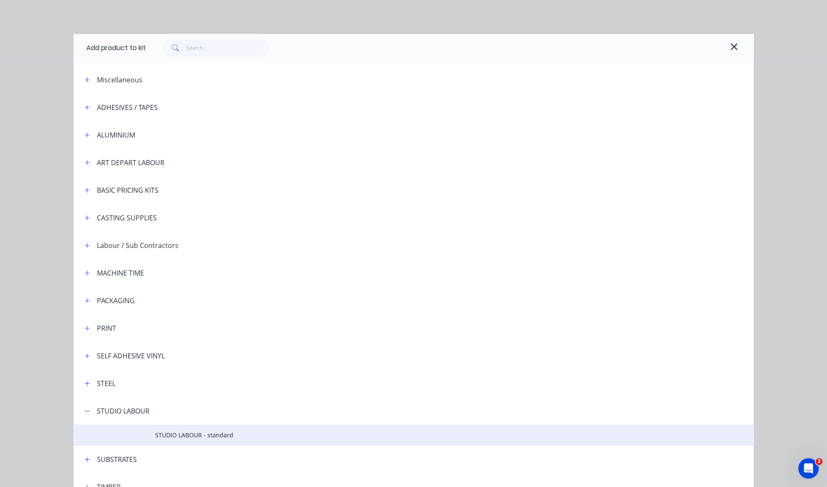
click at [199, 436] on span "STUDIO LABOUR - standard" at bounding box center [394, 435] width 478 height 9
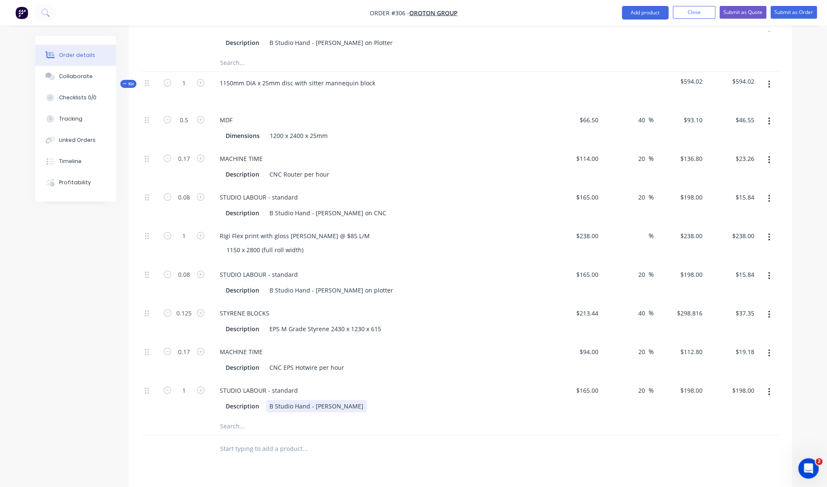
drag, startPoint x: 326, startPoint y: 394, endPoint x: 339, endPoint y: 394, distance: 12.8
click at [327, 400] on div "B Studio Hand - [PERSON_NAME]" at bounding box center [316, 406] width 101 height 12
click at [504, 385] on div "STUDIO LABOUR - standard" at bounding box center [379, 391] width 333 height 12
click at [187, 385] on input "1" at bounding box center [184, 391] width 22 height 13
click at [354, 369] on div "MACHINE TIME Description CNC EPS Hotwire per hour" at bounding box center [379, 360] width 340 height 39
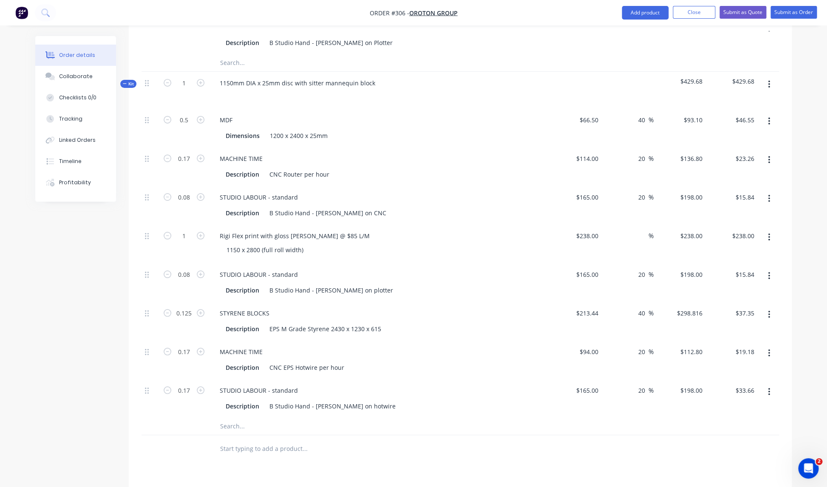
click at [476, 385] on div "STUDIO LABOUR - standard" at bounding box center [379, 391] width 333 height 12
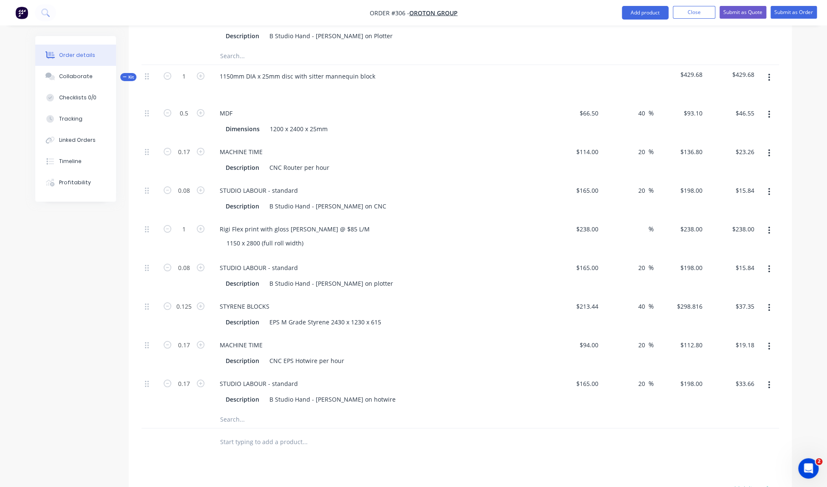
scroll to position [1457, 0]
click at [200, 74] on icon "button" at bounding box center [201, 78] width 8 height 8
click at [199, 74] on icon "button" at bounding box center [201, 78] width 8 height 8
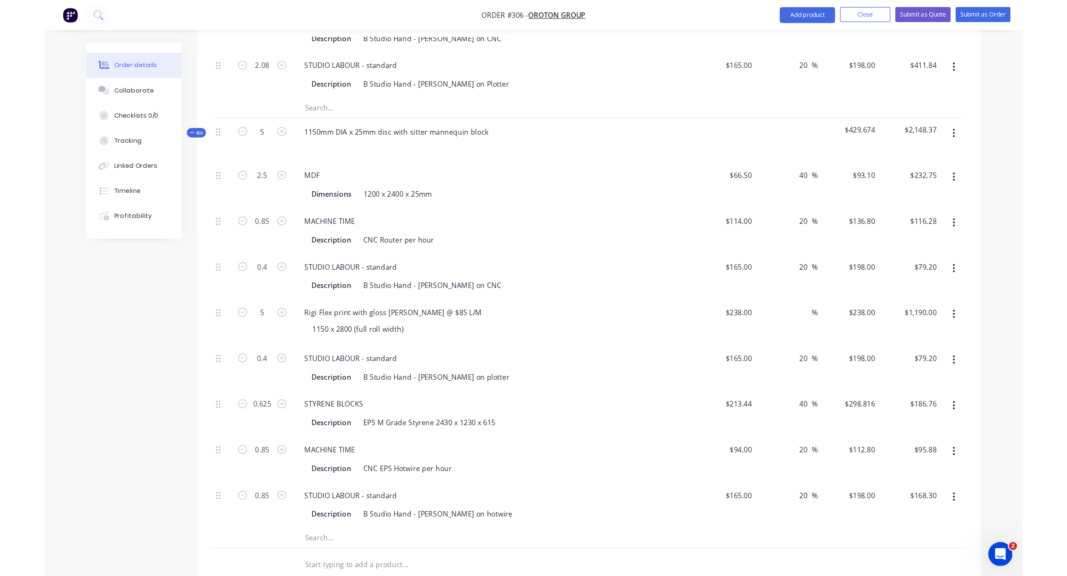
scroll to position [1417, 0]
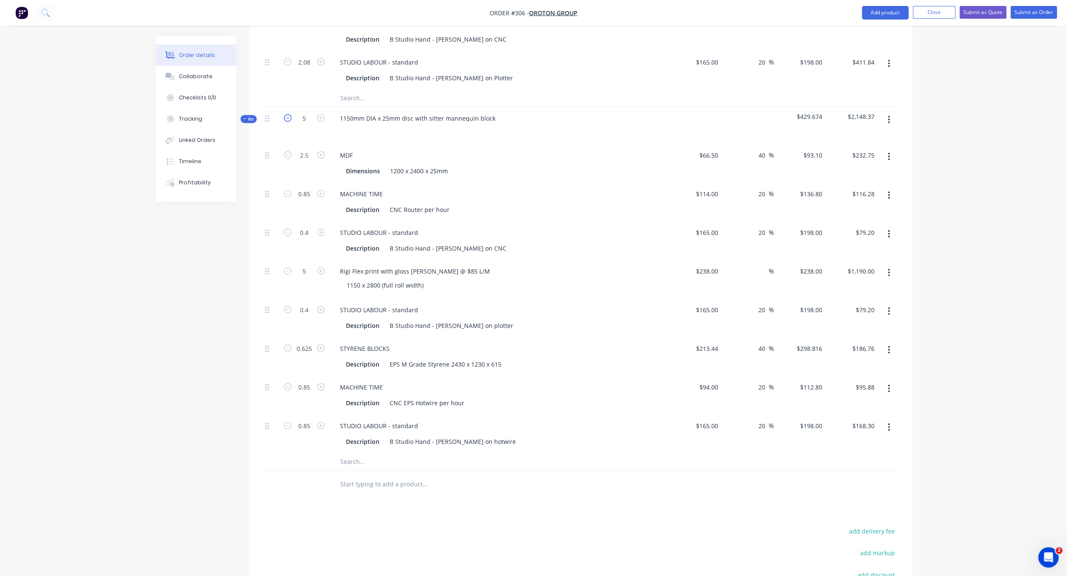
click at [289, 114] on icon "button" at bounding box center [288, 118] width 8 height 8
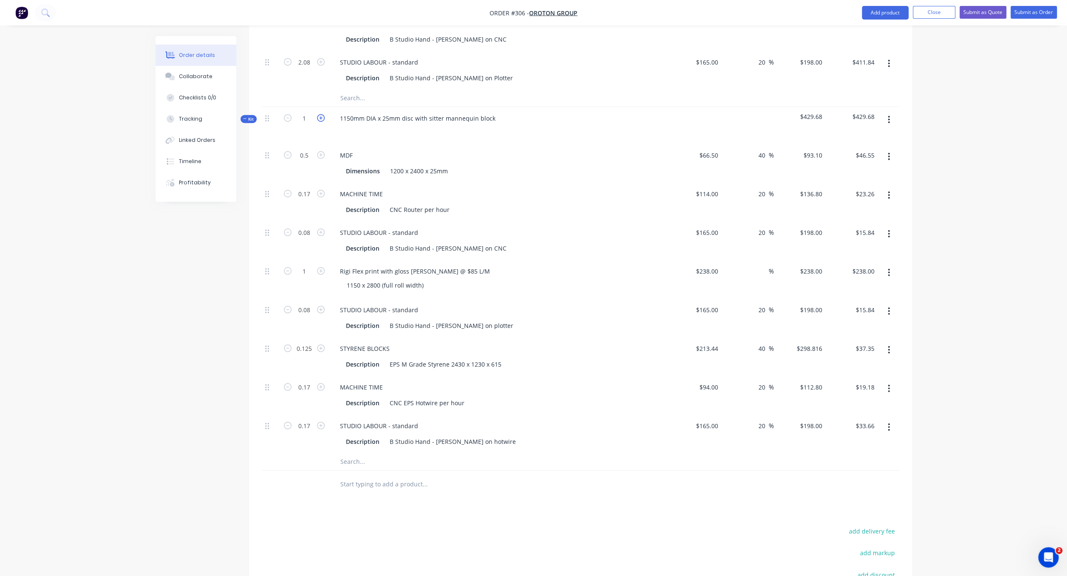
click at [322, 114] on icon "button" at bounding box center [321, 118] width 8 height 8
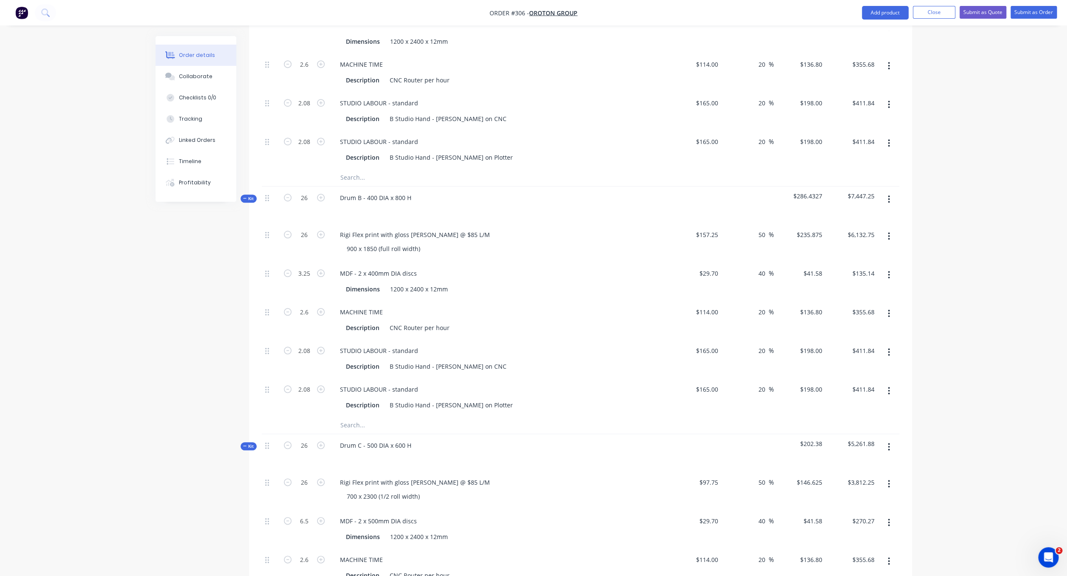
scroll to position [315, 0]
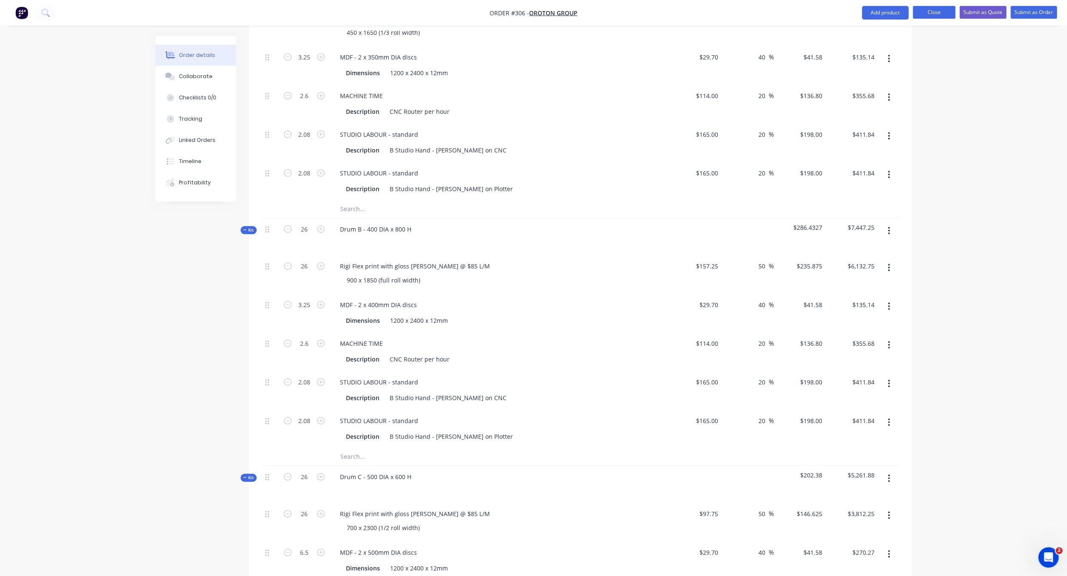
click at [826, 9] on button "Close" at bounding box center [934, 12] width 42 height 13
